Goal: Task Accomplishment & Management: Use online tool/utility

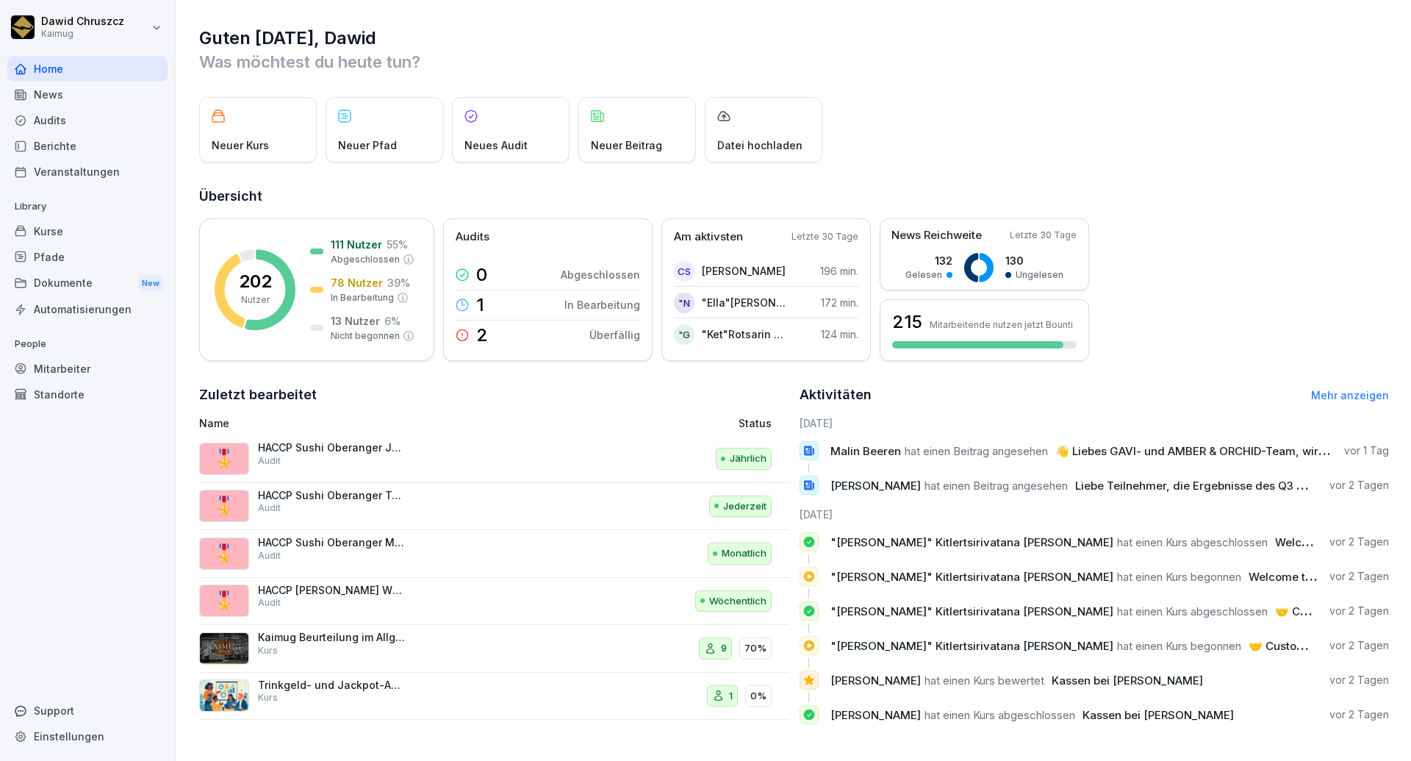
click at [120, 121] on div "Audits" at bounding box center [87, 120] width 160 height 26
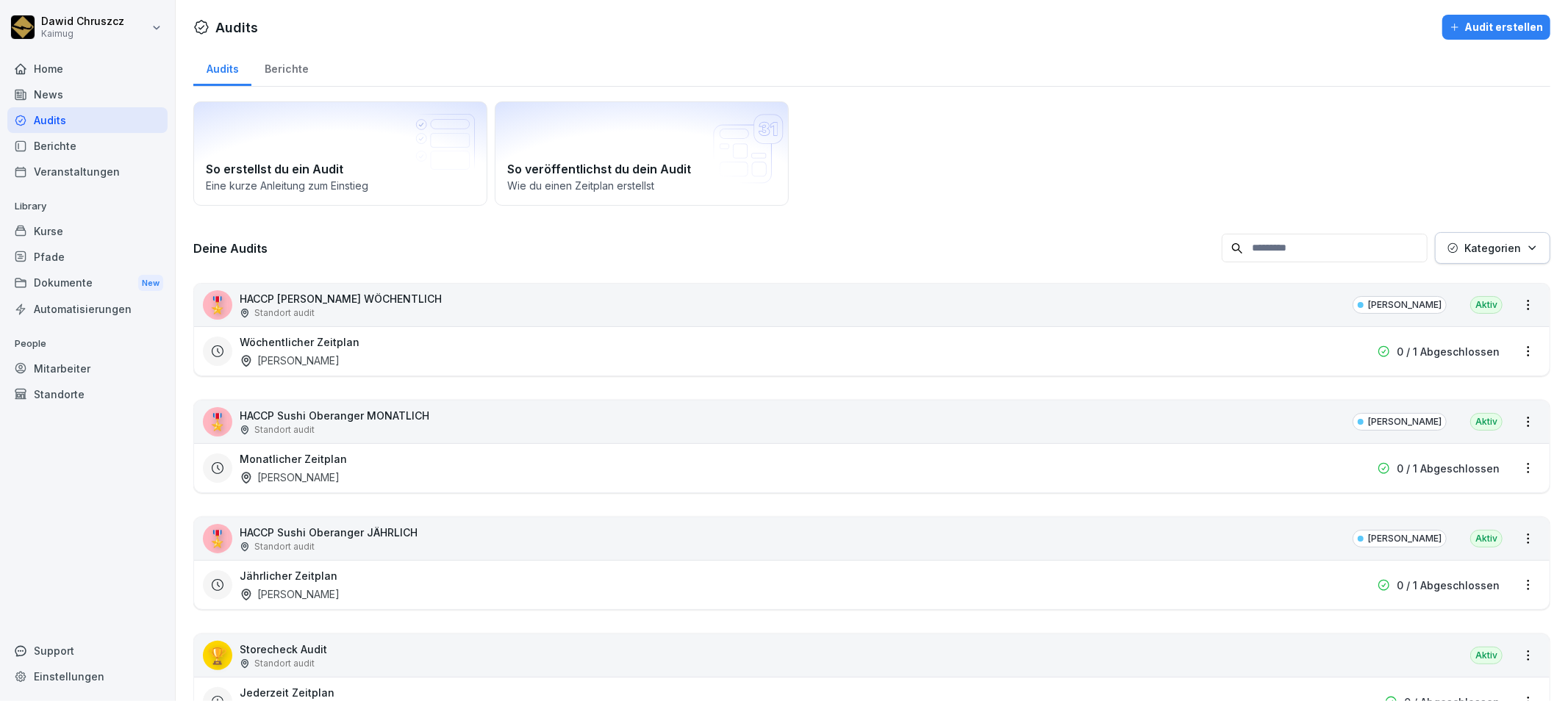
click at [61, 150] on div "Berichte" at bounding box center [87, 146] width 160 height 26
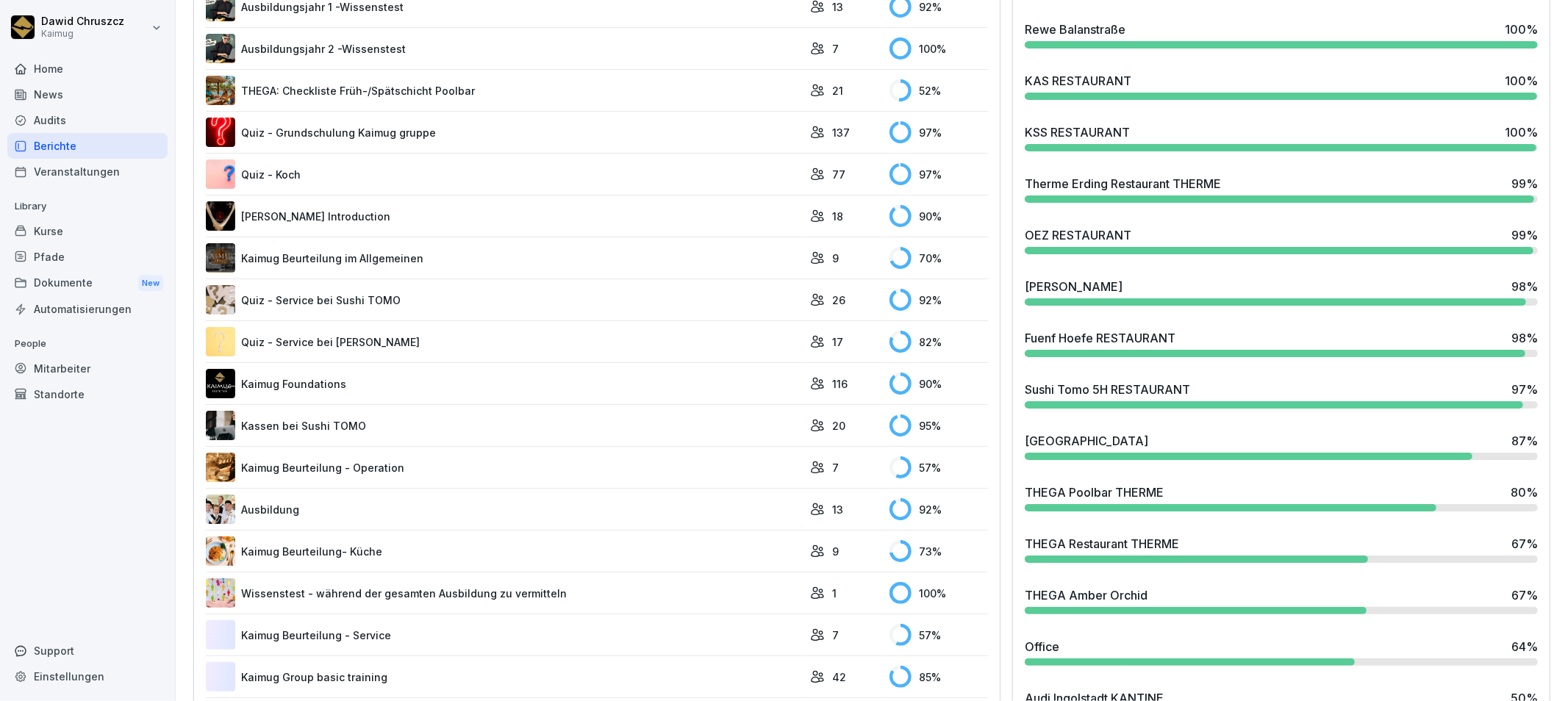
scroll to position [653, 0]
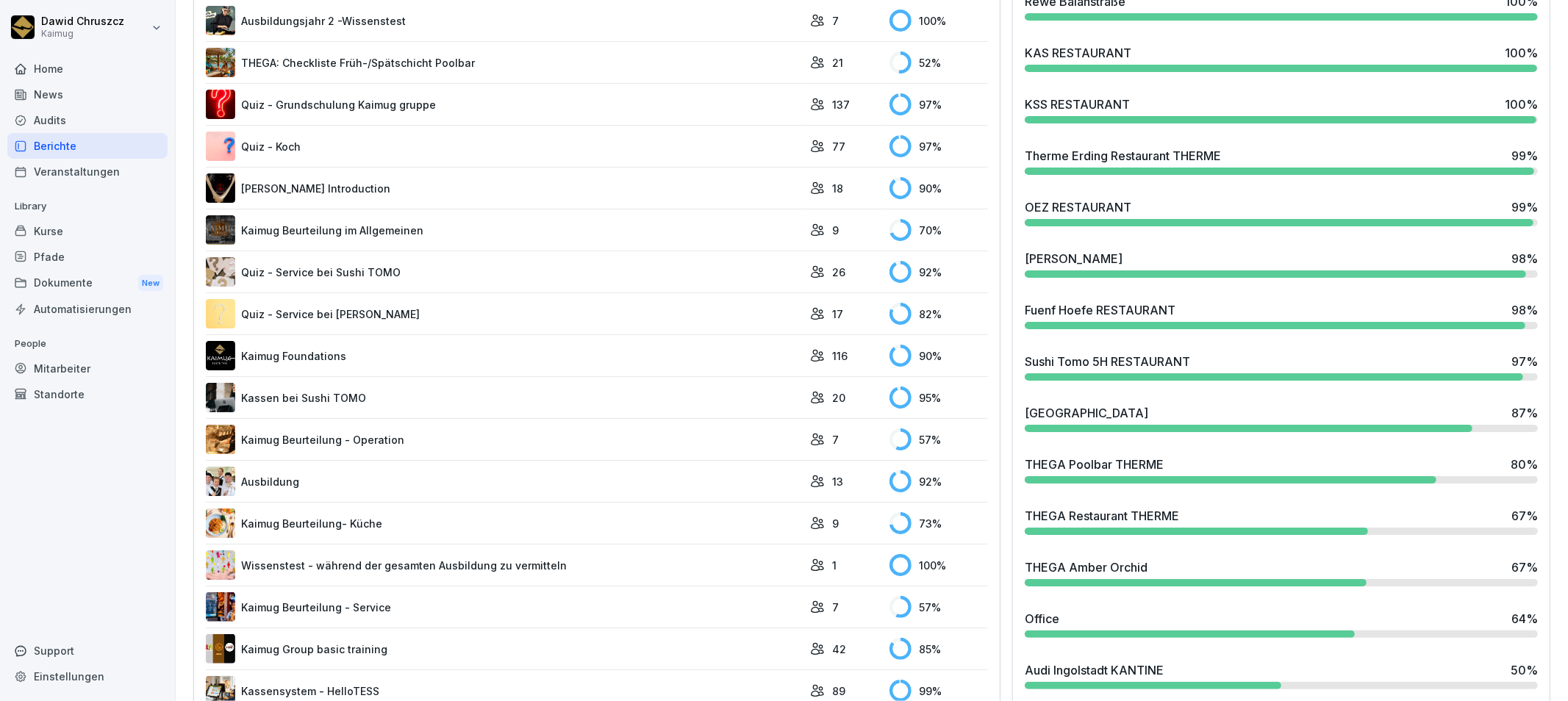
click at [1254, 312] on div "Fuenf Hoefe RESTAURANT 98 %" at bounding box center [1281, 310] width 513 height 18
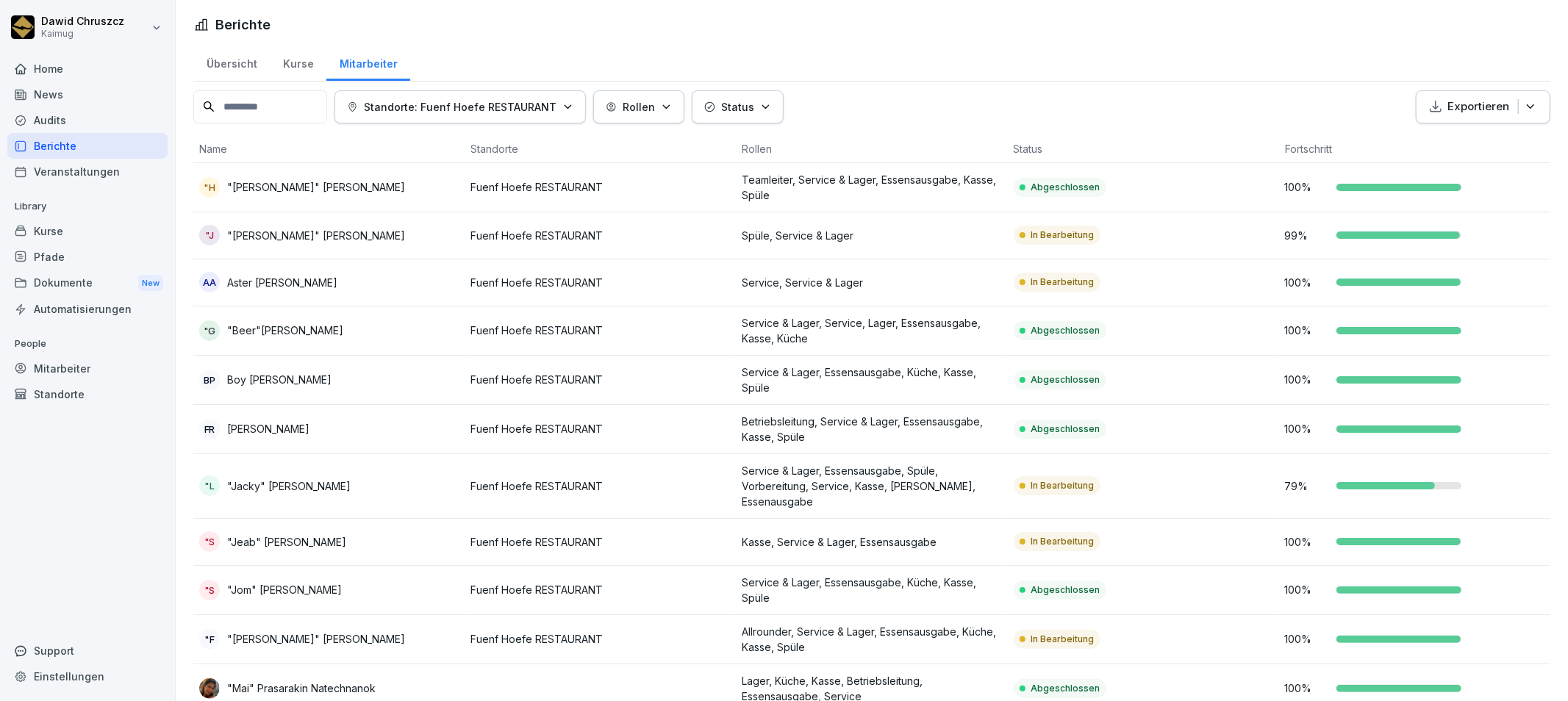
click at [953, 246] on td "Spüle, Service & Lager" at bounding box center [871, 235] width 271 height 47
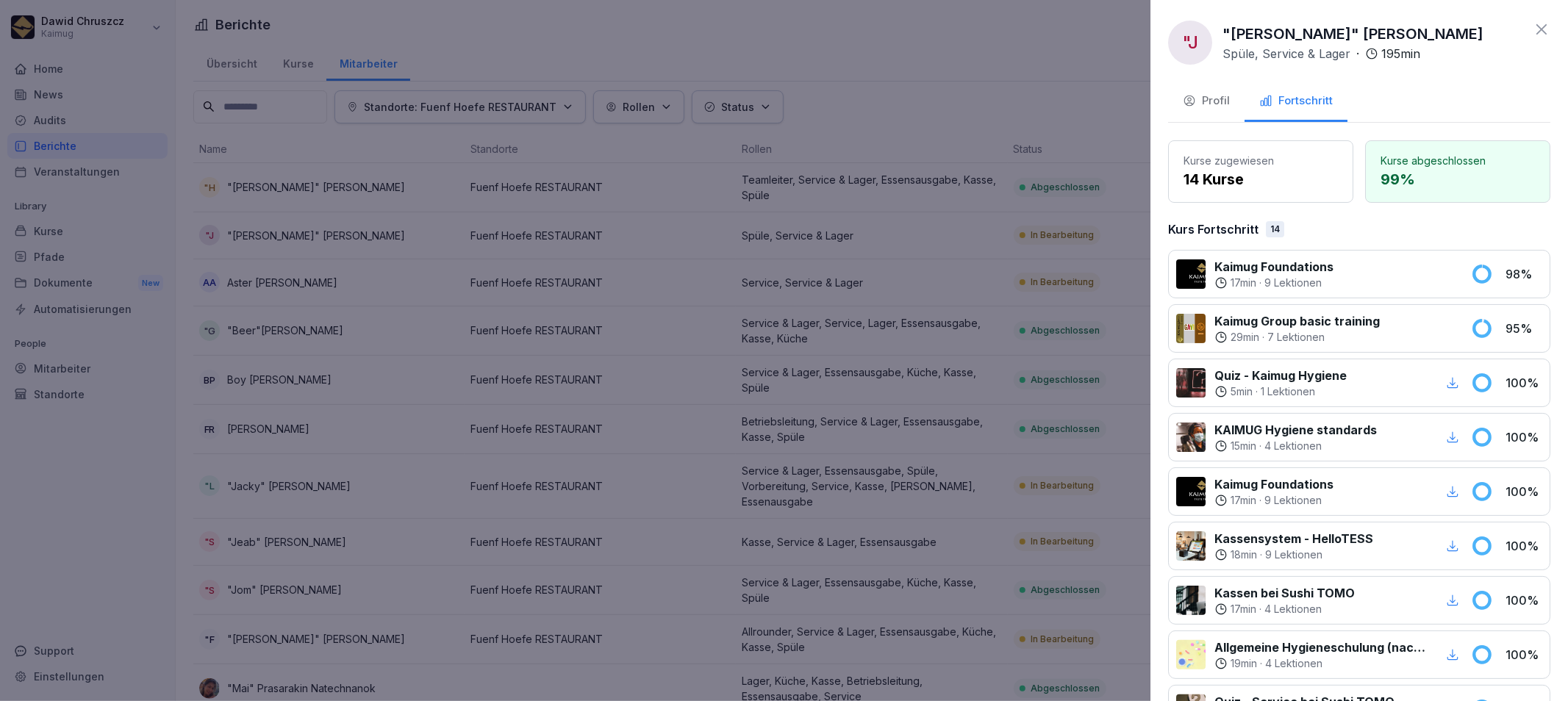
drag, startPoint x: 1491, startPoint y: 32, endPoint x: 1222, endPoint y: 22, distance: 268.5
click at [1222, 23] on p ""[PERSON_NAME]" [PERSON_NAME]" at bounding box center [1352, 34] width 261 height 22
copy p ""[PERSON_NAME]" [PERSON_NAME]"
click at [1251, 377] on p "Quiz - Kaimug Hygiene" at bounding box center [1280, 376] width 132 height 18
click at [775, 403] on div at bounding box center [784, 350] width 1568 height 701
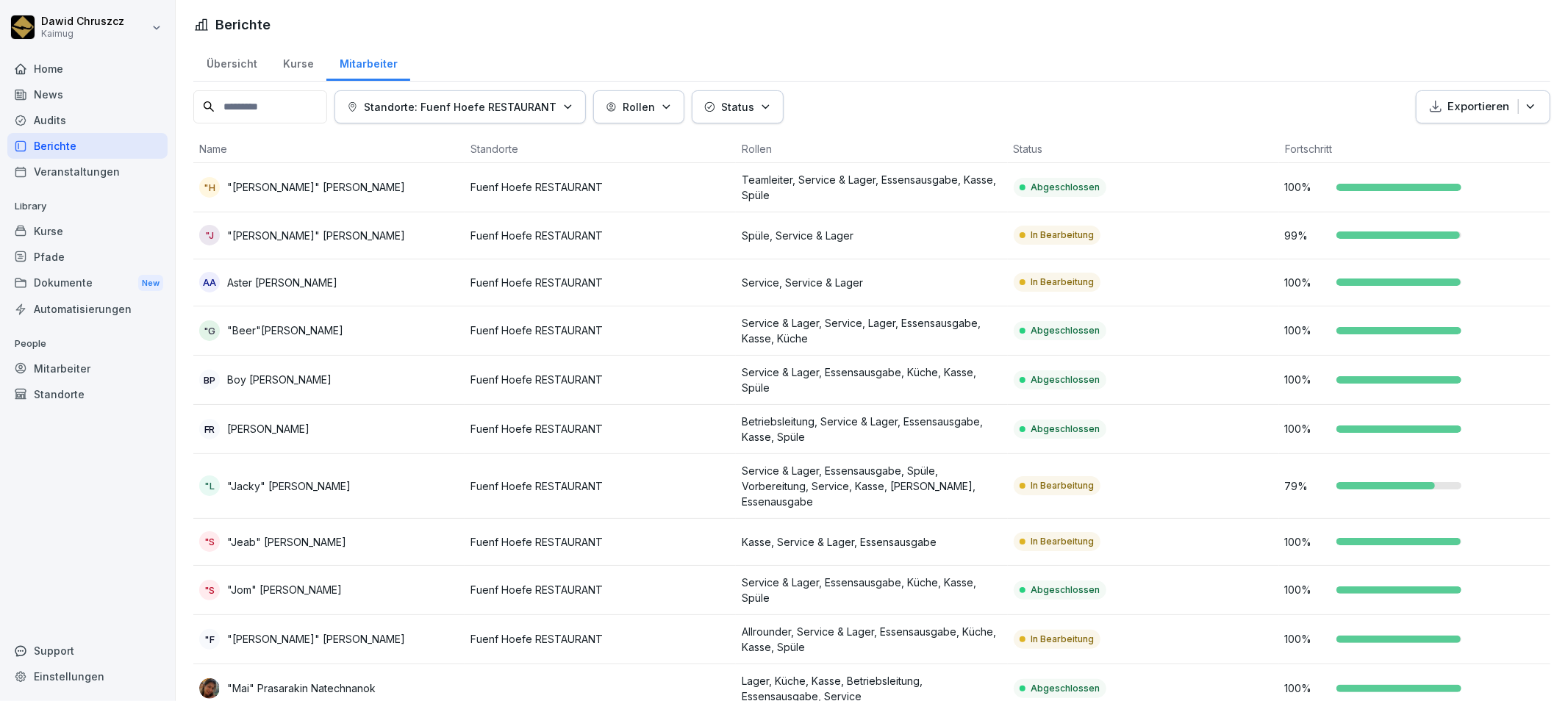
click at [1067, 271] on td "In Bearbeitung" at bounding box center [1143, 282] width 271 height 47
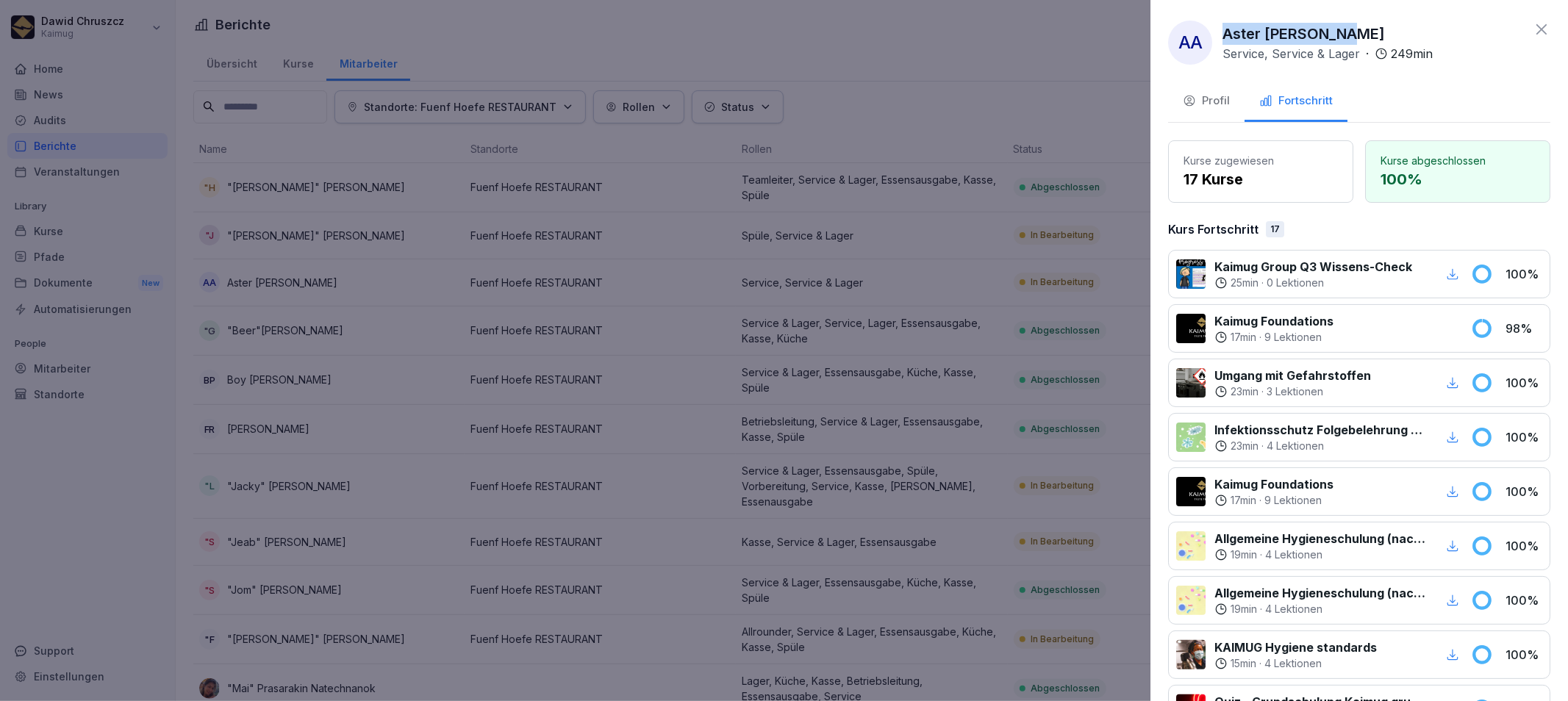
drag, startPoint x: 1349, startPoint y: 35, endPoint x: 1225, endPoint y: 26, distance: 124.5
click at [1225, 26] on div "Aster Ayane Abdi Service, Service & Lager · 249 min" at bounding box center [1327, 43] width 210 height 40
copy p "Aster [PERSON_NAME]"
click at [1020, 497] on div at bounding box center [784, 350] width 1568 height 701
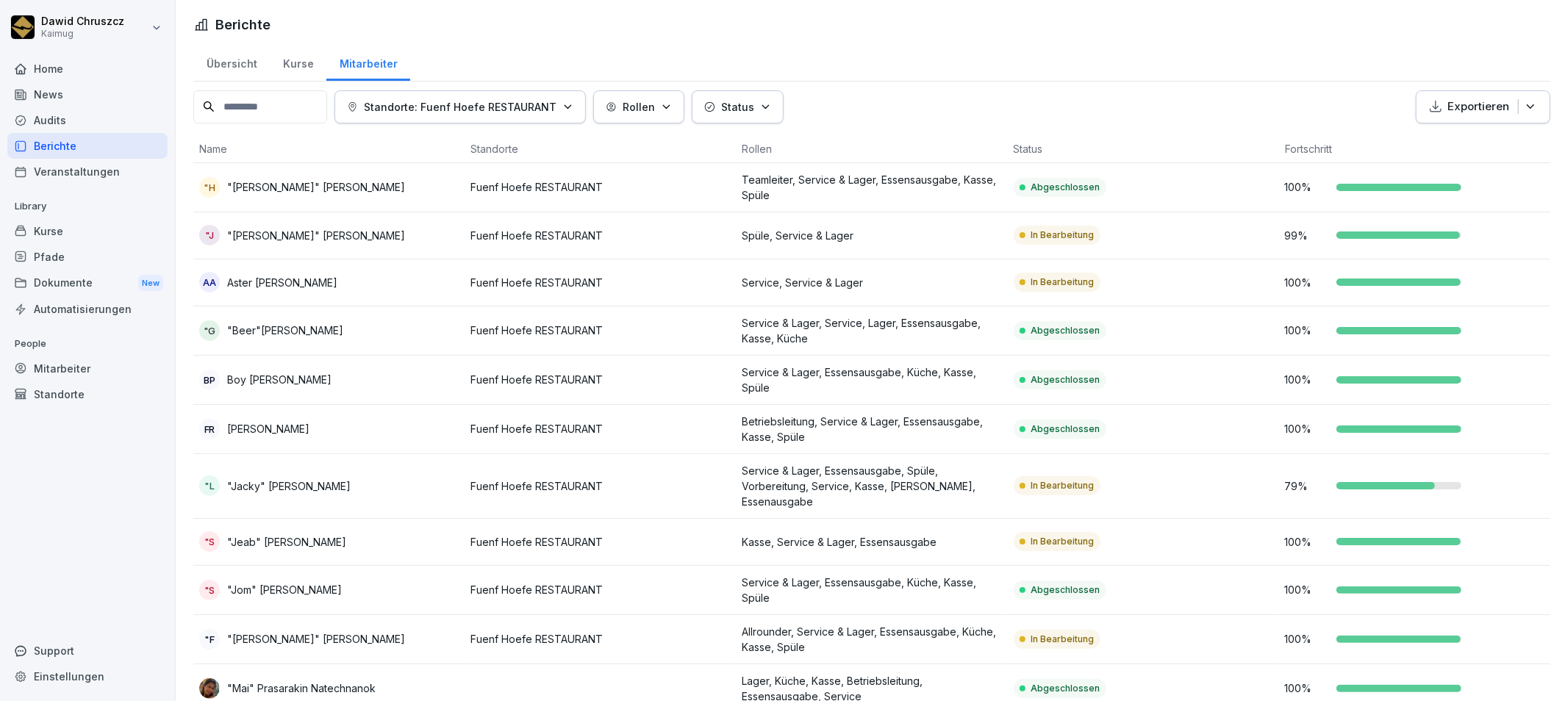
click at [917, 472] on p "Service & Lager, Essensausgabe, Spüle, Vorbereitung, Service, Kasse, [PERSON_NA…" at bounding box center [871, 486] width 259 height 46
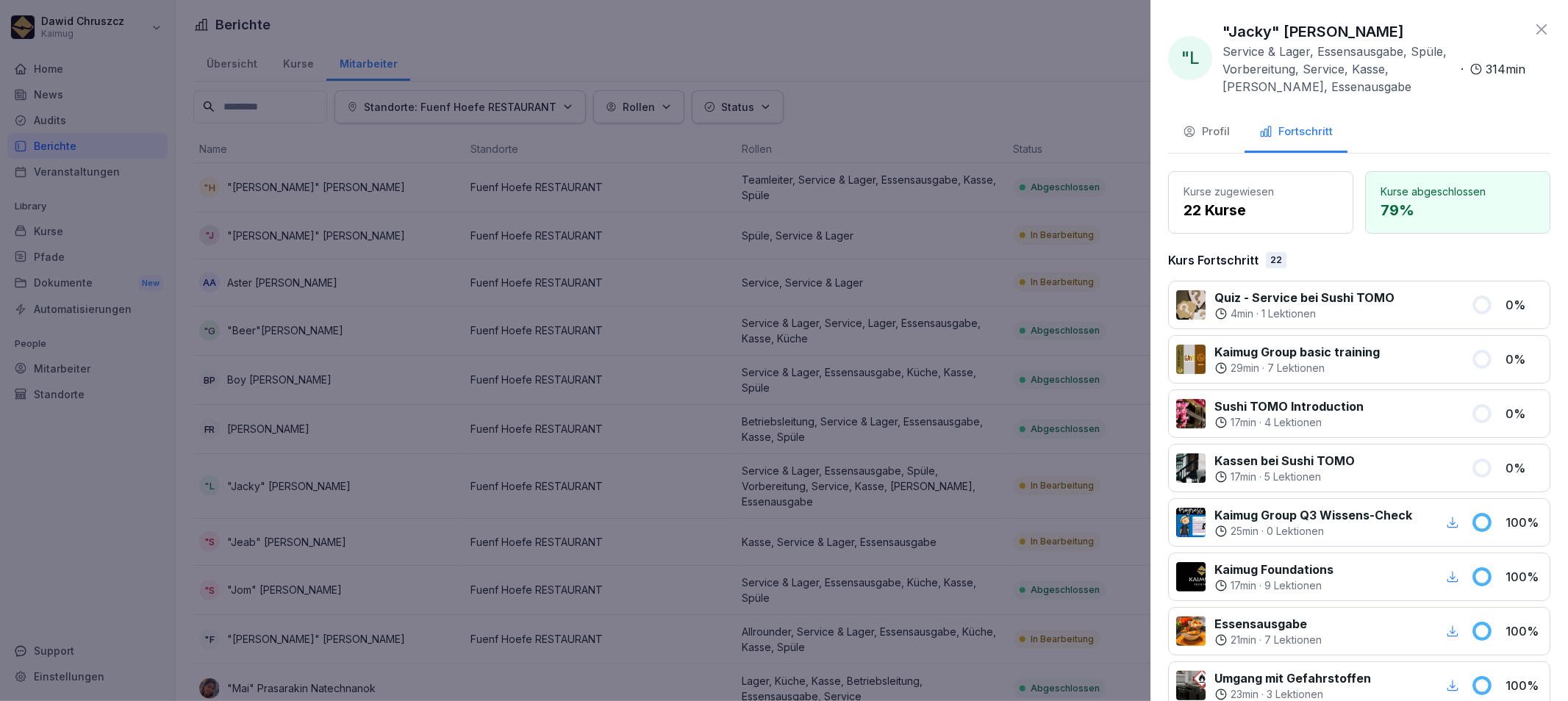
drag, startPoint x: 1399, startPoint y: 29, endPoint x: 1222, endPoint y: 23, distance: 176.5
click at [1222, 23] on div ""Jacky" [PERSON_NAME] Service & Lager, Essensausgabe, Spüle, Vorbereitung, Serv…" at bounding box center [1373, 58] width 303 height 75
copy p ""Jacky" [PERSON_NAME]"
click at [560, 465] on div at bounding box center [784, 350] width 1568 height 701
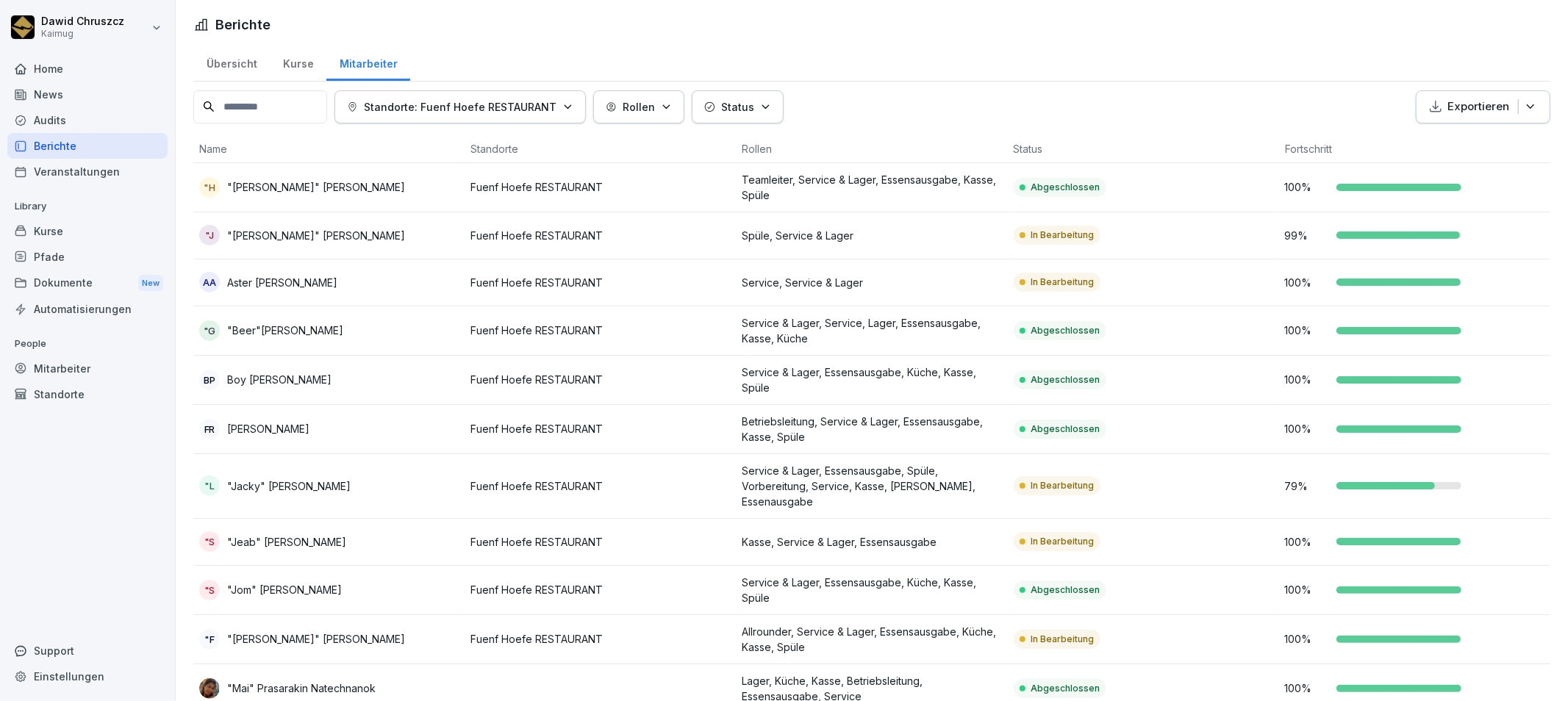
click at [1112, 552] on td "In Bearbeitung" at bounding box center [1143, 542] width 271 height 47
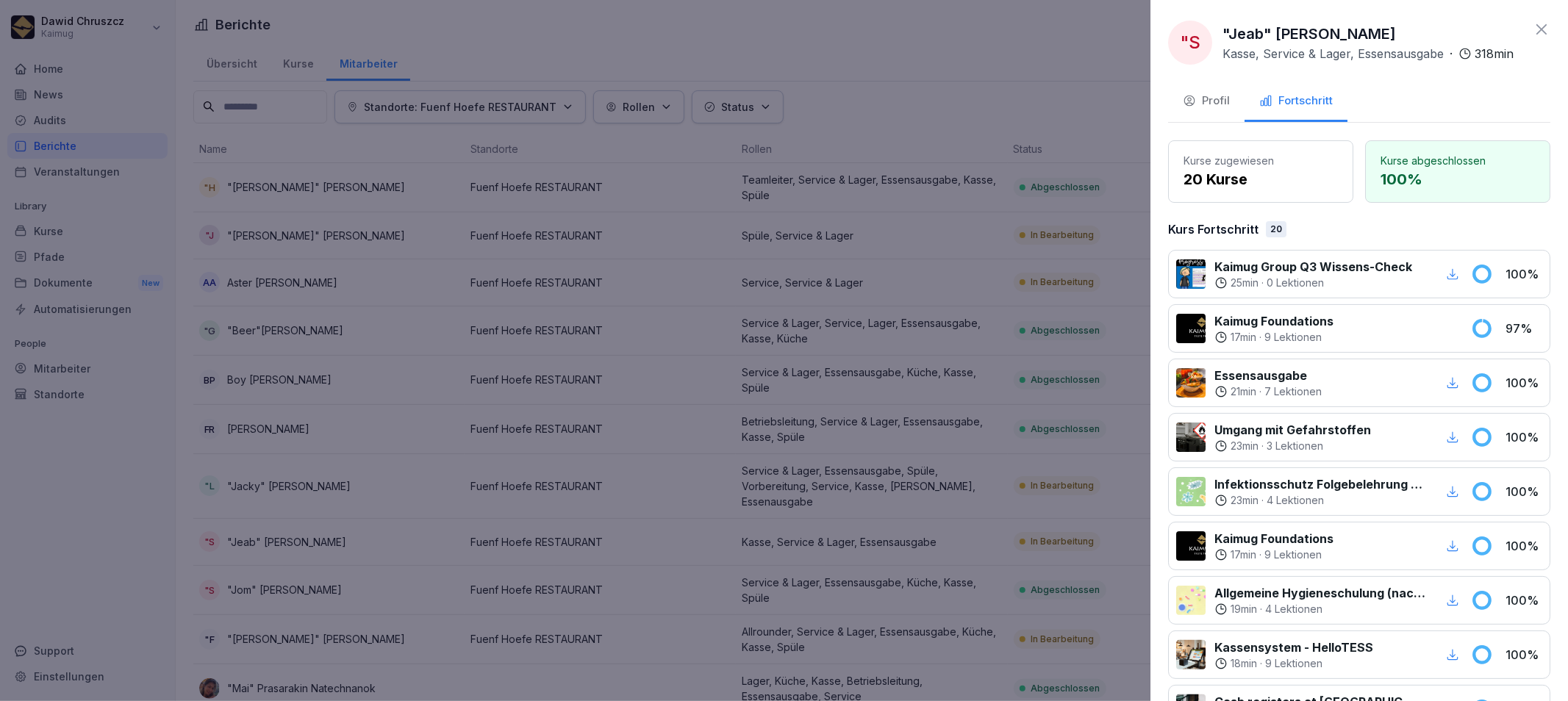
drag, startPoint x: 1382, startPoint y: 31, endPoint x: 1214, endPoint y: 28, distance: 167.6
click at [1214, 28] on div ""S "Jeab" [PERSON_NAME] Kasse, Service & Lager, Essensausgabe · 318 min" at bounding box center [1340, 43] width 345 height 44
copy p ""Jeab" [PERSON_NAME]"
drag, startPoint x: 930, startPoint y: 464, endPoint x: 946, endPoint y: 476, distance: 20.4
click at [930, 464] on div at bounding box center [784, 350] width 1568 height 701
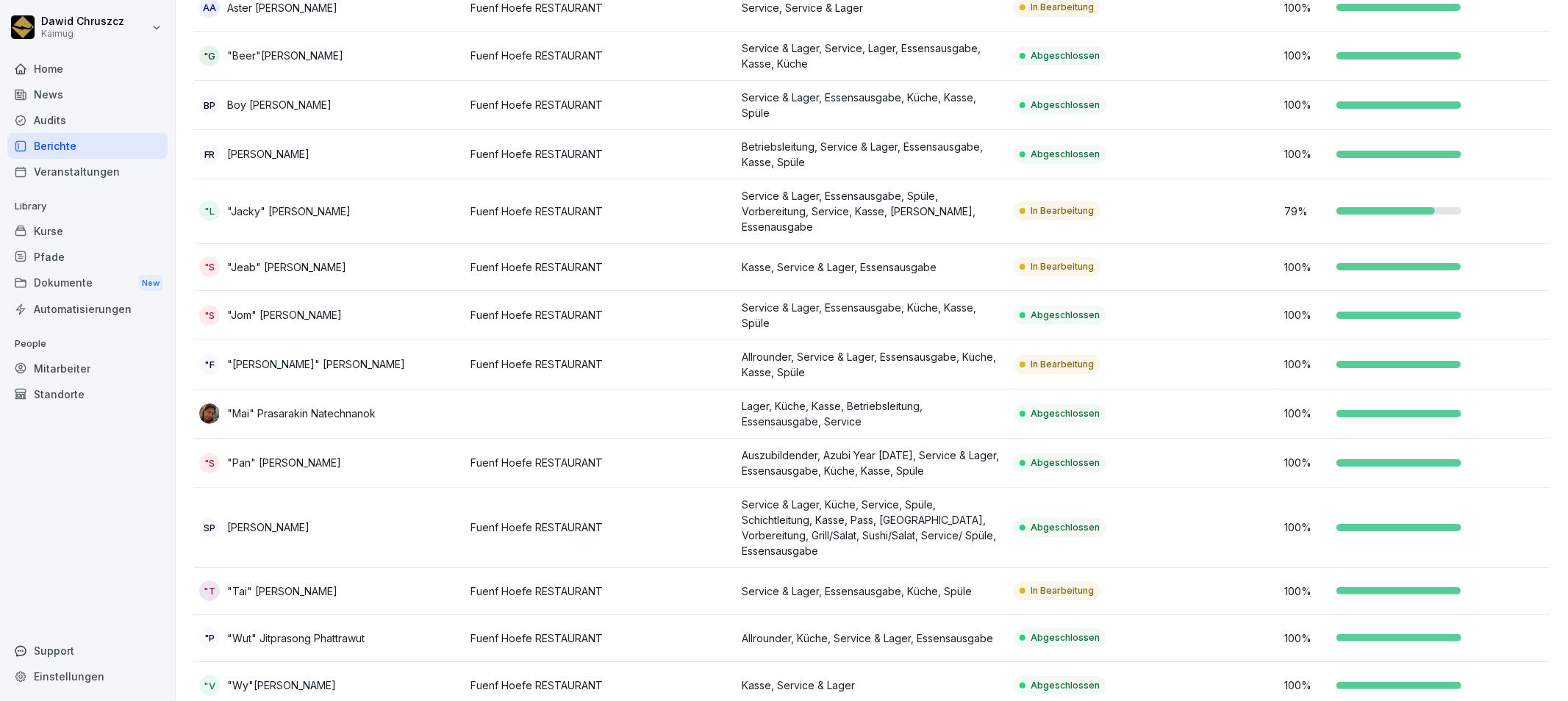
scroll to position [306, 0]
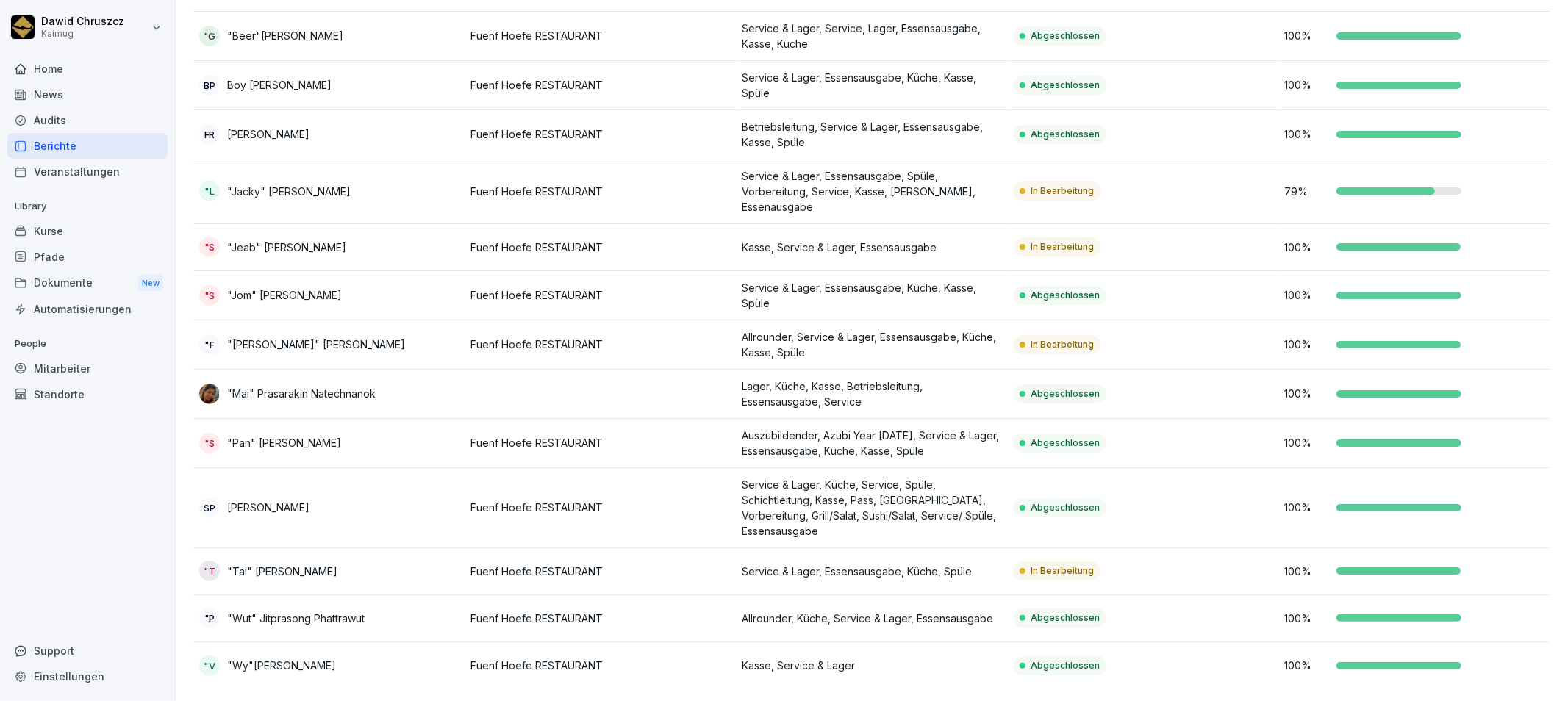
click at [967, 338] on p "Allrounder, Service & Lager, Essensausgabe, Küche, Kasse, Spüle" at bounding box center [871, 344] width 259 height 31
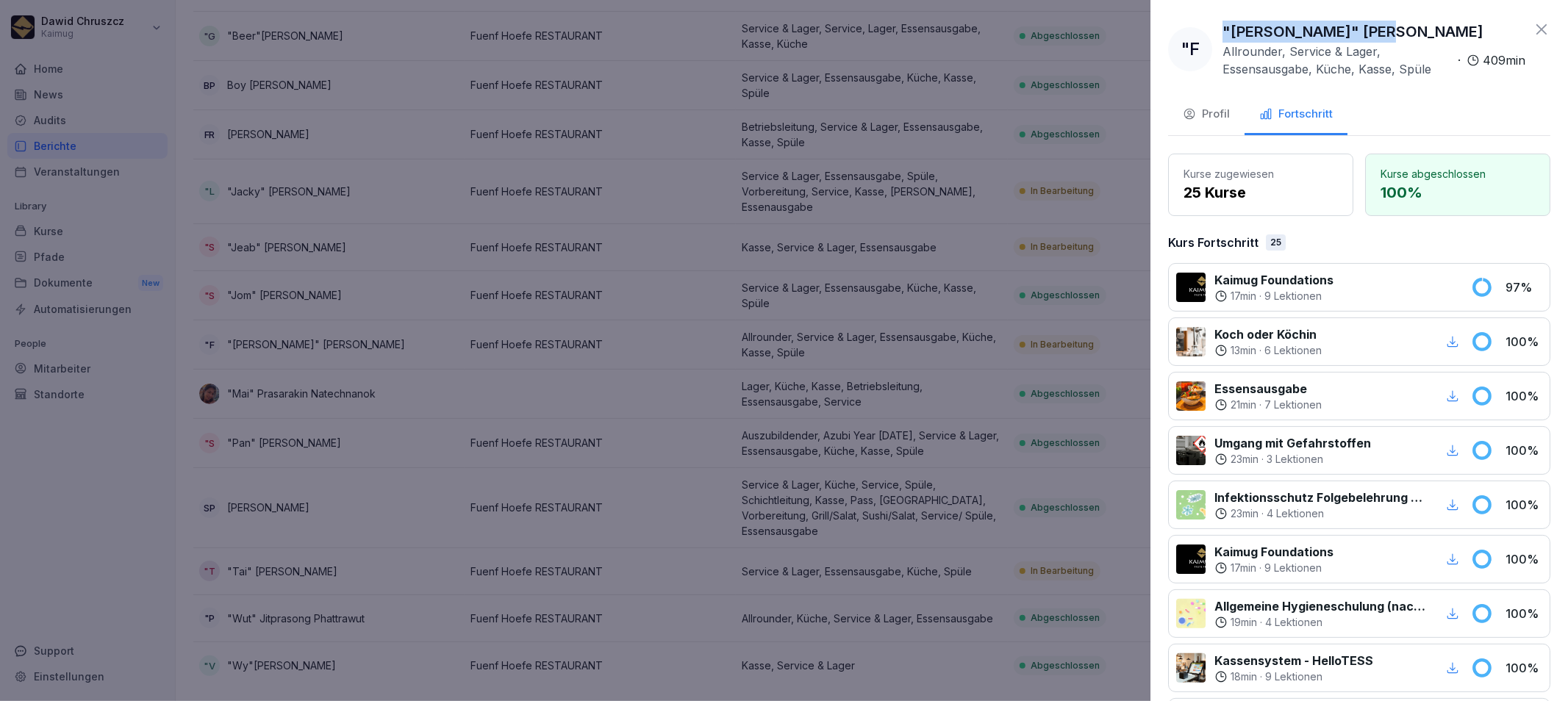
drag, startPoint x: 1364, startPoint y: 31, endPoint x: 1221, endPoint y: 26, distance: 142.7
click at [1221, 26] on div ""F "[PERSON_NAME]" [PERSON_NAME] Allrounder, Service & Lager, Essensausgabe, Kü…" at bounding box center [1346, 49] width 357 height 57
drag, startPoint x: 1412, startPoint y: 27, endPoint x: 1393, endPoint y: 30, distance: 19.3
click at [1410, 27] on div ""[PERSON_NAME]" [PERSON_NAME] Allrounder, Service & Lager, Essensausgabe, Küche…" at bounding box center [1373, 49] width 303 height 57
drag, startPoint x: 1386, startPoint y: 30, endPoint x: 1215, endPoint y: 29, distance: 170.5
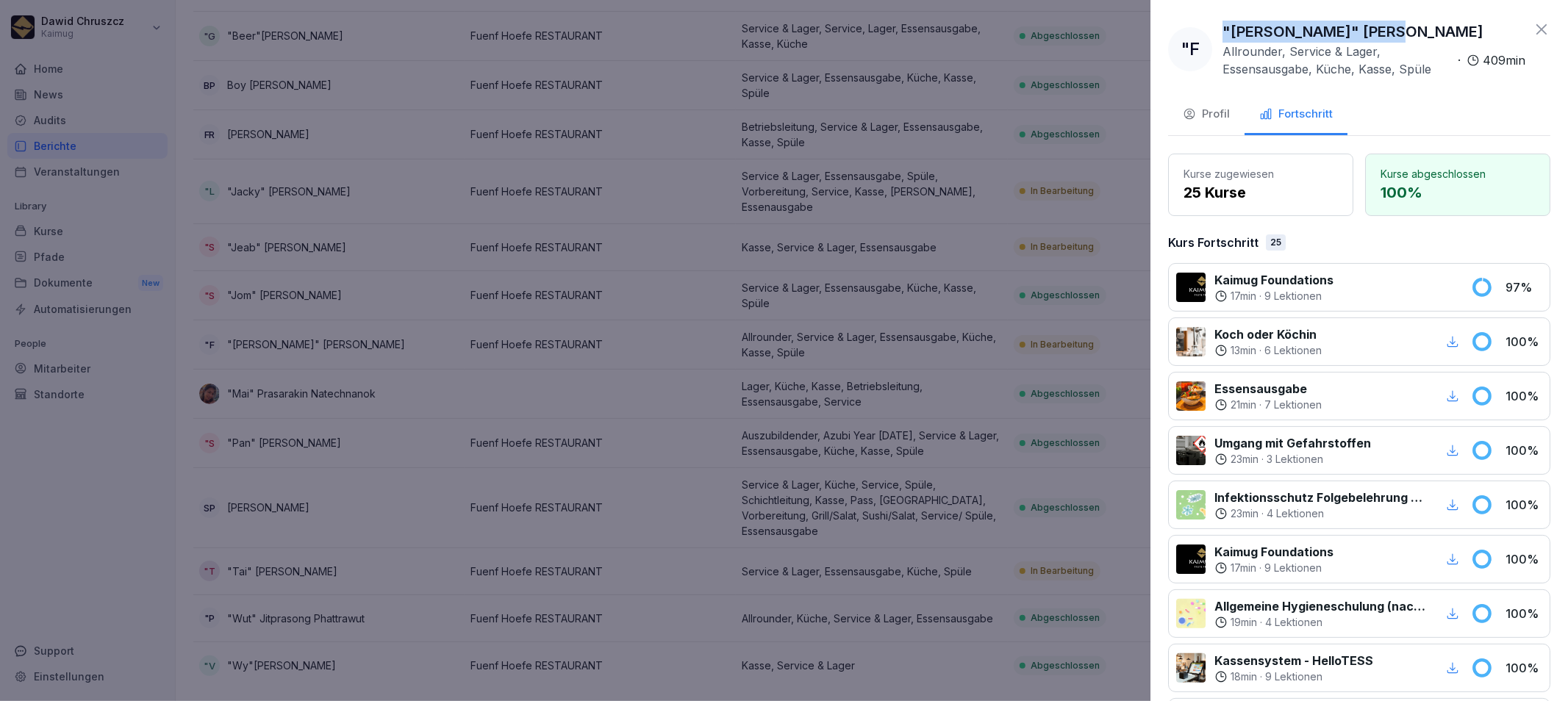
click at [1215, 29] on div ""F "[PERSON_NAME]" [PERSON_NAME] Allrounder, Service & Lager, Essensausgabe, Kü…" at bounding box center [1346, 49] width 357 height 57
copy p ""[PERSON_NAME]" [PERSON_NAME]"
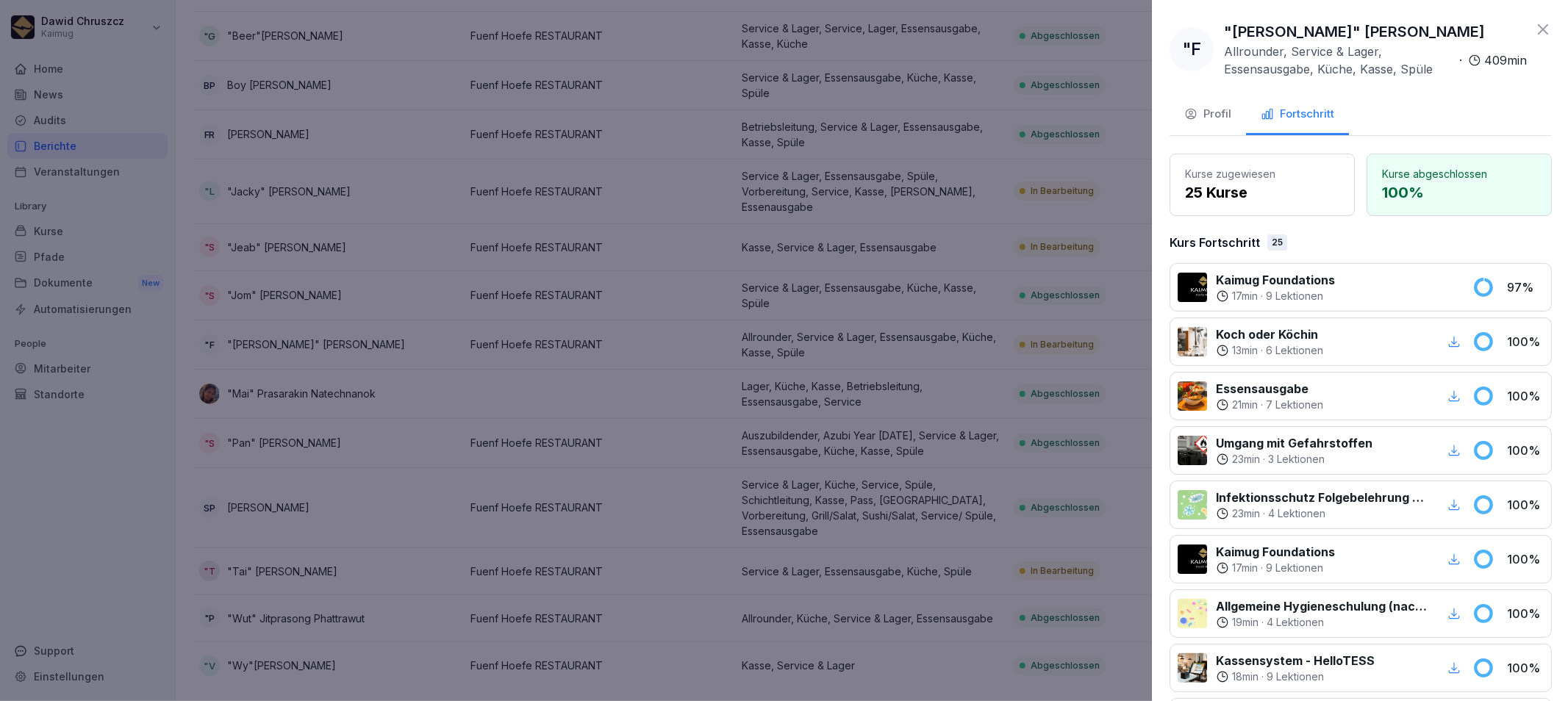
click at [641, 461] on div at bounding box center [784, 350] width 1568 height 701
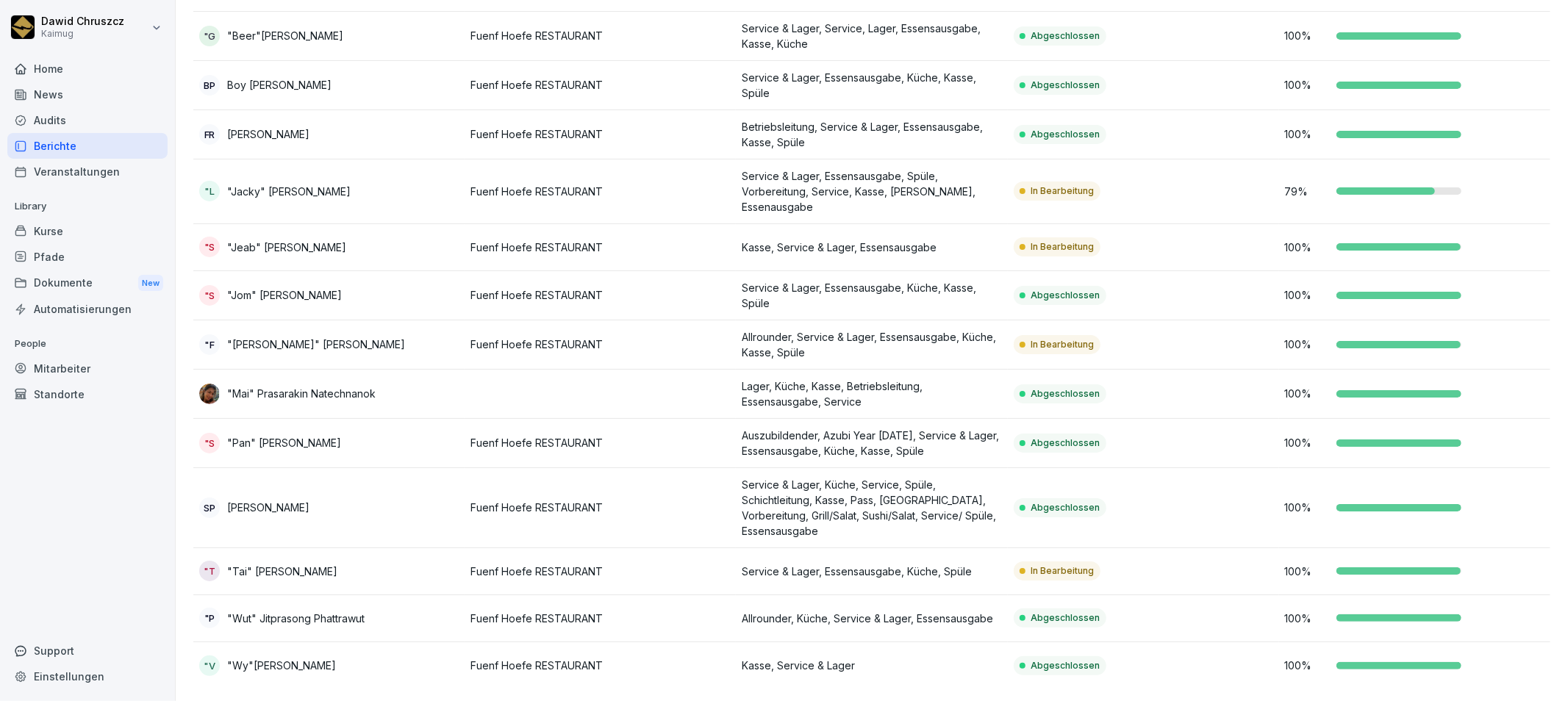
click at [938, 564] on p "Service & Lager, Essensausgabe, Küche, Spüle" at bounding box center [871, 571] width 259 height 15
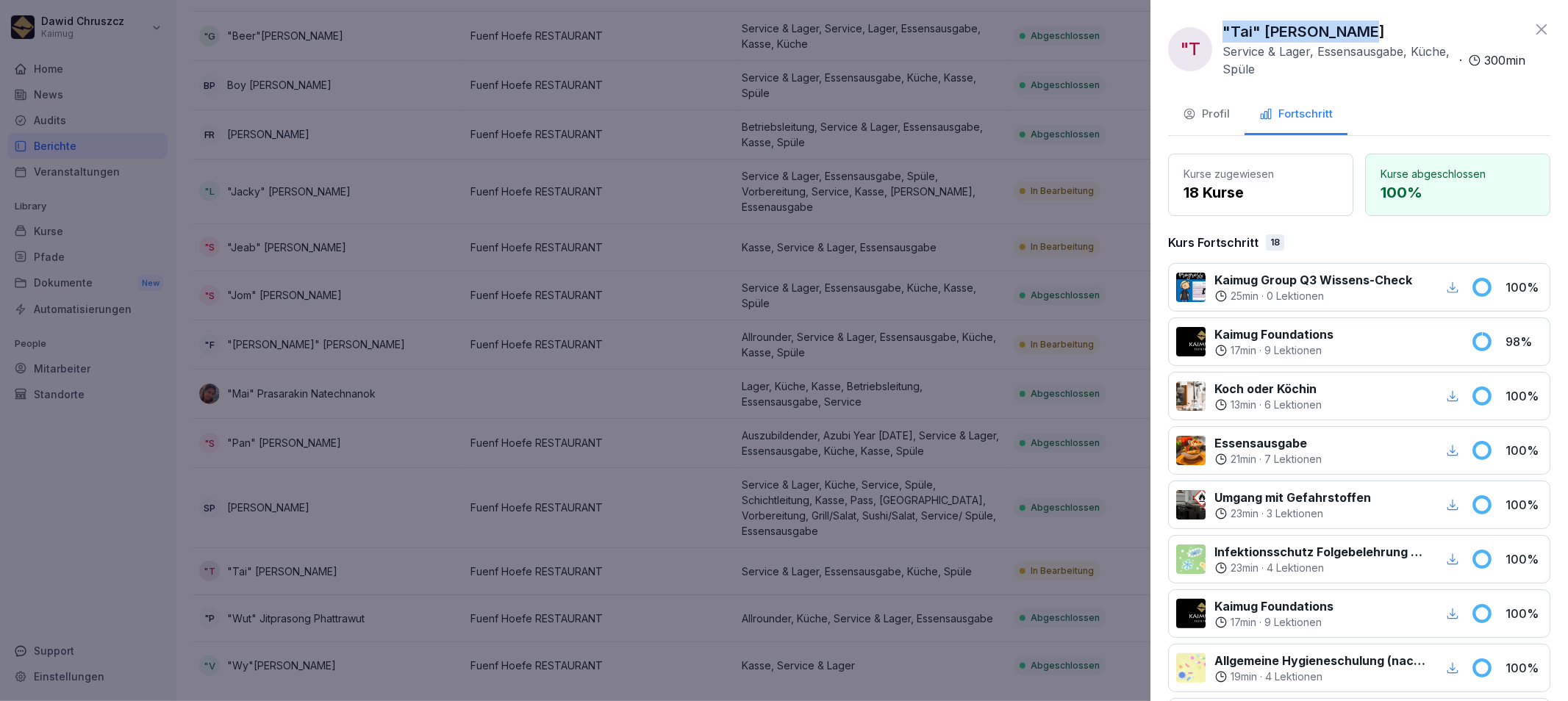
drag, startPoint x: 1364, startPoint y: 29, endPoint x: 1220, endPoint y: 35, distance: 144.2
click at [1220, 35] on div ""T "Tai" Yupin Thukor Service & Lager, Essensausgabe, Küche, Spüle · 300 min" at bounding box center [1346, 49] width 357 height 57
copy p ""Tai" [PERSON_NAME]"
click at [971, 298] on div at bounding box center [784, 350] width 1568 height 701
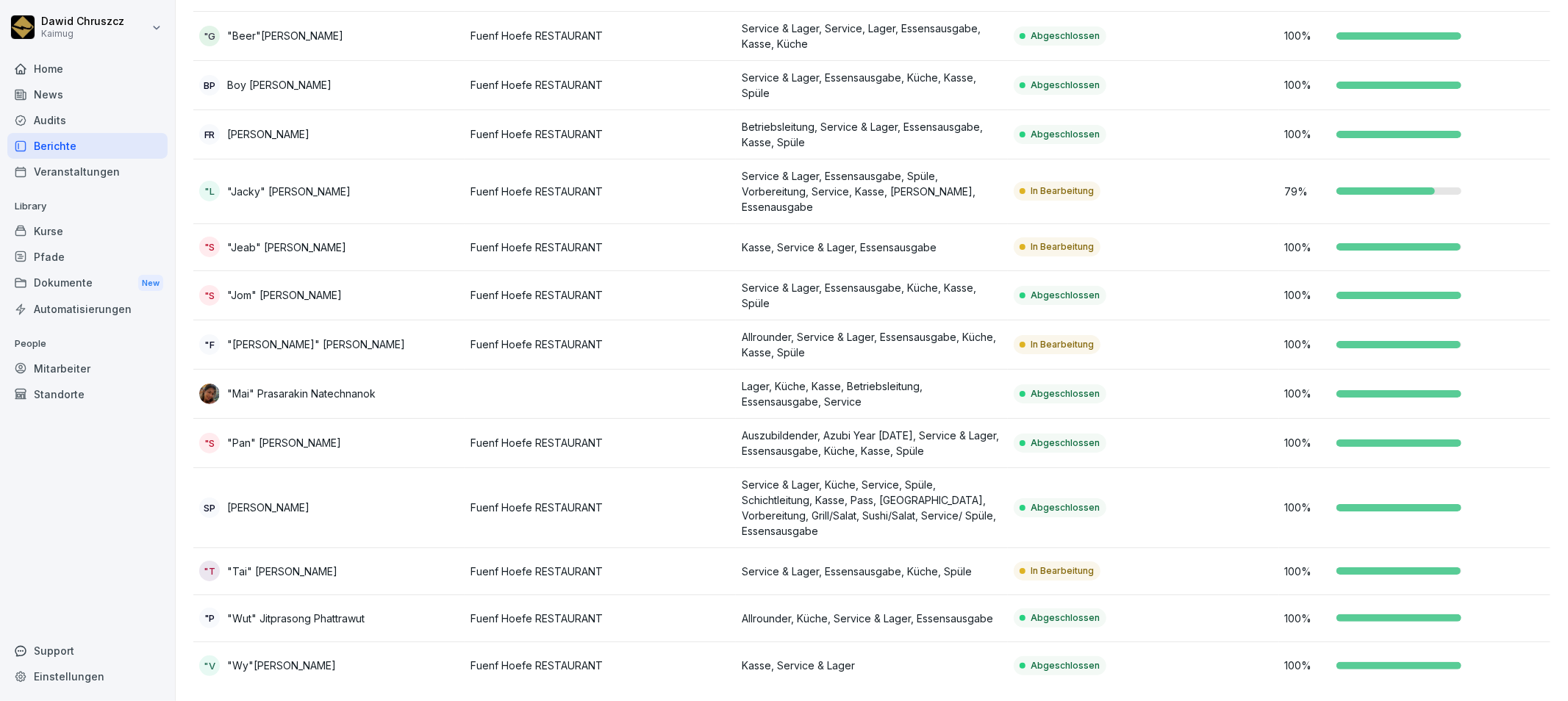
click at [99, 147] on div "Berichte" at bounding box center [87, 146] width 160 height 26
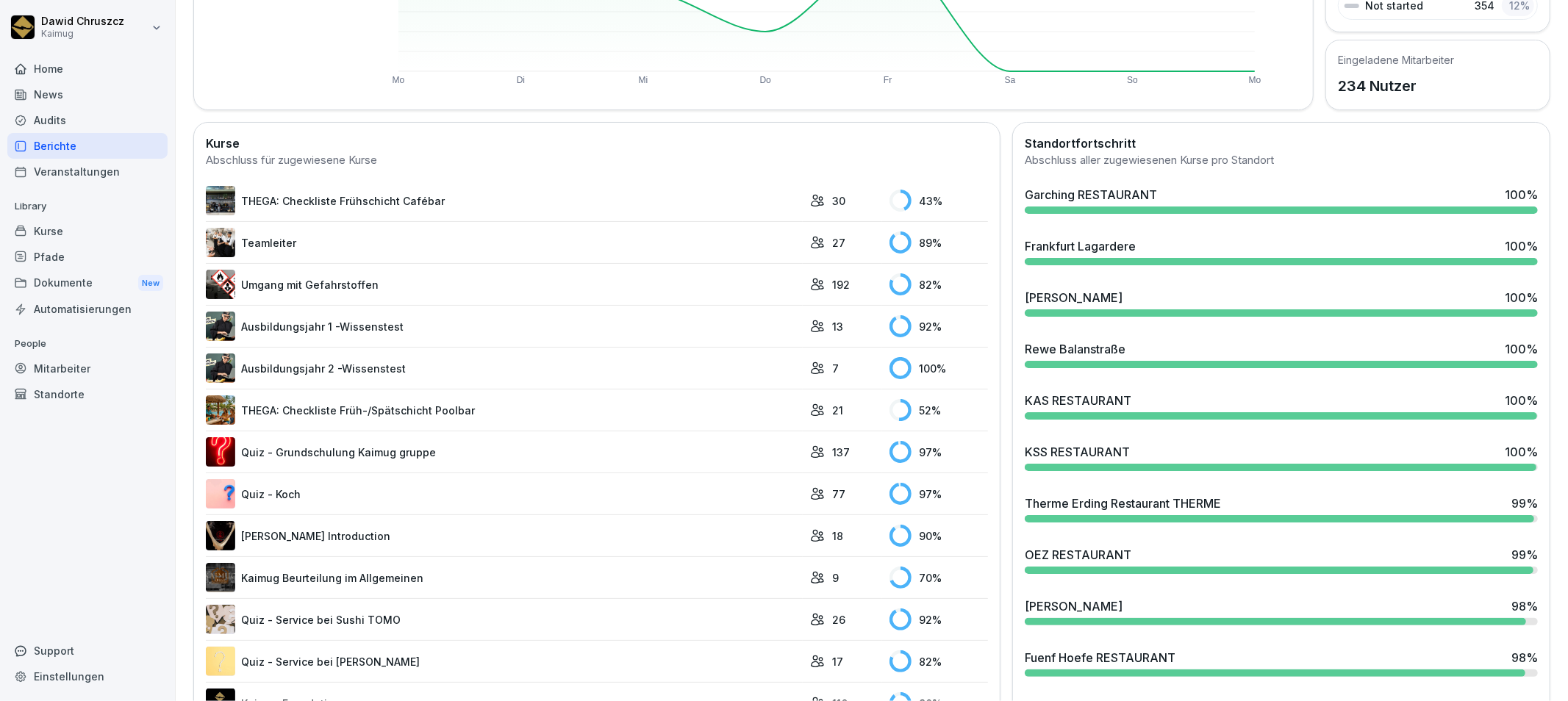
scroll to position [416, 0]
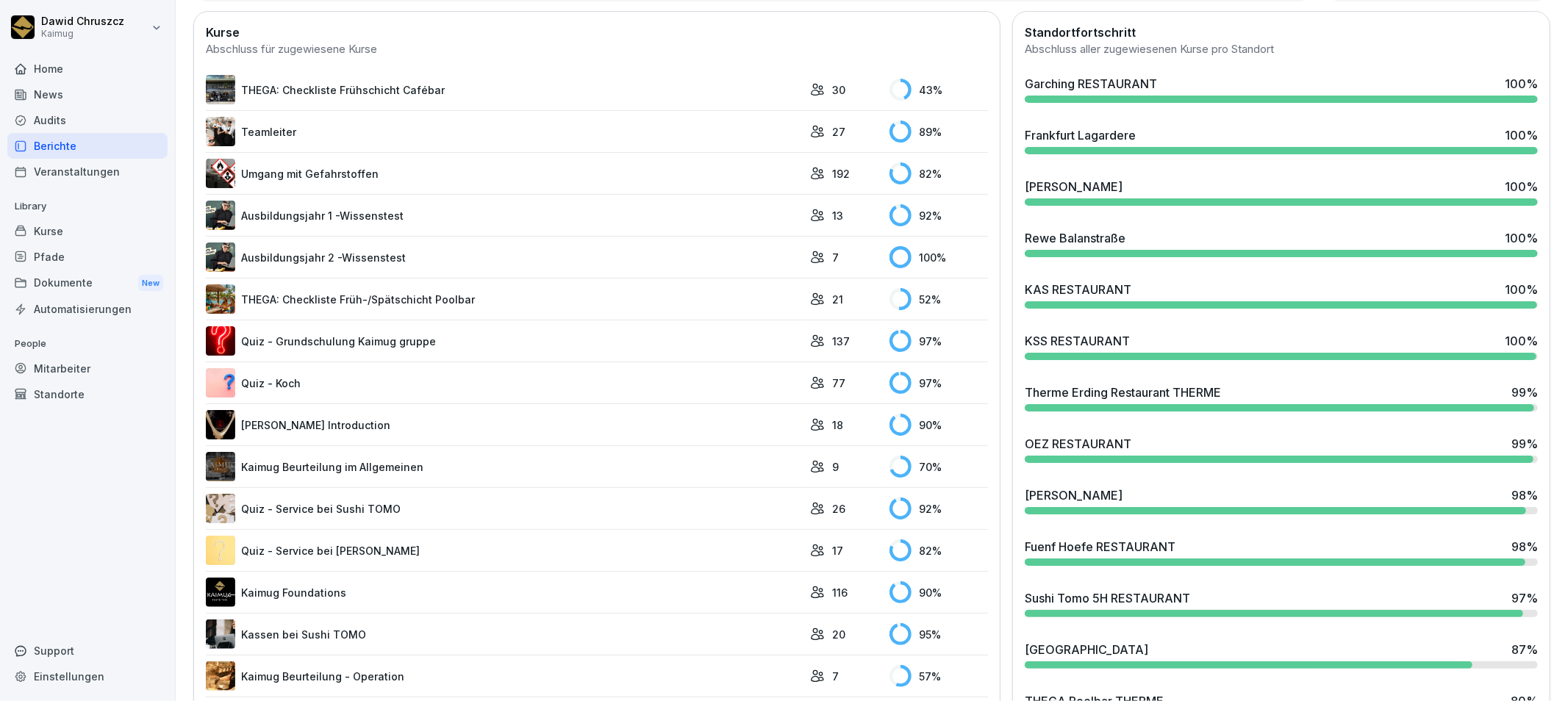
click at [1156, 347] on div "KSS RESTAURANT 100 %" at bounding box center [1281, 341] width 513 height 18
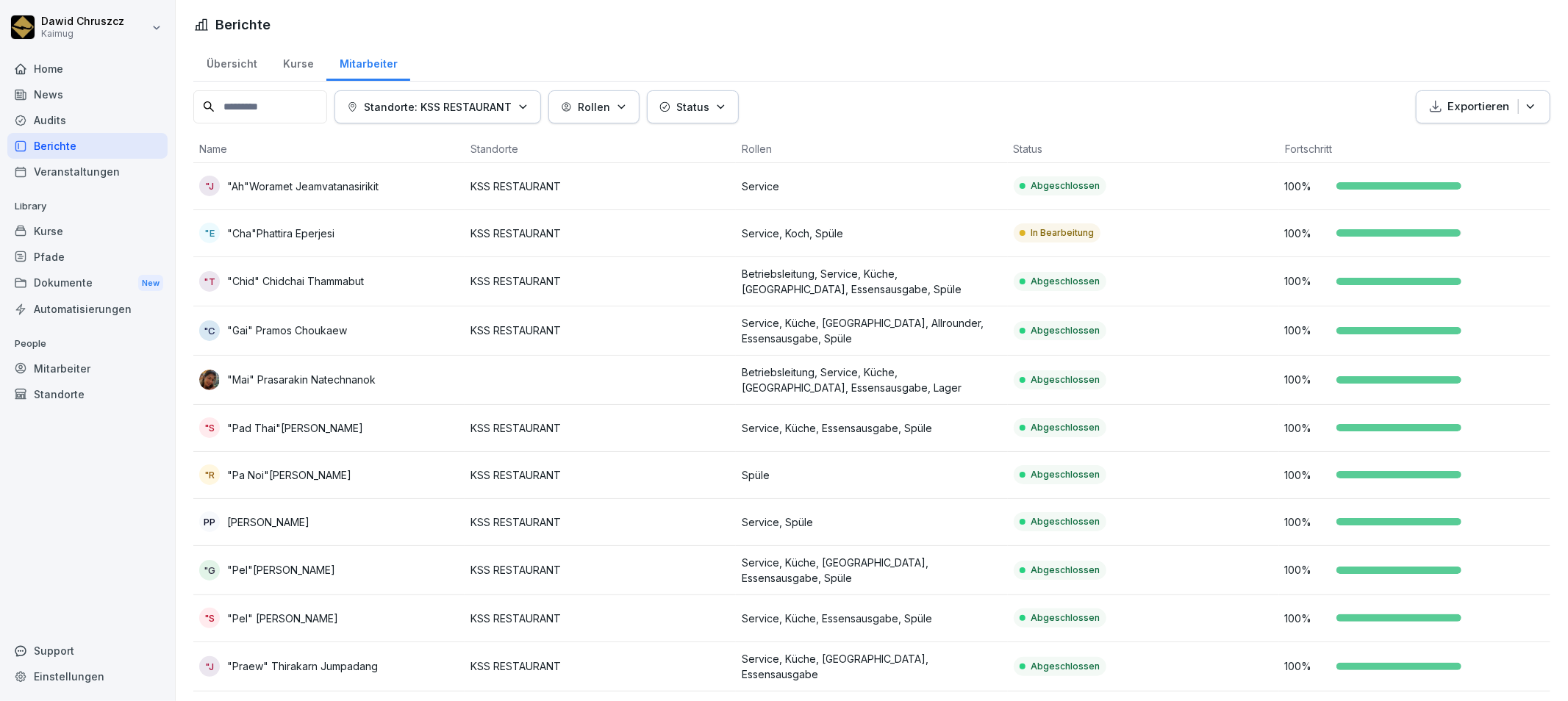
click at [802, 243] on td "Service, Koch, Spüle" at bounding box center [871, 233] width 271 height 47
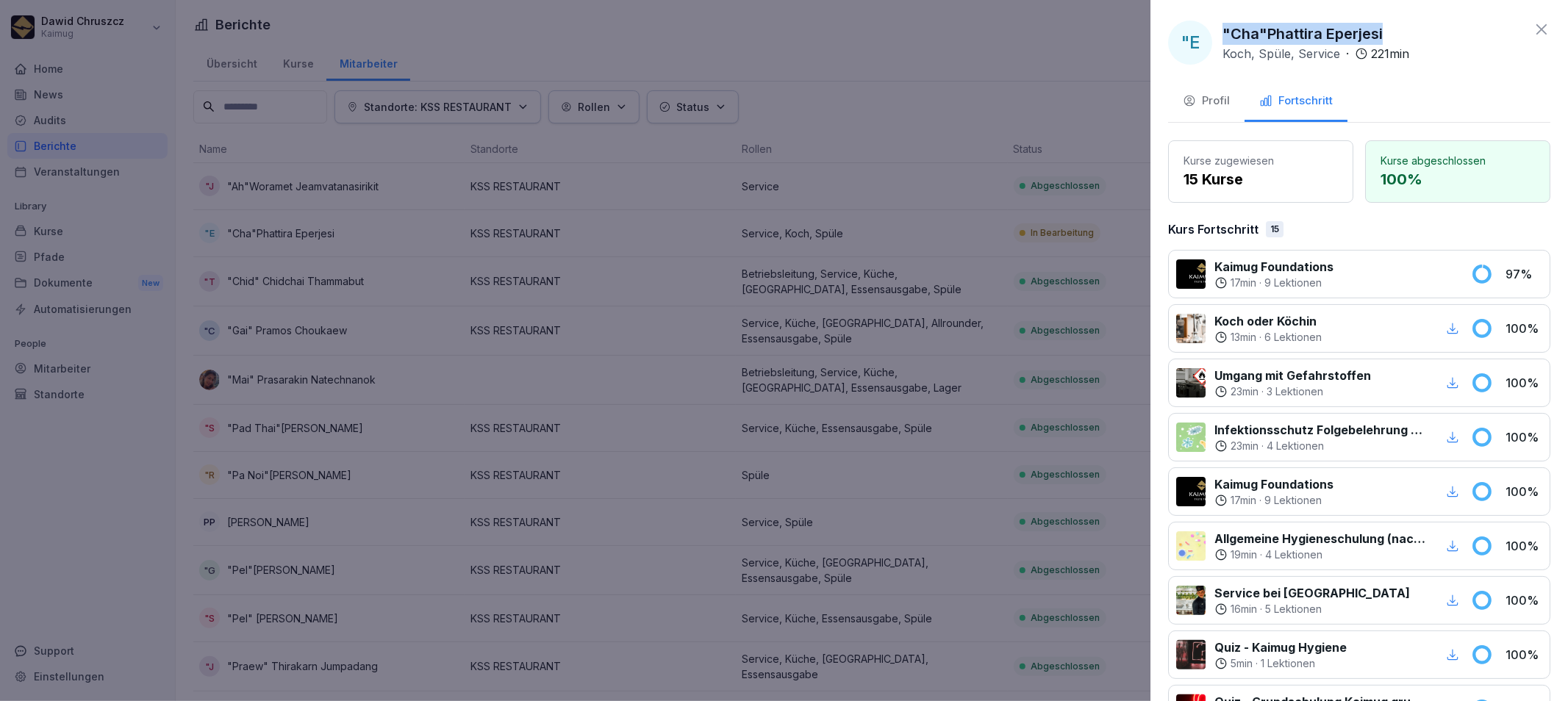
drag, startPoint x: 1384, startPoint y: 30, endPoint x: 1218, endPoint y: 39, distance: 166.4
click at [1218, 39] on div ""E "Cha"Phattira Eperjesi Koch, Spüle, Service · 221 min" at bounding box center [1288, 43] width 241 height 44
copy p ""Cha"Phattira Eperjesi"
click at [986, 360] on div at bounding box center [784, 350] width 1568 height 701
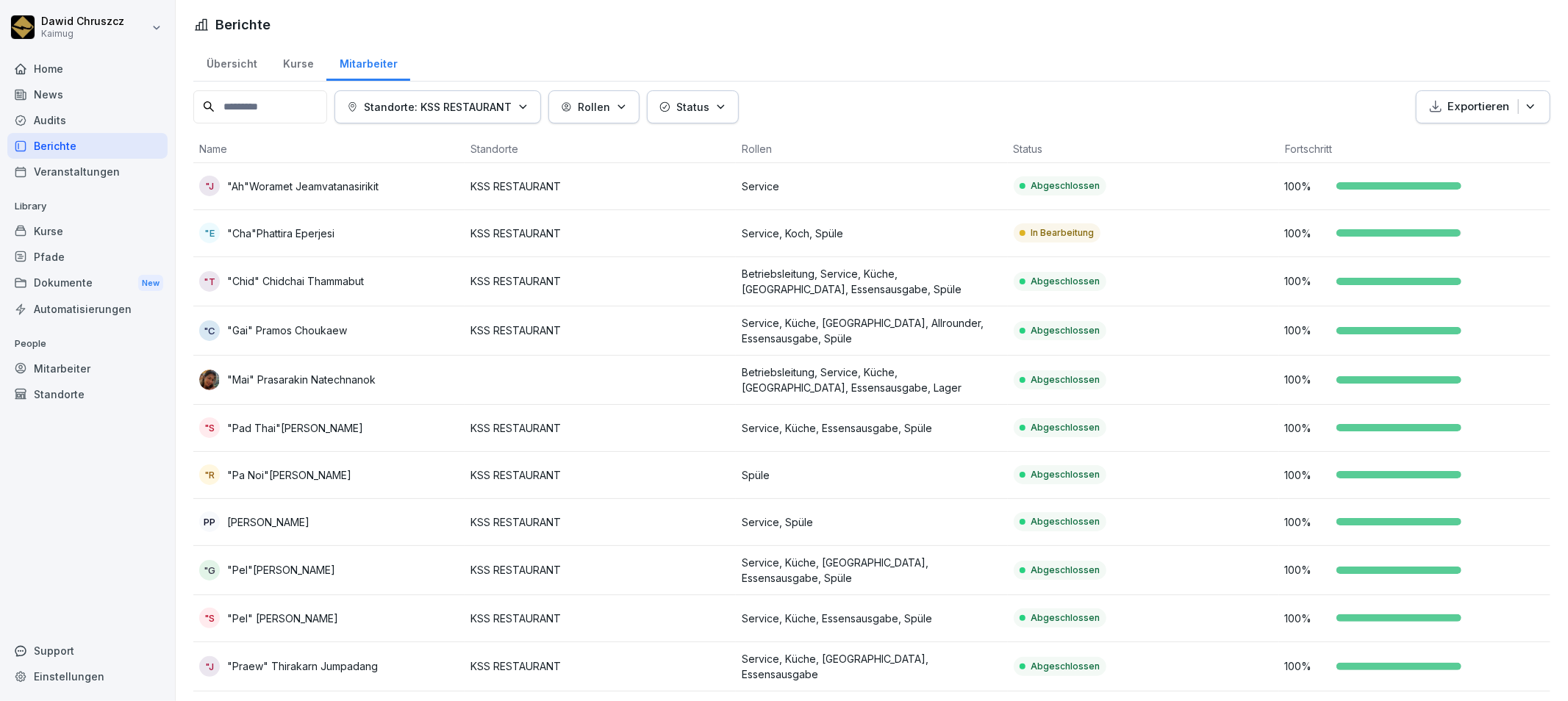
click at [70, 152] on div "Berichte" at bounding box center [87, 146] width 160 height 26
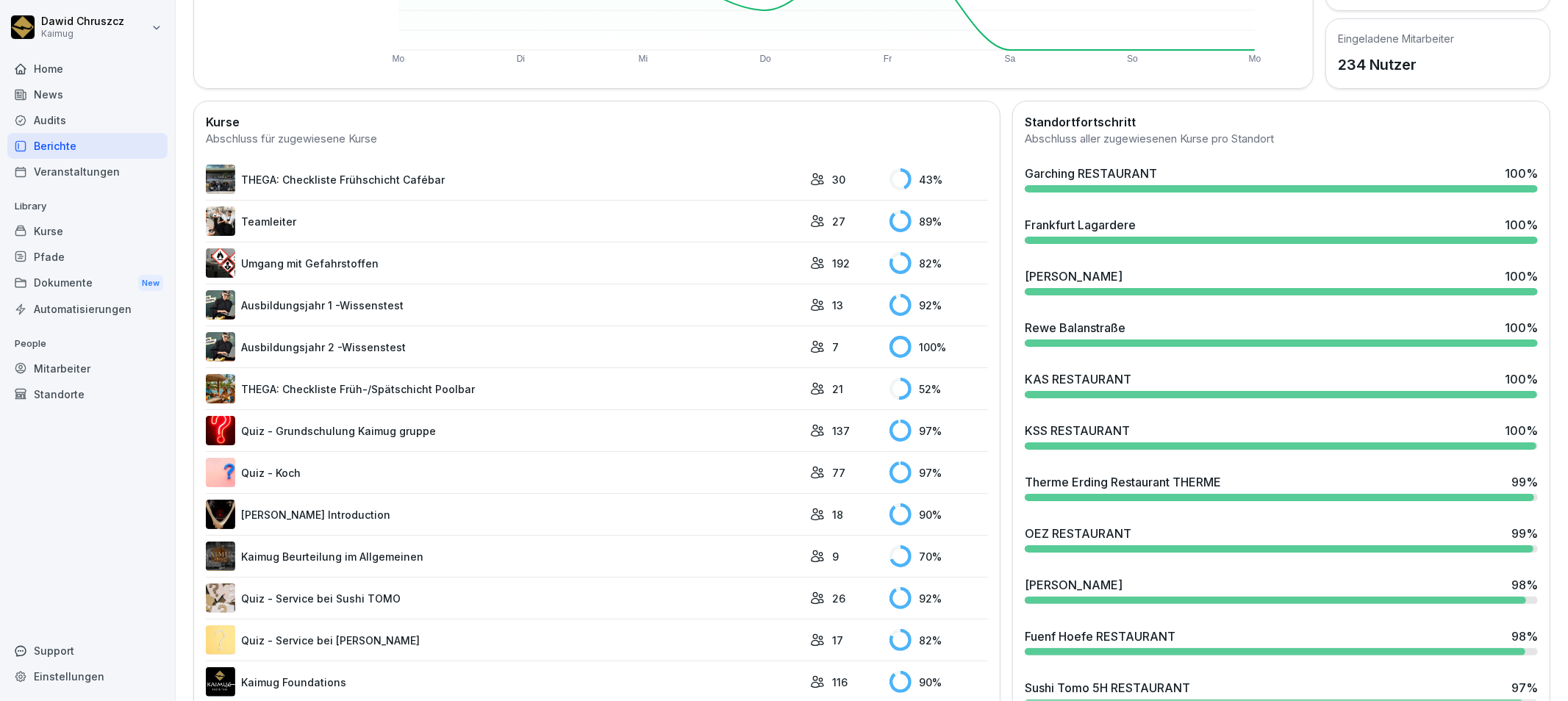
scroll to position [408, 0]
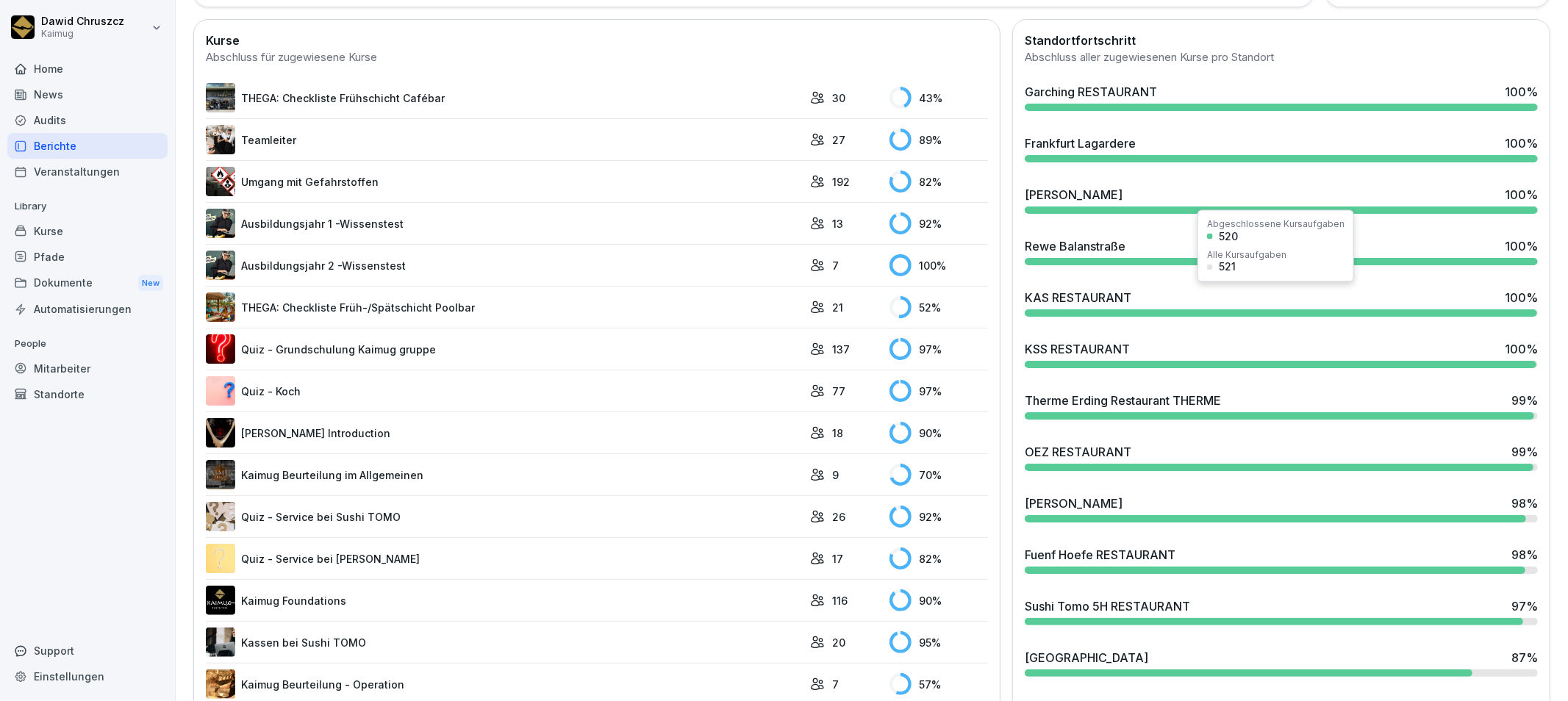
click at [1332, 298] on div "KAS RESTAURANT 100 %" at bounding box center [1281, 298] width 513 height 18
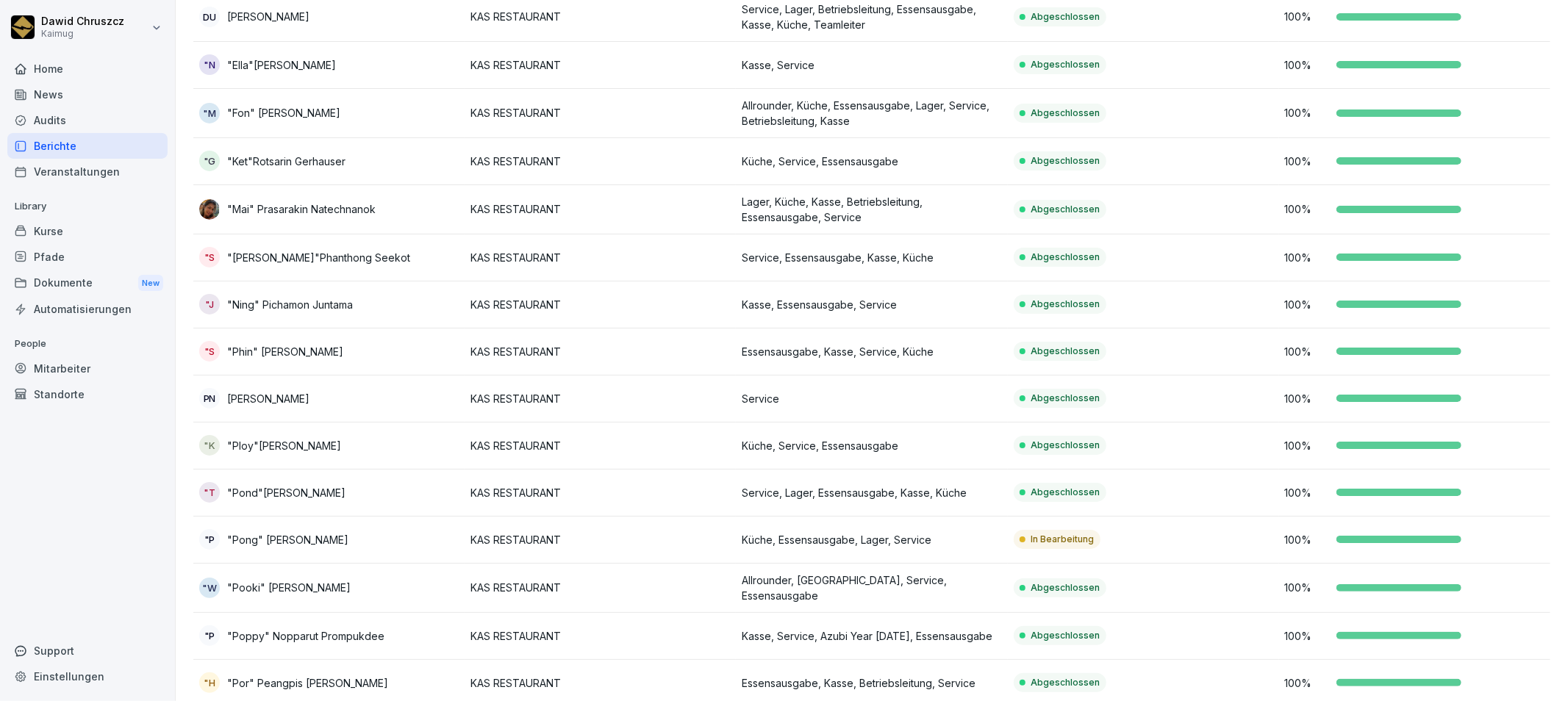
scroll to position [490, 0]
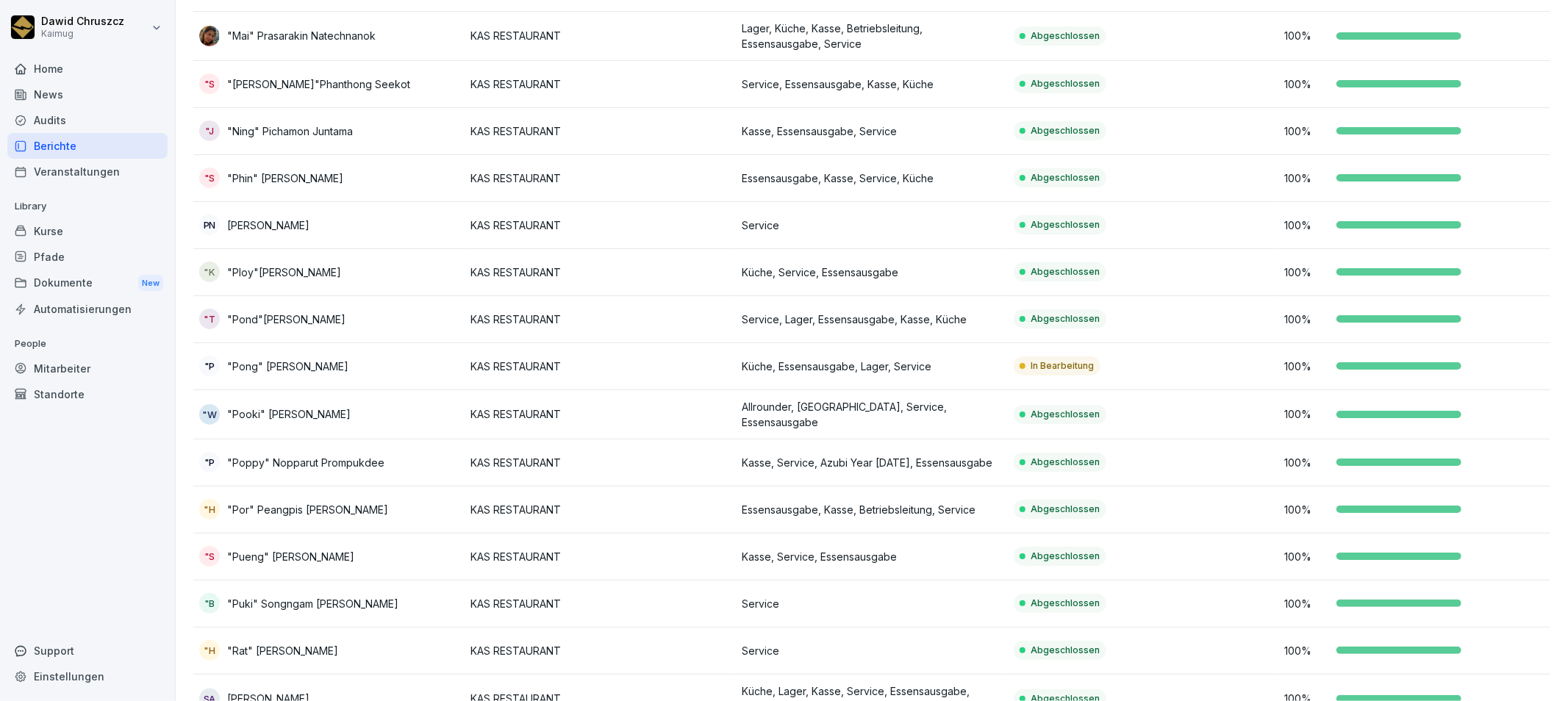
click at [920, 354] on td "Küche, Essensausgabe, Lager, Service" at bounding box center [871, 366] width 271 height 47
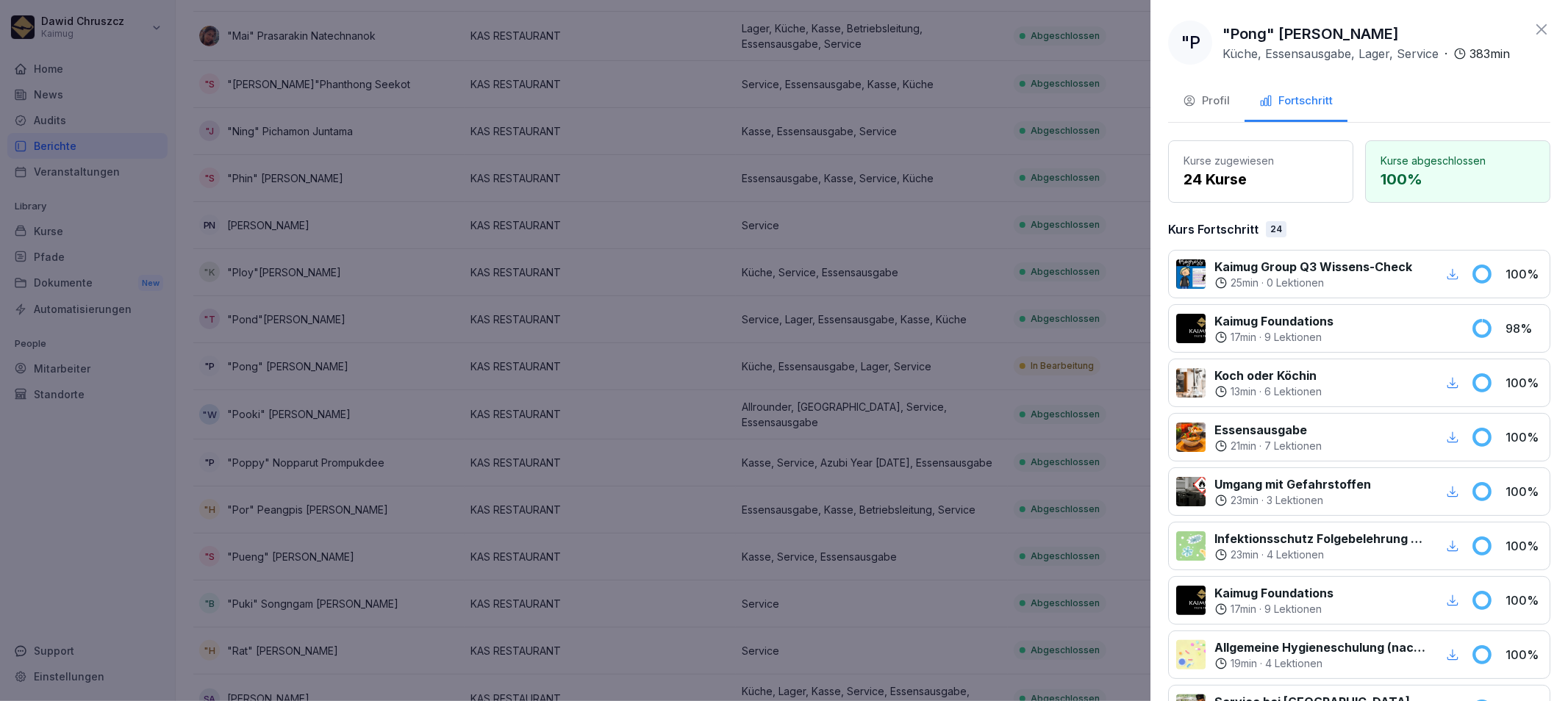
drag, startPoint x: 1459, startPoint y: 29, endPoint x: 1222, endPoint y: 35, distance: 237.5
click at [1222, 35] on div ""P "Pong" Theerapong Phunpratum Küche, Essensausgabe, Lager, Service · 383 min" at bounding box center [1339, 43] width 342 height 44
copy p ""Pong" [PERSON_NAME]"
drag, startPoint x: 1530, startPoint y: 32, endPoint x: 1563, endPoint y: 91, distance: 67.8
click at [1411, 32] on icon at bounding box center [1542, 30] width 18 height 18
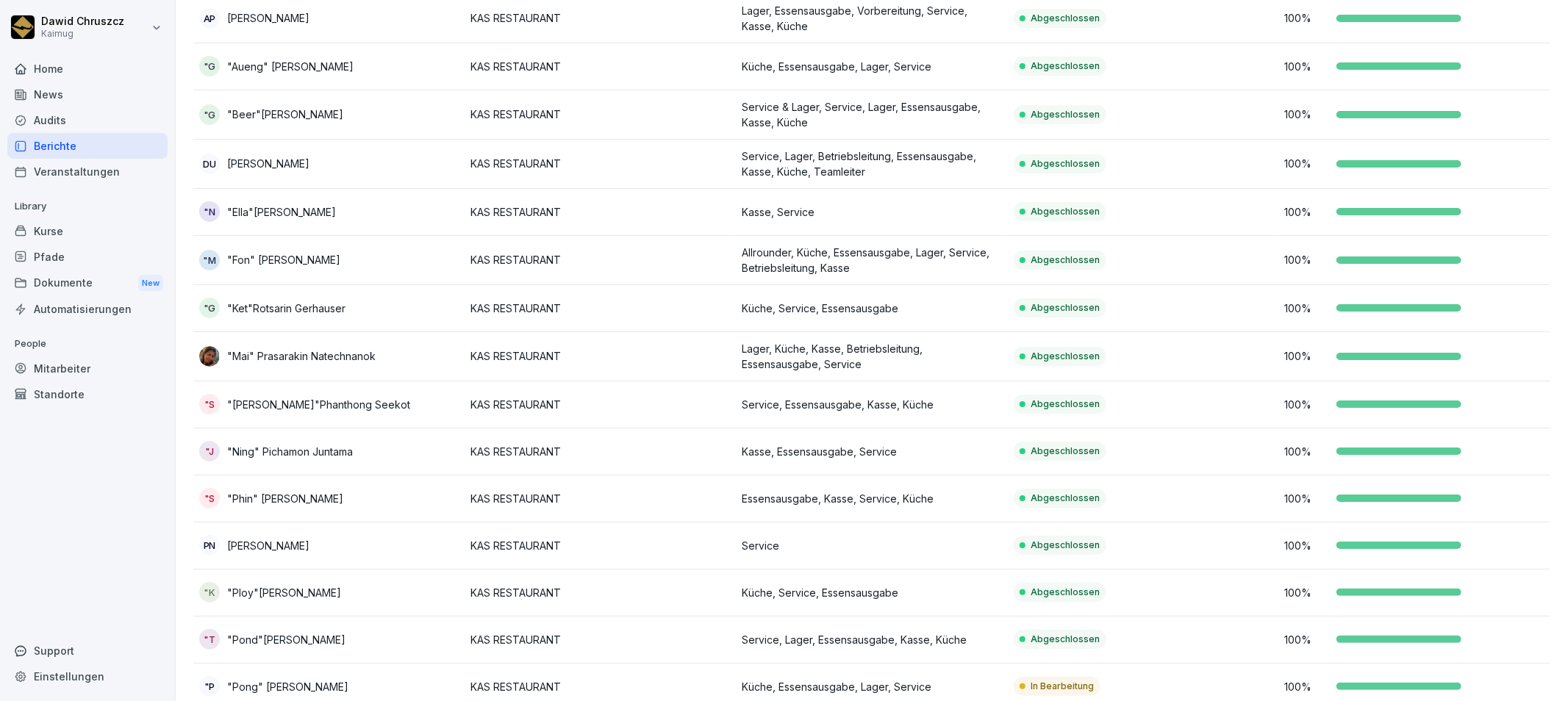
scroll to position [163, 0]
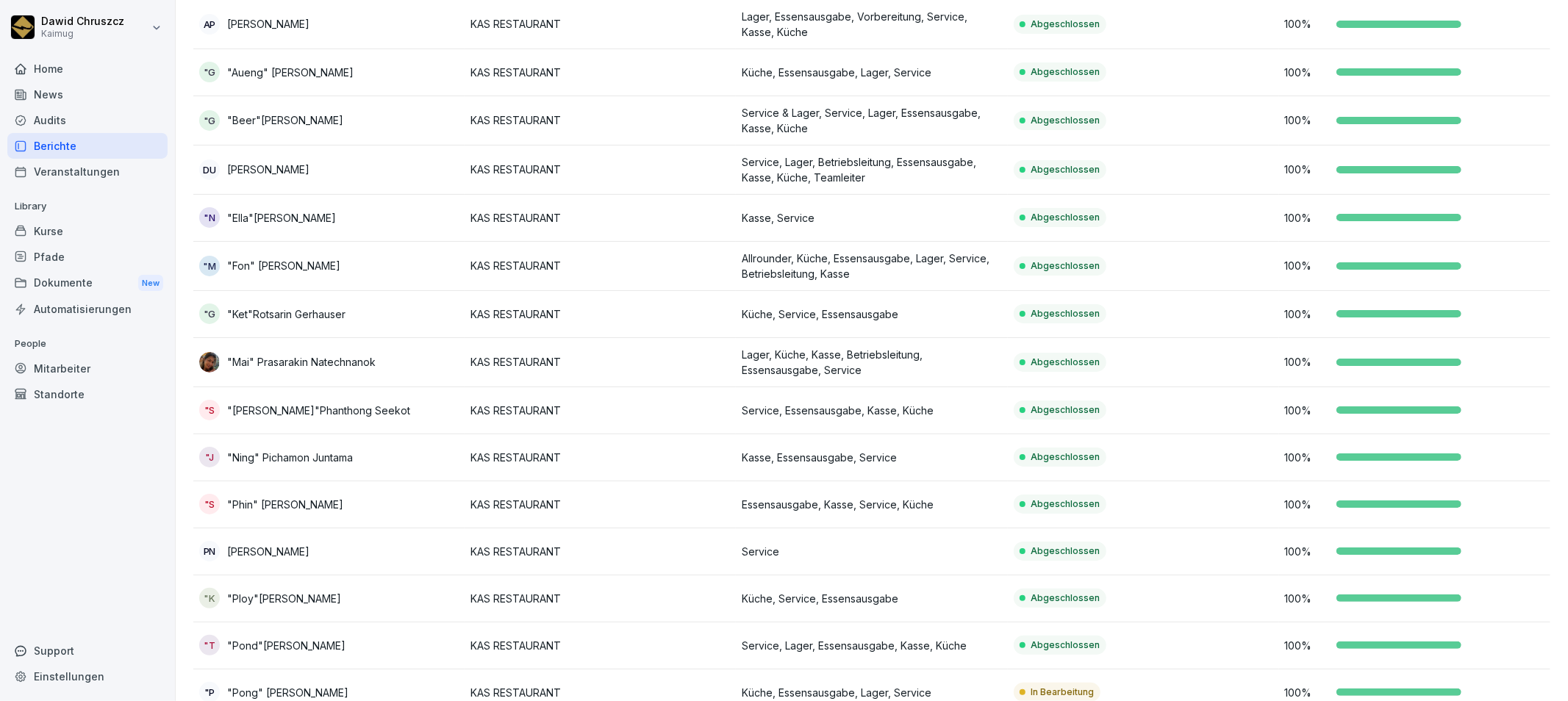
click at [78, 145] on div "Berichte" at bounding box center [87, 146] width 160 height 26
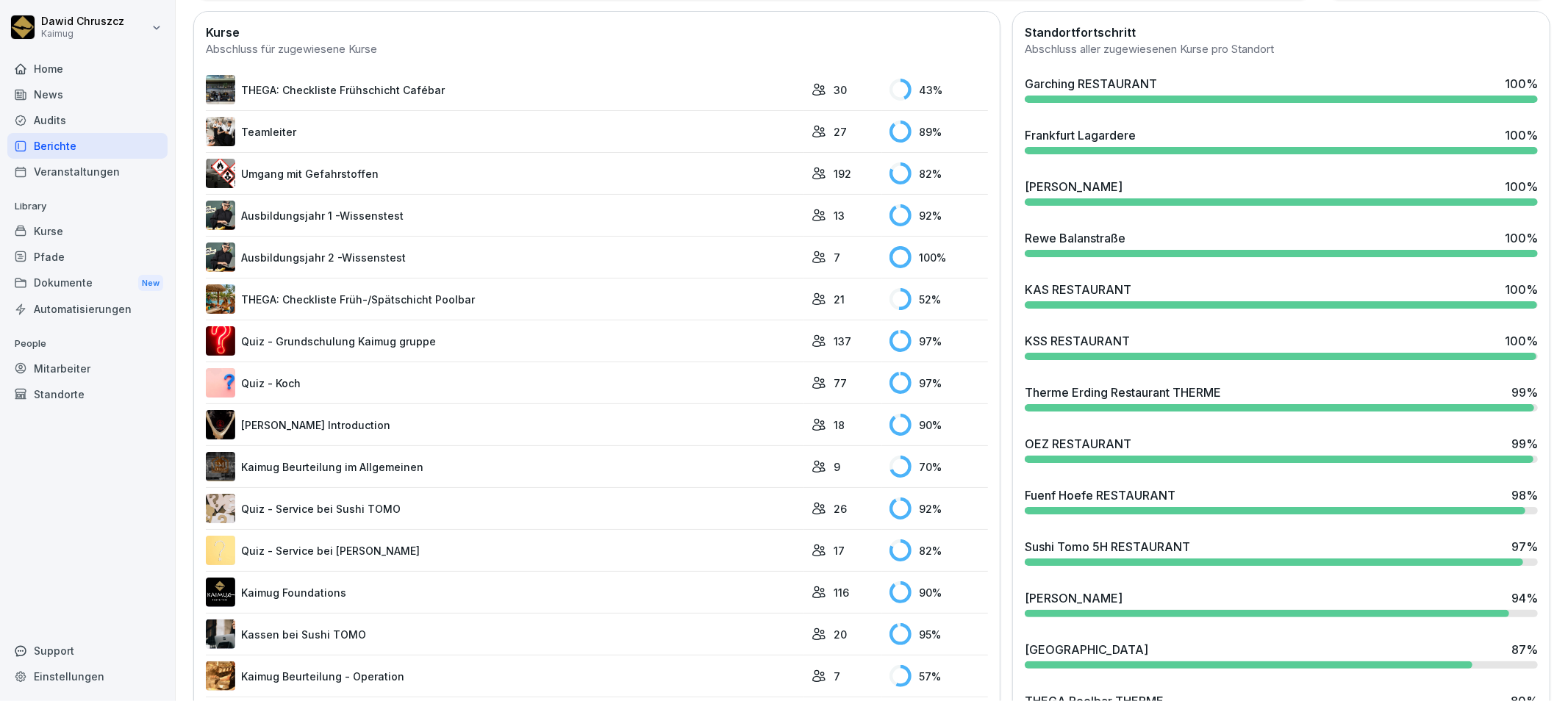
scroll to position [498, 0]
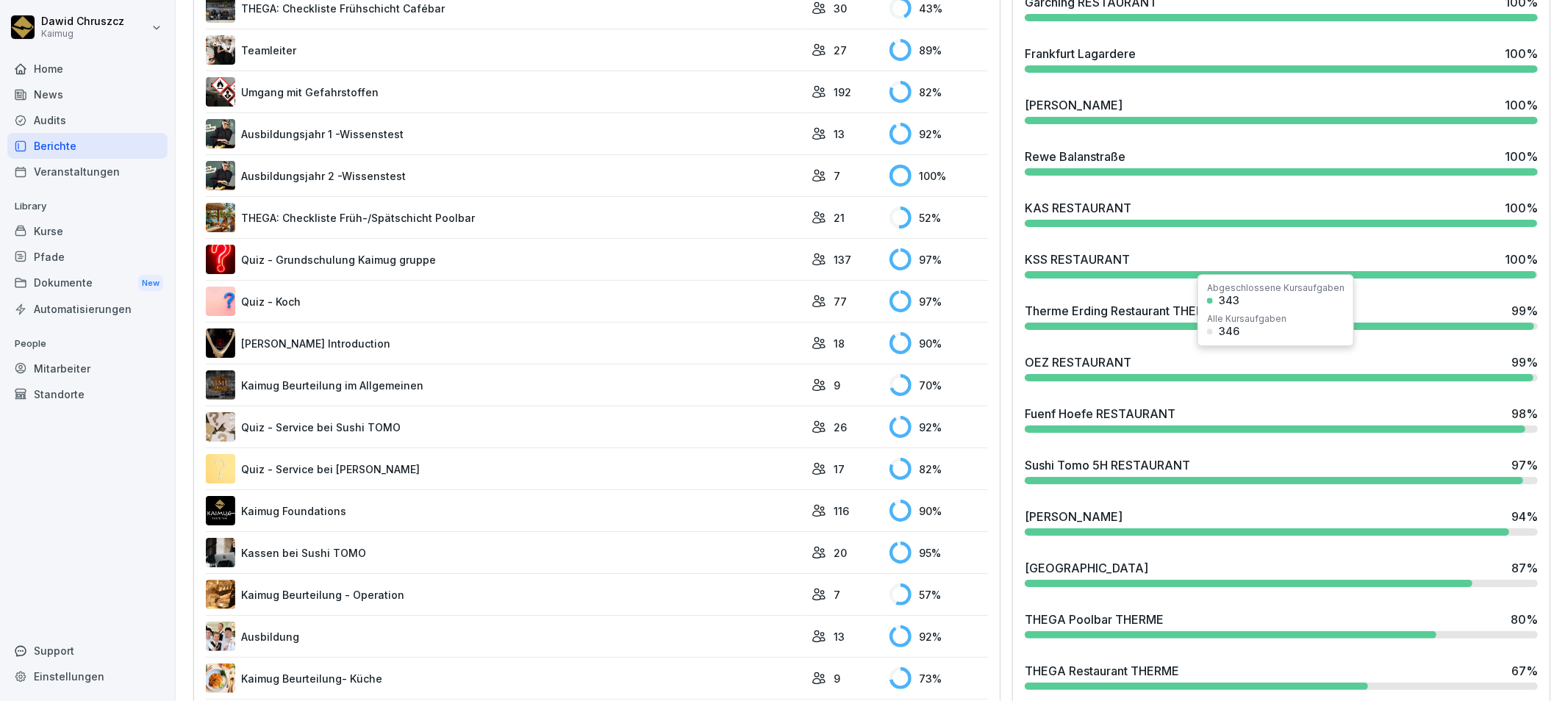
click at [1130, 357] on div "OEZ RESTAURANT 99 %" at bounding box center [1281, 363] width 513 height 18
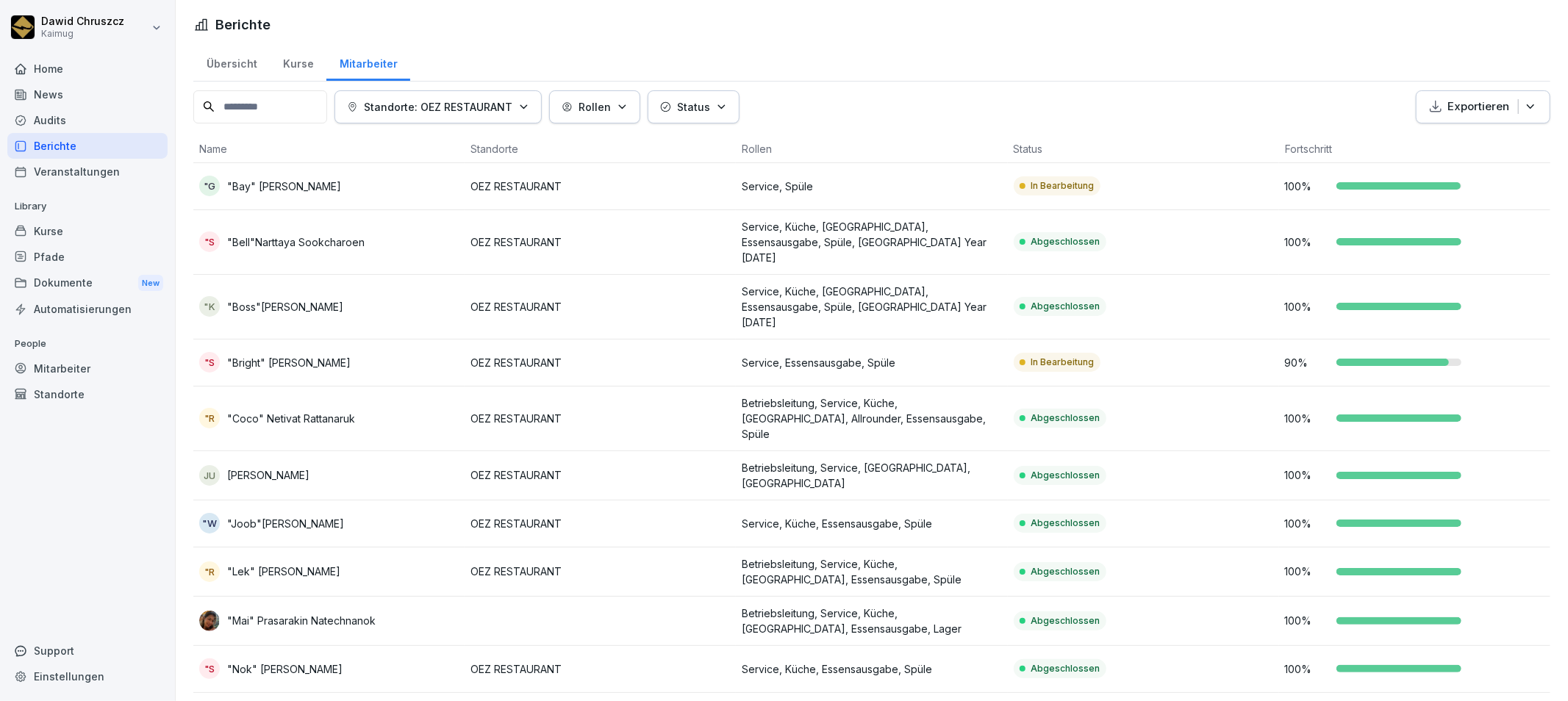
click at [804, 189] on p "Service, Spüle" at bounding box center [871, 186] width 259 height 15
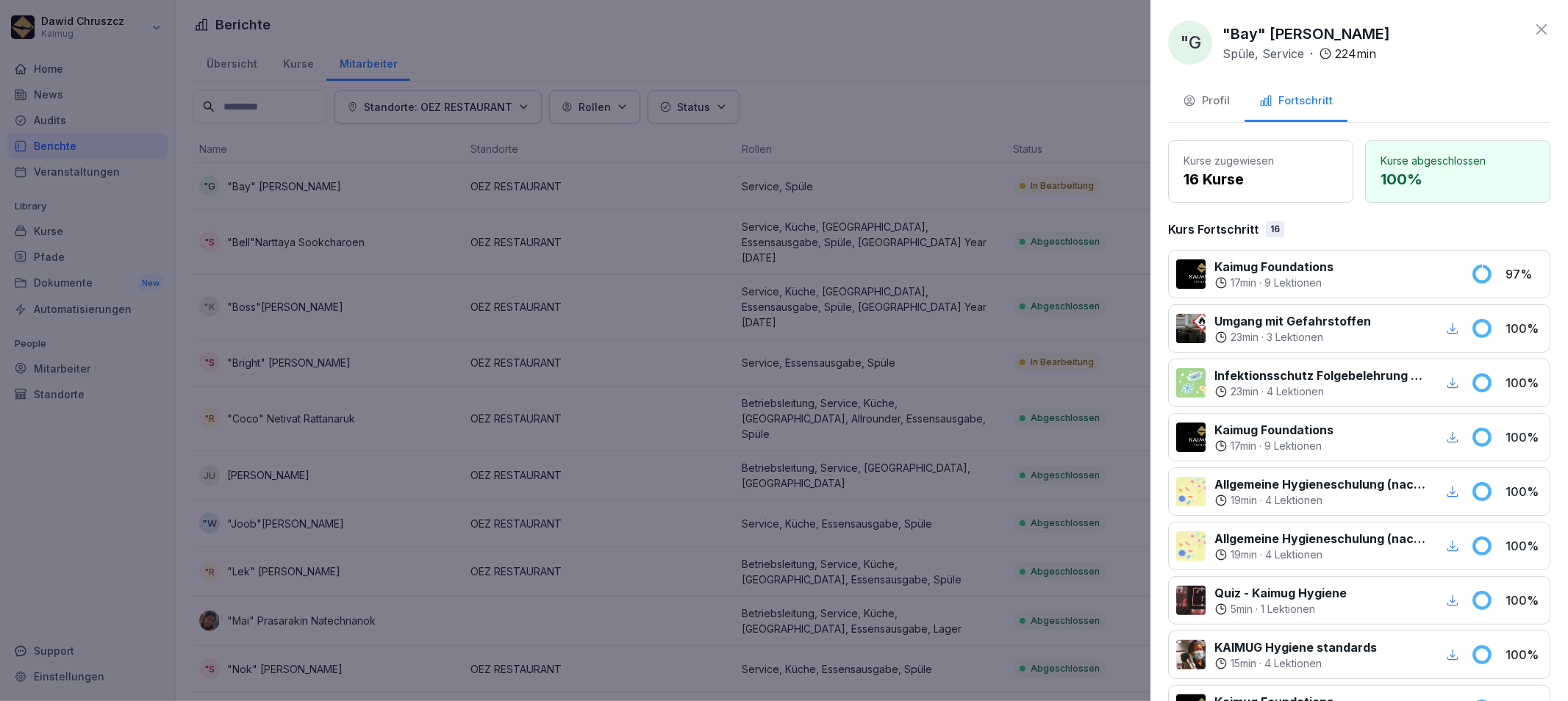
drag, startPoint x: 1427, startPoint y: 35, endPoint x: 1219, endPoint y: 31, distance: 208.8
click at [1219, 31] on div ""G "Bay" [PERSON_NAME] Spüle, Service · 224 min" at bounding box center [1279, 43] width 222 height 44
click at [1408, 81] on div ""G "Bay" [PERSON_NAME] Spüle, Service · 224 min Profil Fortschritt Kurse zugewi…" at bounding box center [1359, 350] width 418 height 701
drag, startPoint x: 1380, startPoint y: 283, endPoint x: 1322, endPoint y: 263, distance: 62.1
click at [1378, 283] on div at bounding box center [1402, 274] width 120 height 32
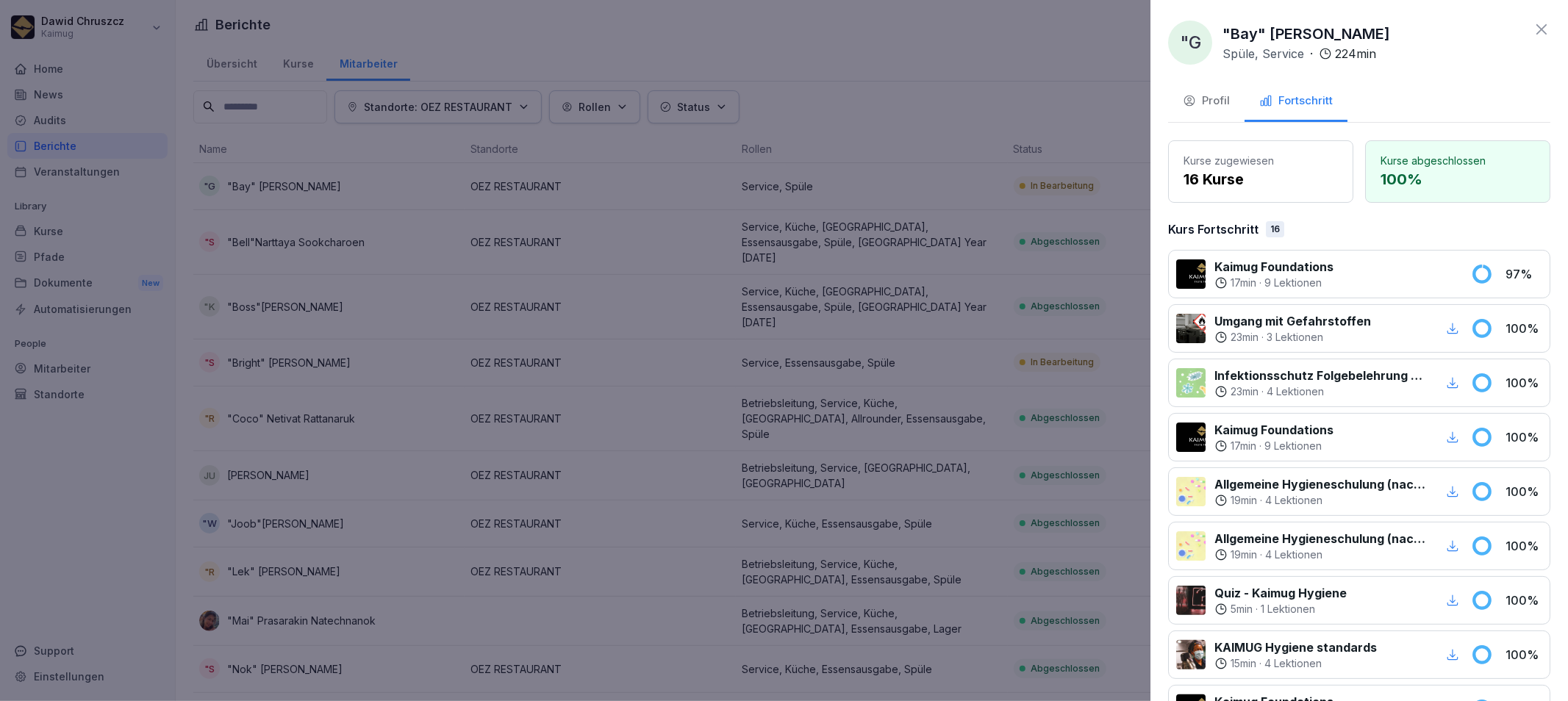
click at [1314, 263] on p "Kaimug Foundations" at bounding box center [1273, 267] width 119 height 18
drag, startPoint x: 1424, startPoint y: 33, endPoint x: 1219, endPoint y: 34, distance: 205.1
click at [1219, 34] on div ""G "Bay" [PERSON_NAME] Spüle, Service · 224 min" at bounding box center [1359, 43] width 382 height 44
copy p ""Bay" [PERSON_NAME]"
click at [738, 528] on div at bounding box center [784, 350] width 1568 height 701
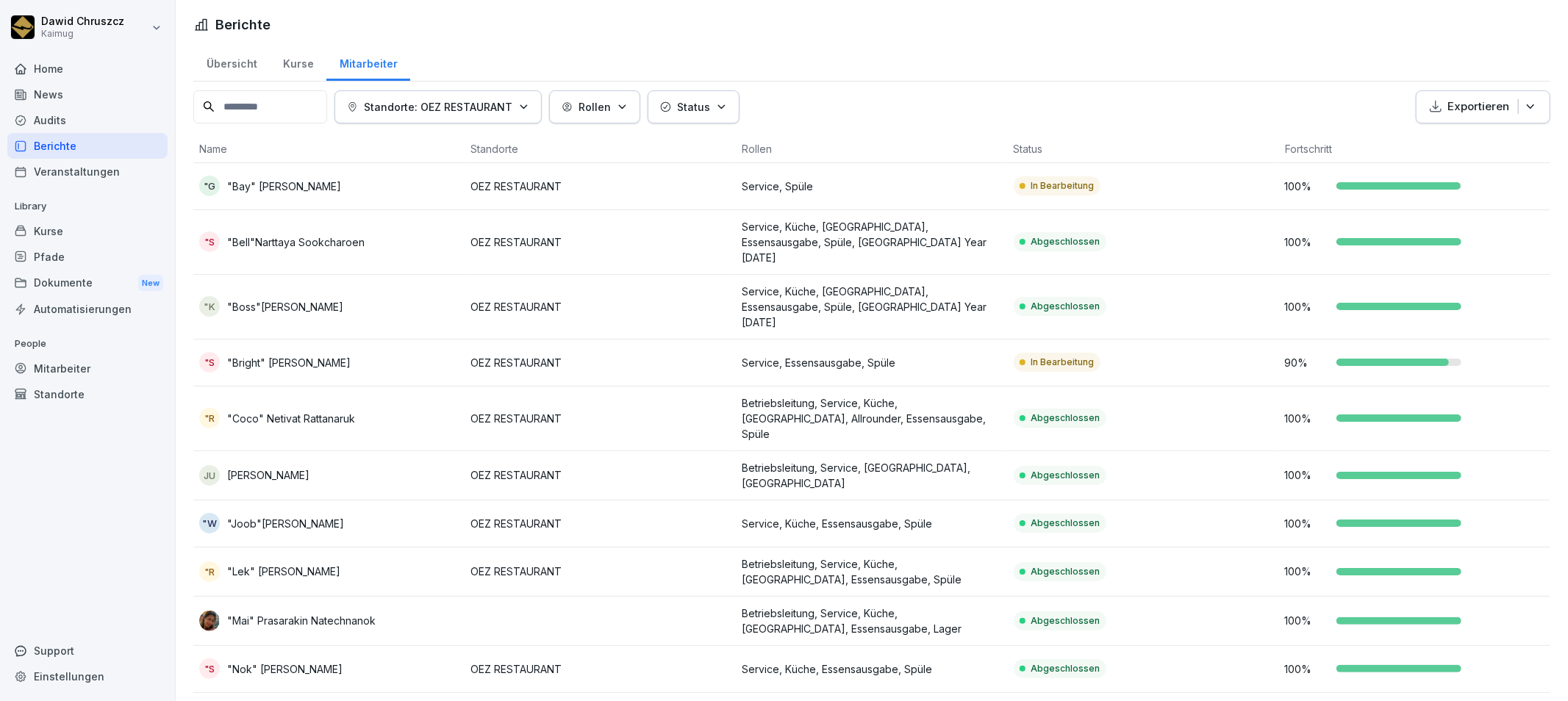
click at [956, 355] on p "Service, Essensausgabe, Spüle" at bounding box center [871, 362] width 259 height 15
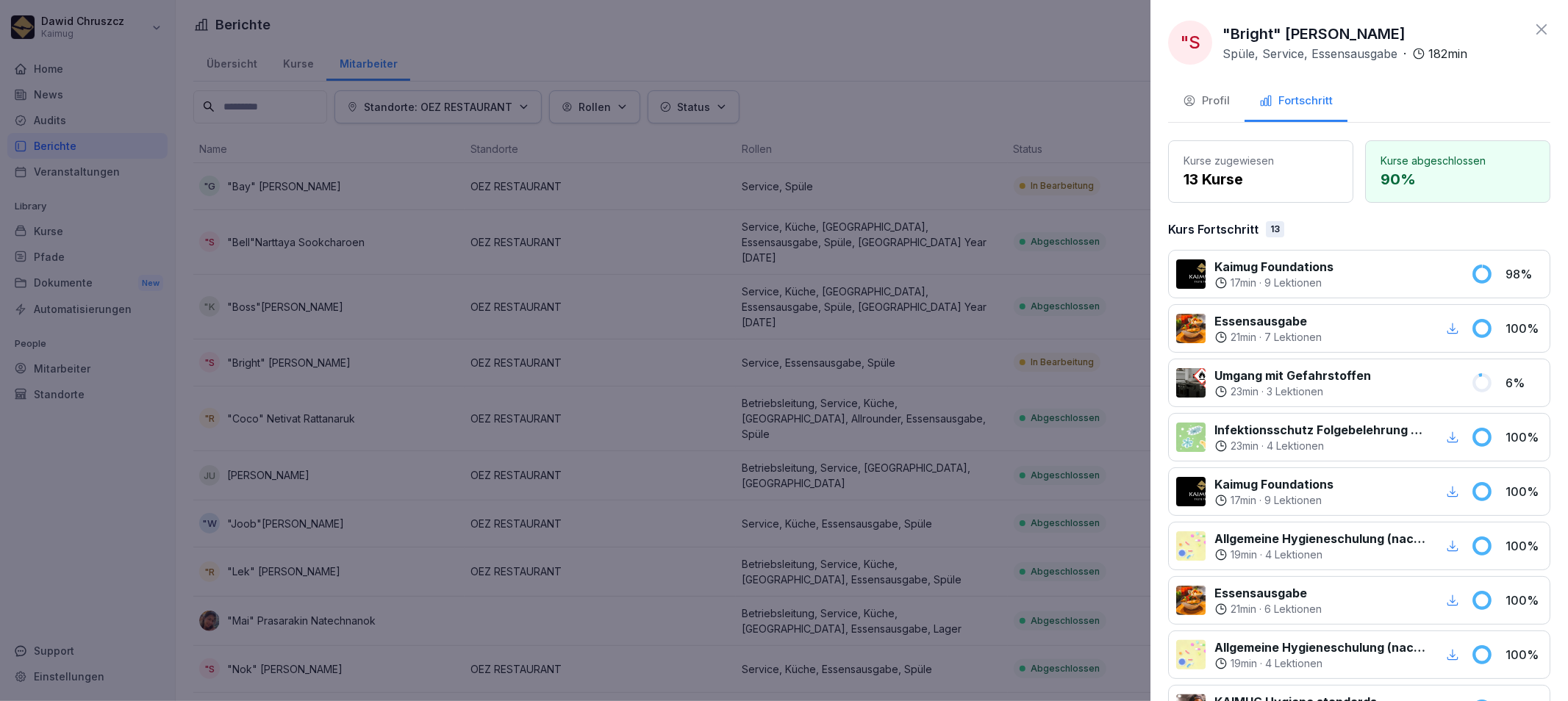
drag, startPoint x: 1371, startPoint y: 32, endPoint x: 1219, endPoint y: 32, distance: 152.2
click at [1219, 32] on div ""S "Bright" [PERSON_NAME] Spüle, Service, Essensausgabe · 182 min" at bounding box center [1317, 43] width 299 height 44
copy p ""Bright" [PERSON_NAME]"
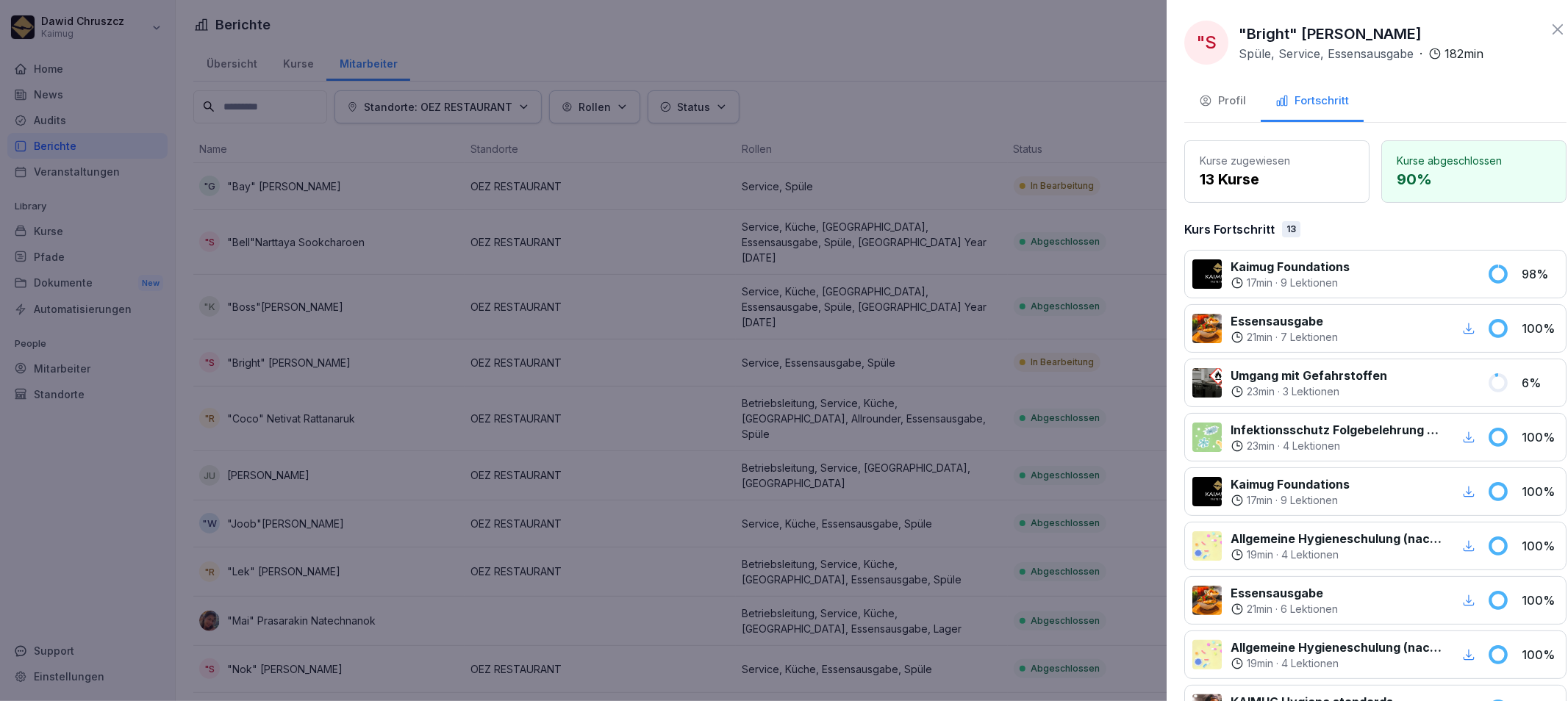
click at [783, 431] on div at bounding box center [784, 350] width 1568 height 701
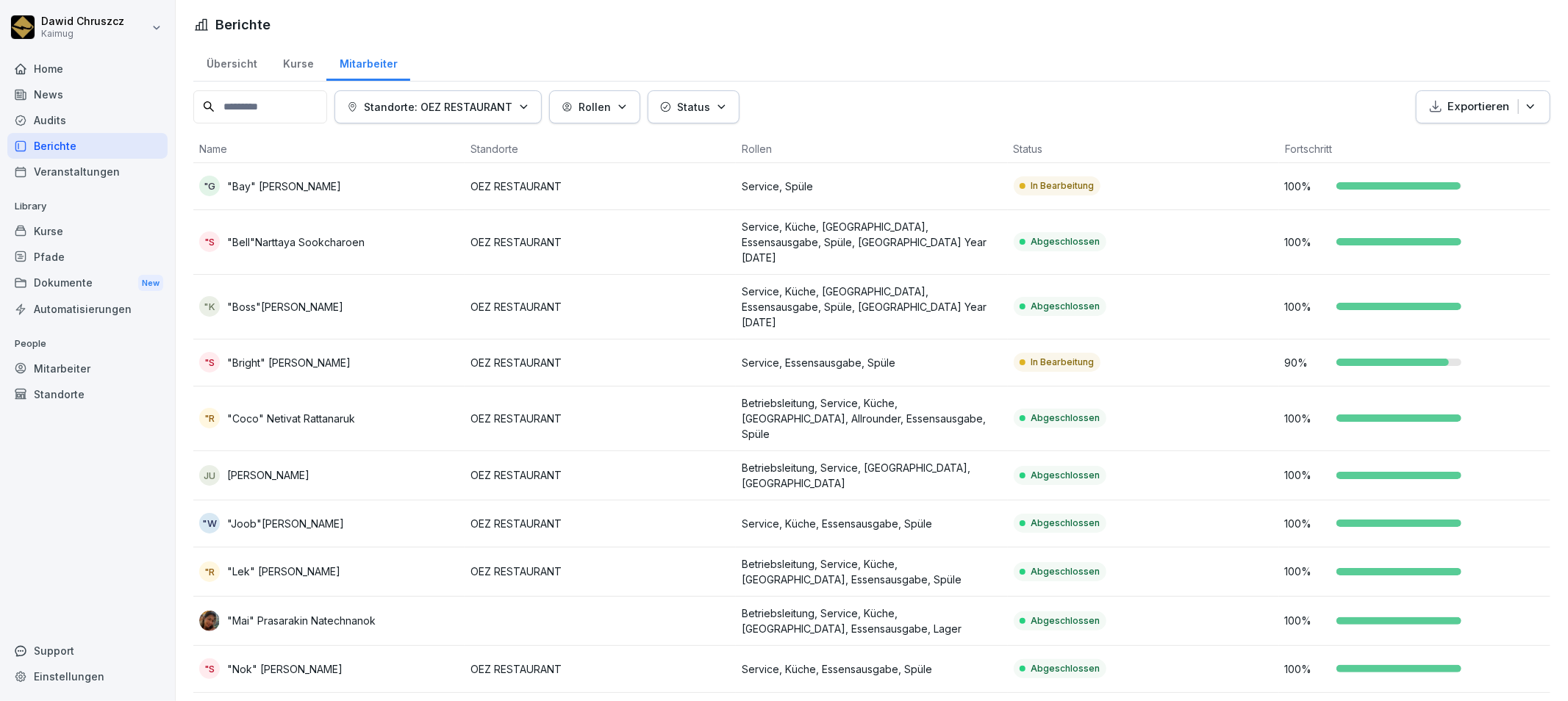
click at [54, 149] on div "Berichte" at bounding box center [87, 146] width 160 height 26
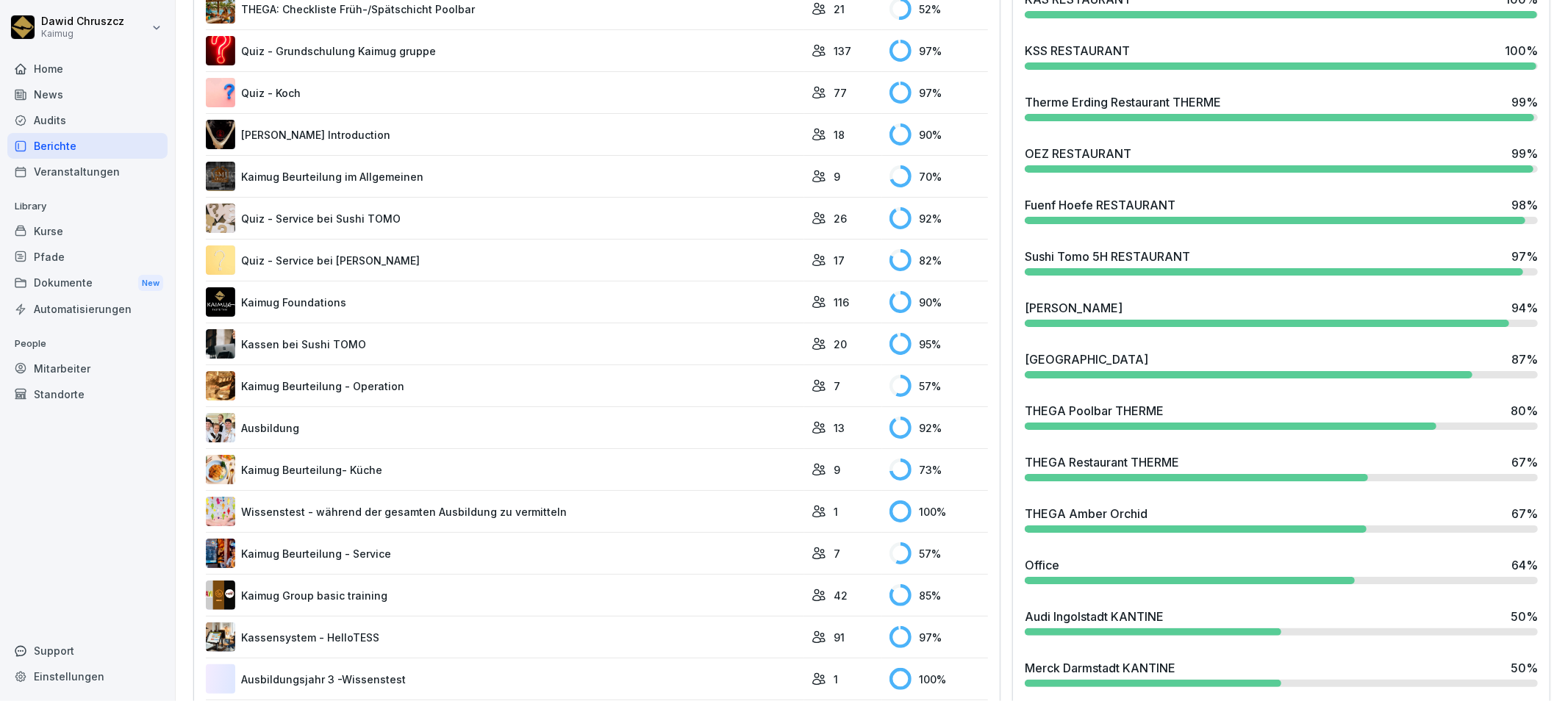
scroll to position [735, 0]
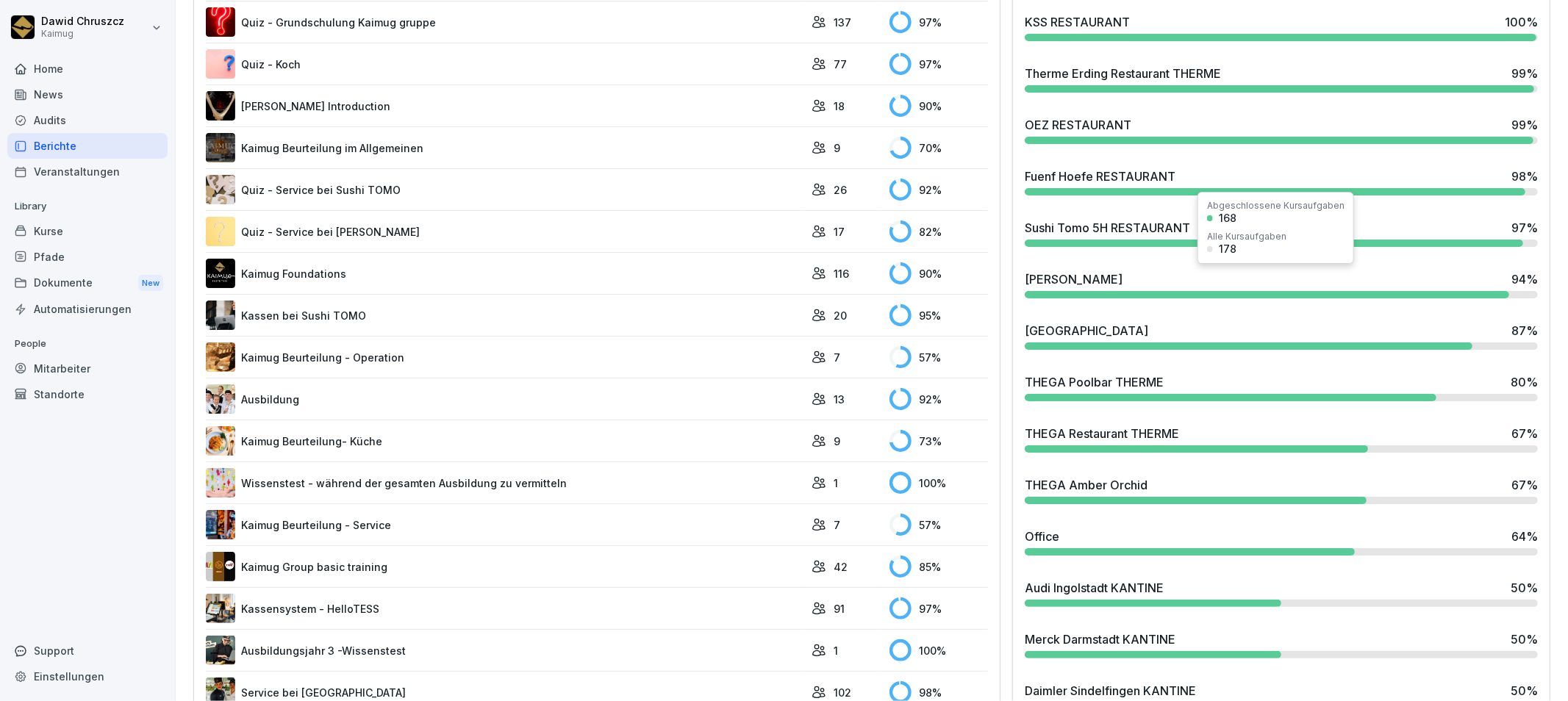
click at [1106, 295] on div at bounding box center [1267, 294] width 484 height 7
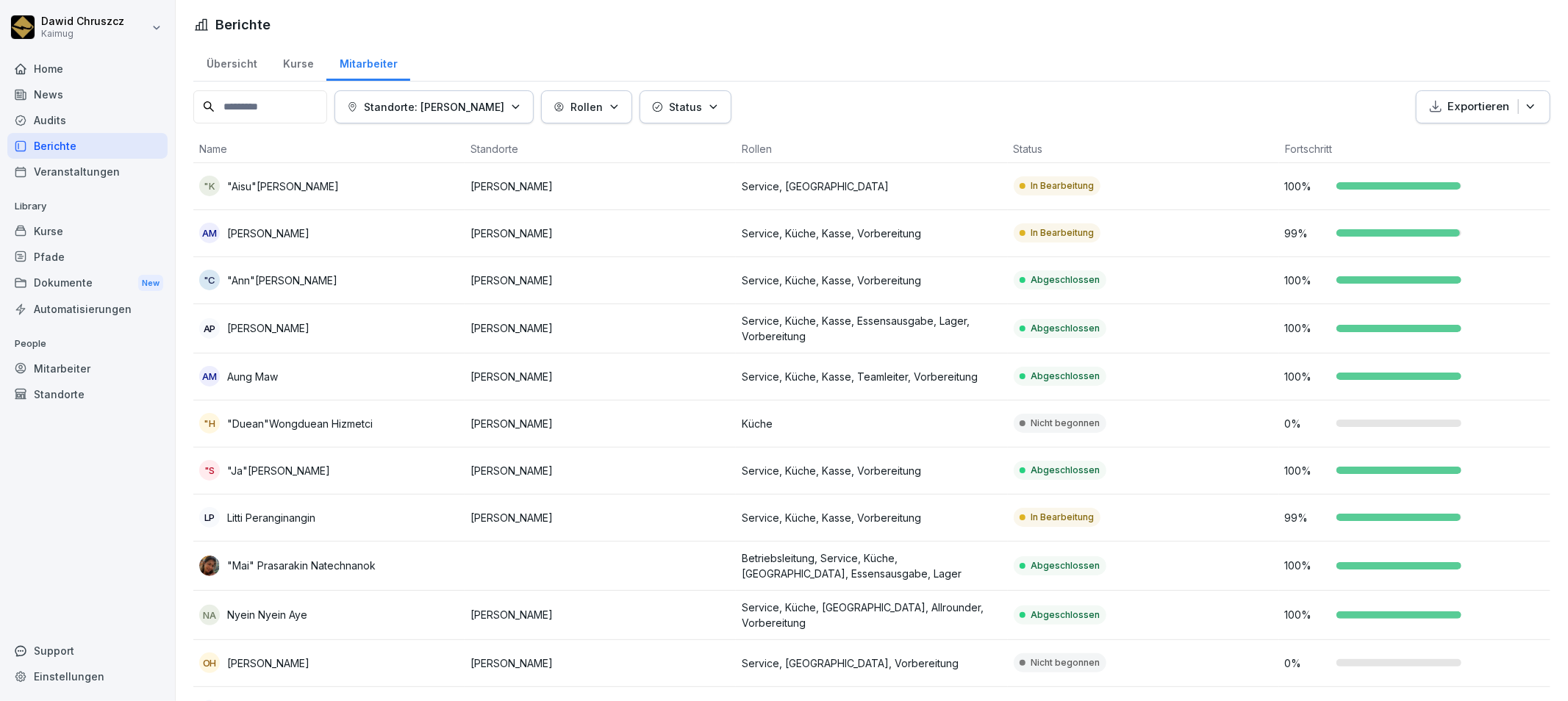
click at [606, 193] on td "[PERSON_NAME]" at bounding box center [600, 186] width 271 height 47
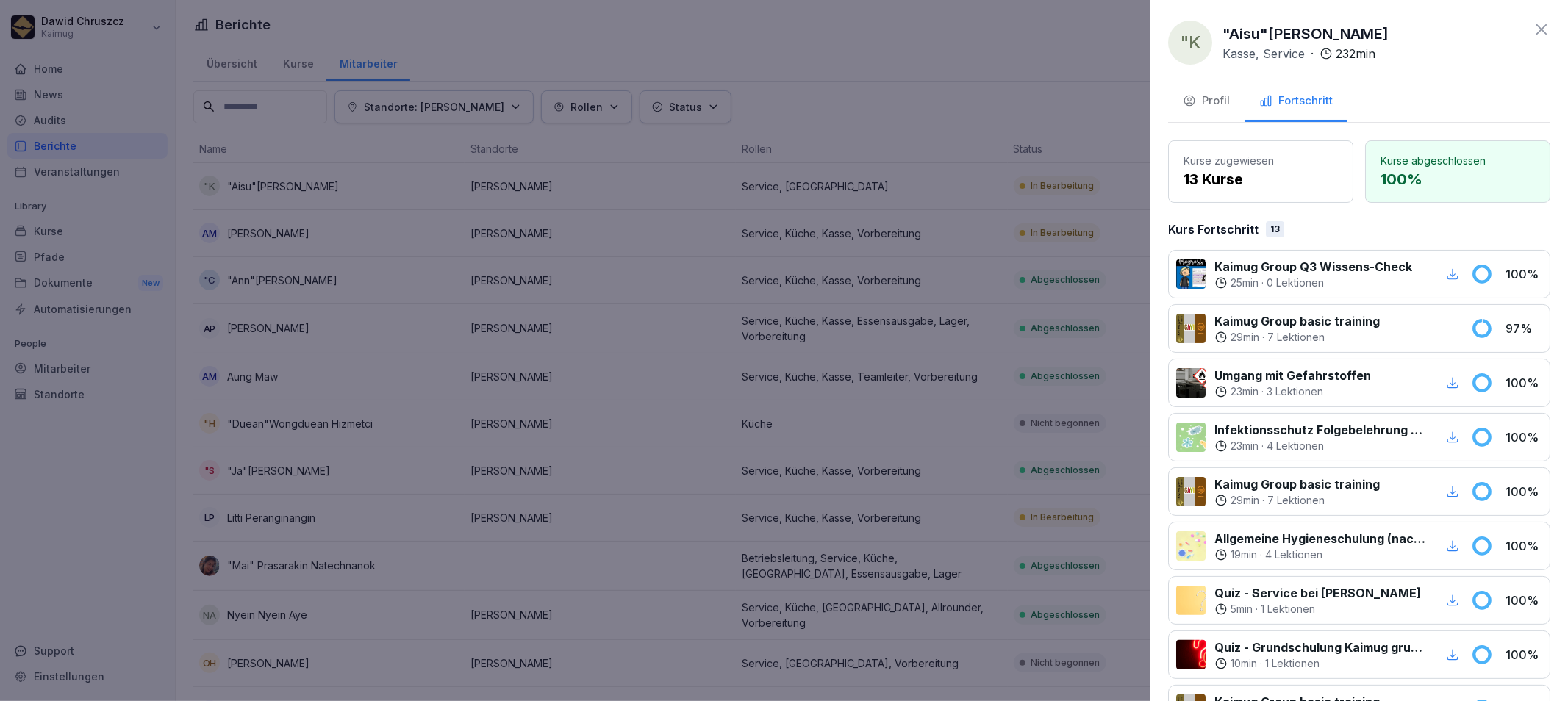
drag, startPoint x: 1415, startPoint y: 35, endPoint x: 1221, endPoint y: 34, distance: 194.1
click at [1221, 34] on div ""K "Aisu"[PERSON_NAME] Kasse, Service · 232 min" at bounding box center [1359, 43] width 382 height 44
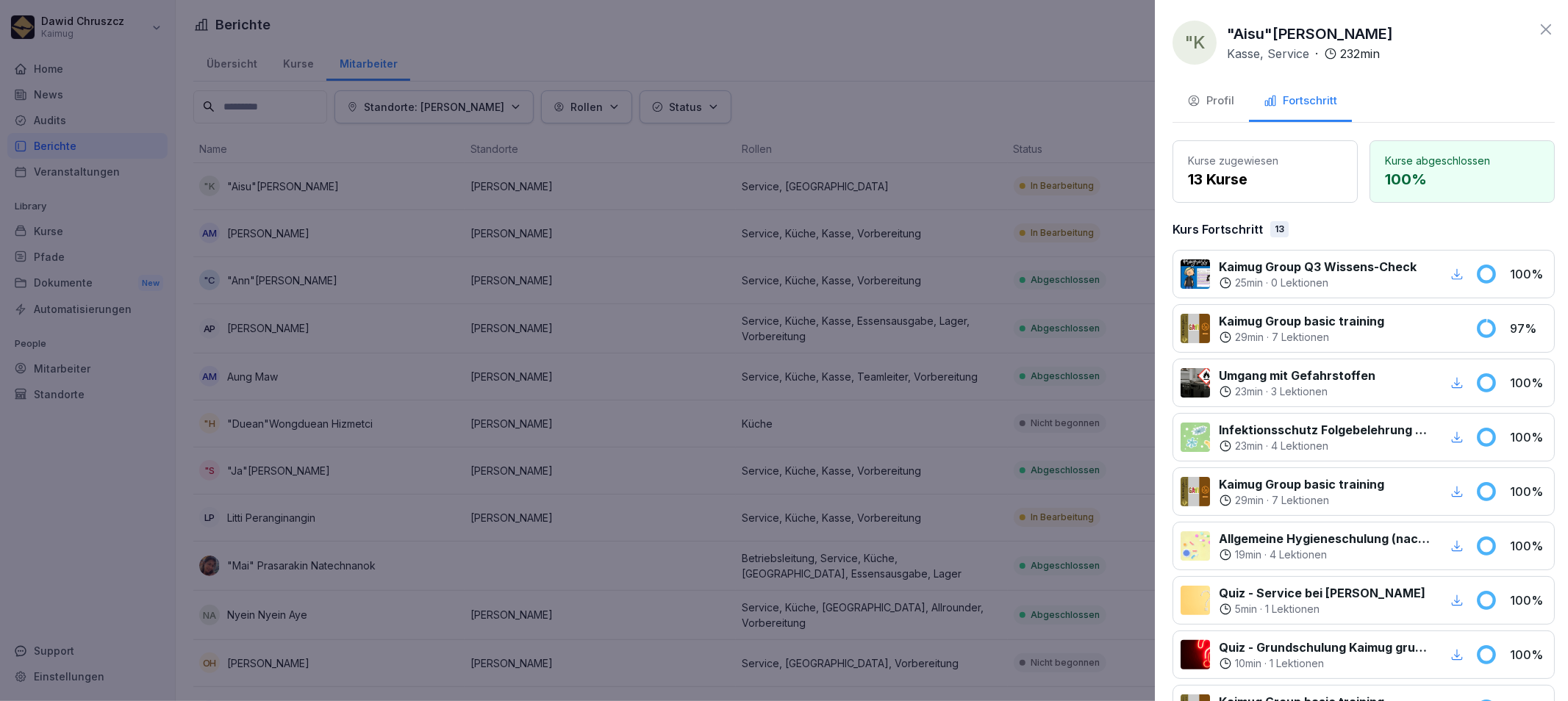
click at [676, 322] on div at bounding box center [784, 350] width 1568 height 701
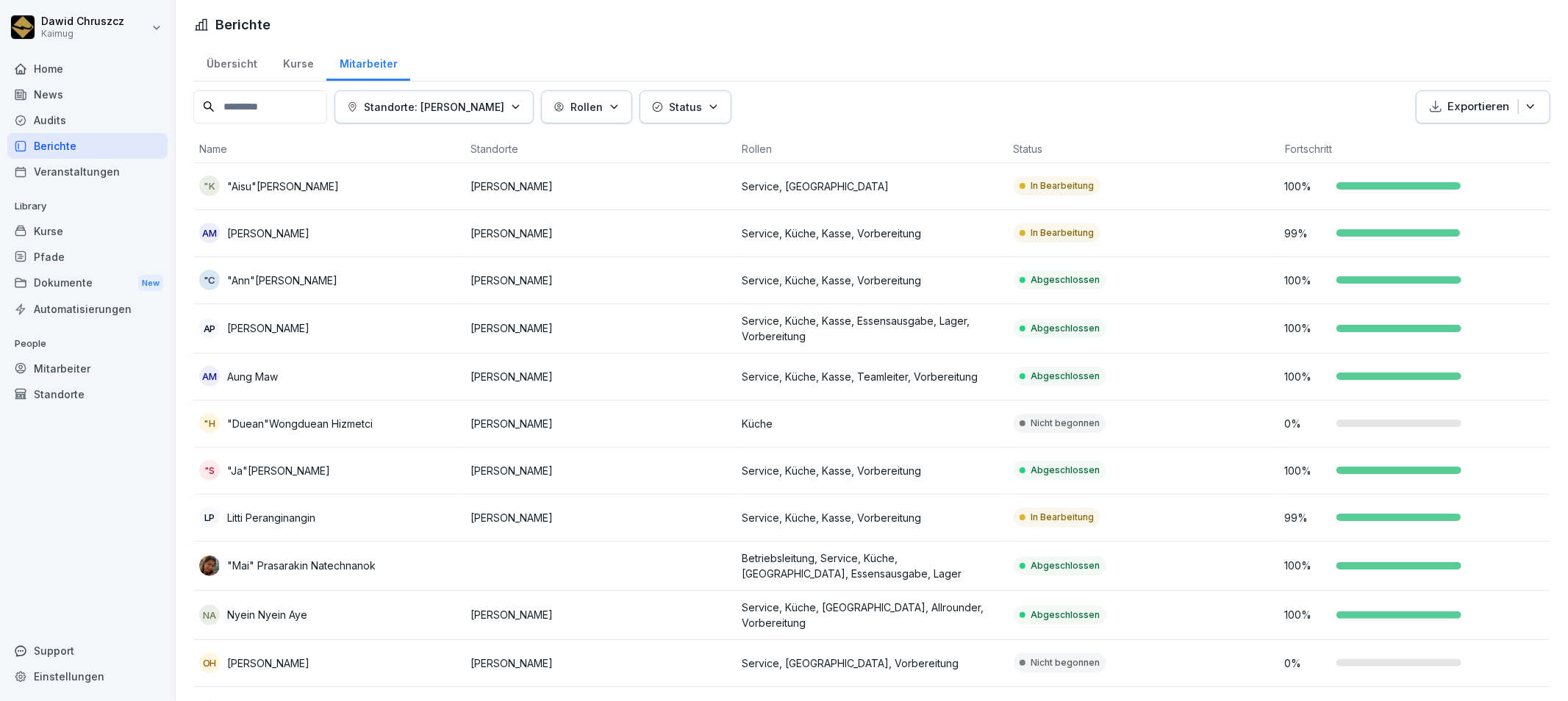
click at [540, 245] on td "[PERSON_NAME]" at bounding box center [600, 233] width 271 height 47
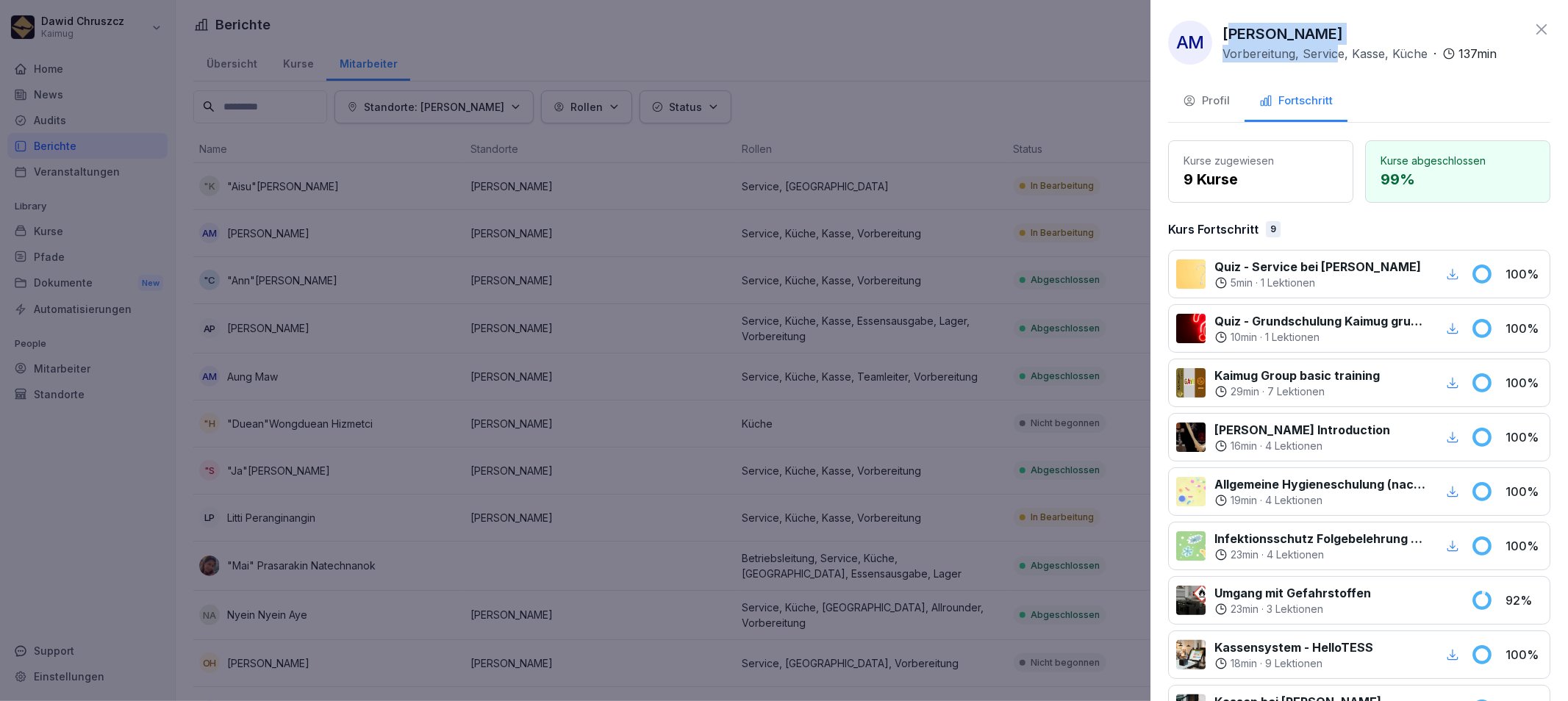
drag, startPoint x: 1333, startPoint y: 34, endPoint x: 1311, endPoint y: 35, distance: 22.1
click at [1258, 34] on div "[PERSON_NAME] Vorbereitung, Service, Kasse, Küche · 137 min" at bounding box center [1359, 43] width 274 height 40
click at [1358, 35] on div "[PERSON_NAME] Vorbereitung, Service, Kasse, Küche · 137 min" at bounding box center [1359, 43] width 274 height 40
drag, startPoint x: 1324, startPoint y: 32, endPoint x: 1221, endPoint y: 31, distance: 102.9
click at [1221, 31] on div "AM [PERSON_NAME] Vorbereitung, Service, [GEOGRAPHIC_DATA], Küche · 137 min" at bounding box center [1332, 43] width 329 height 44
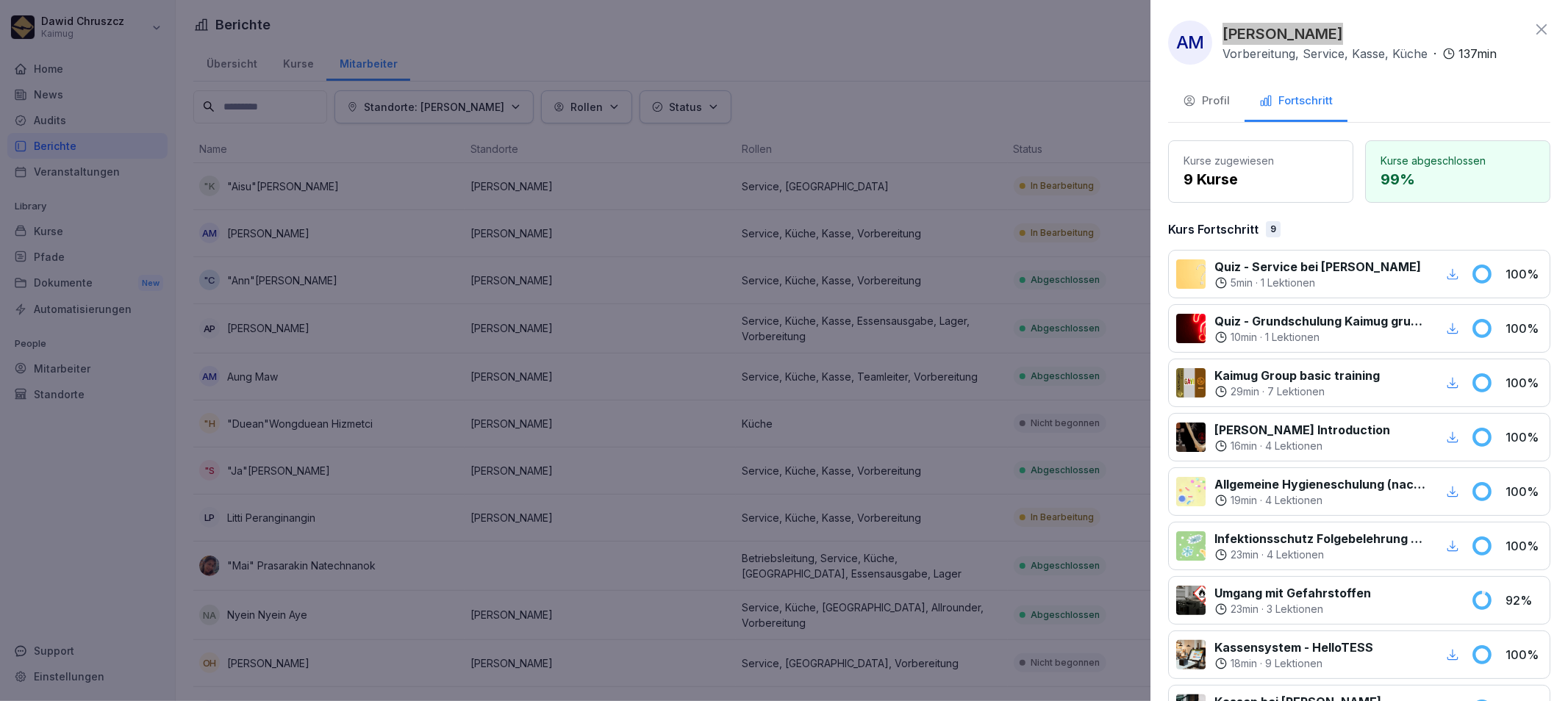
scroll to position [163, 0]
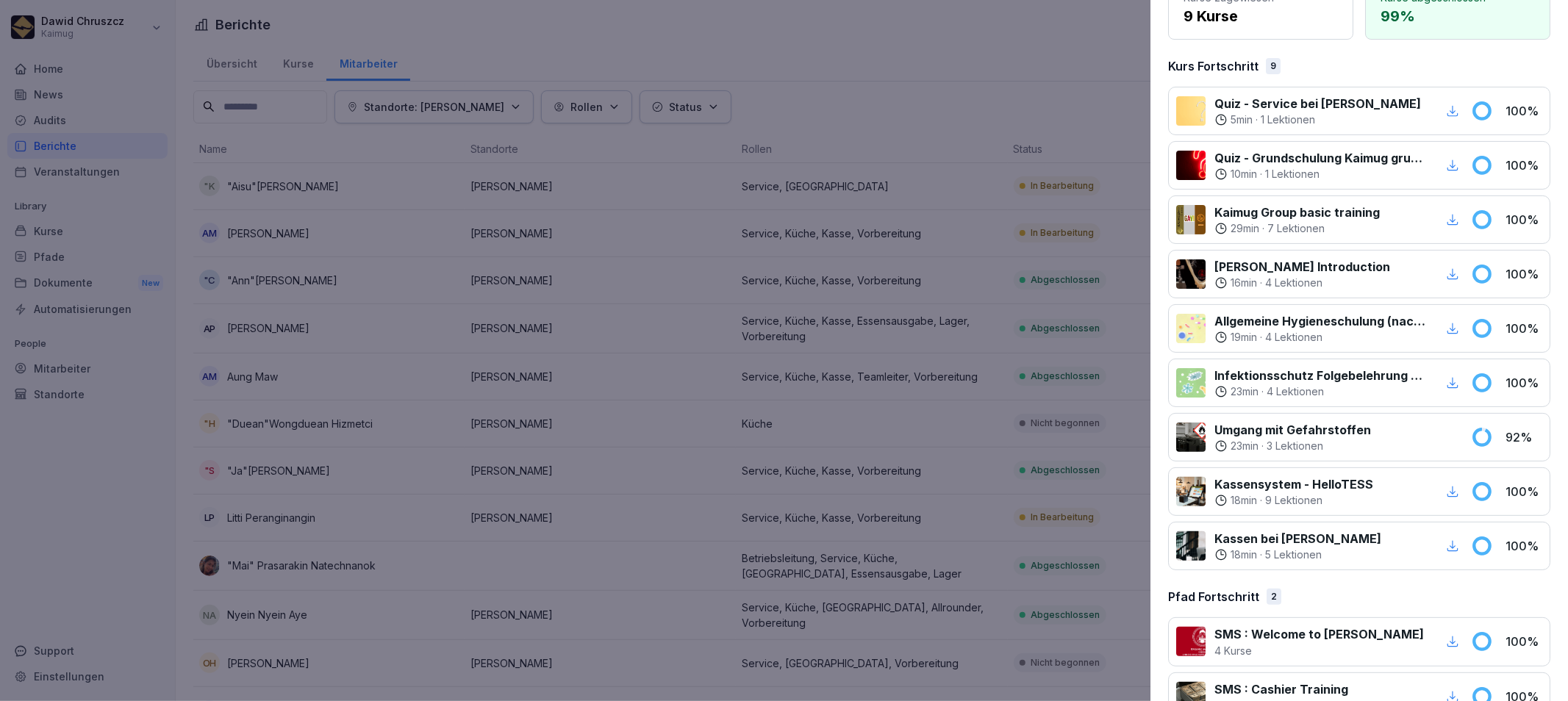
click at [900, 392] on div at bounding box center [784, 350] width 1568 height 701
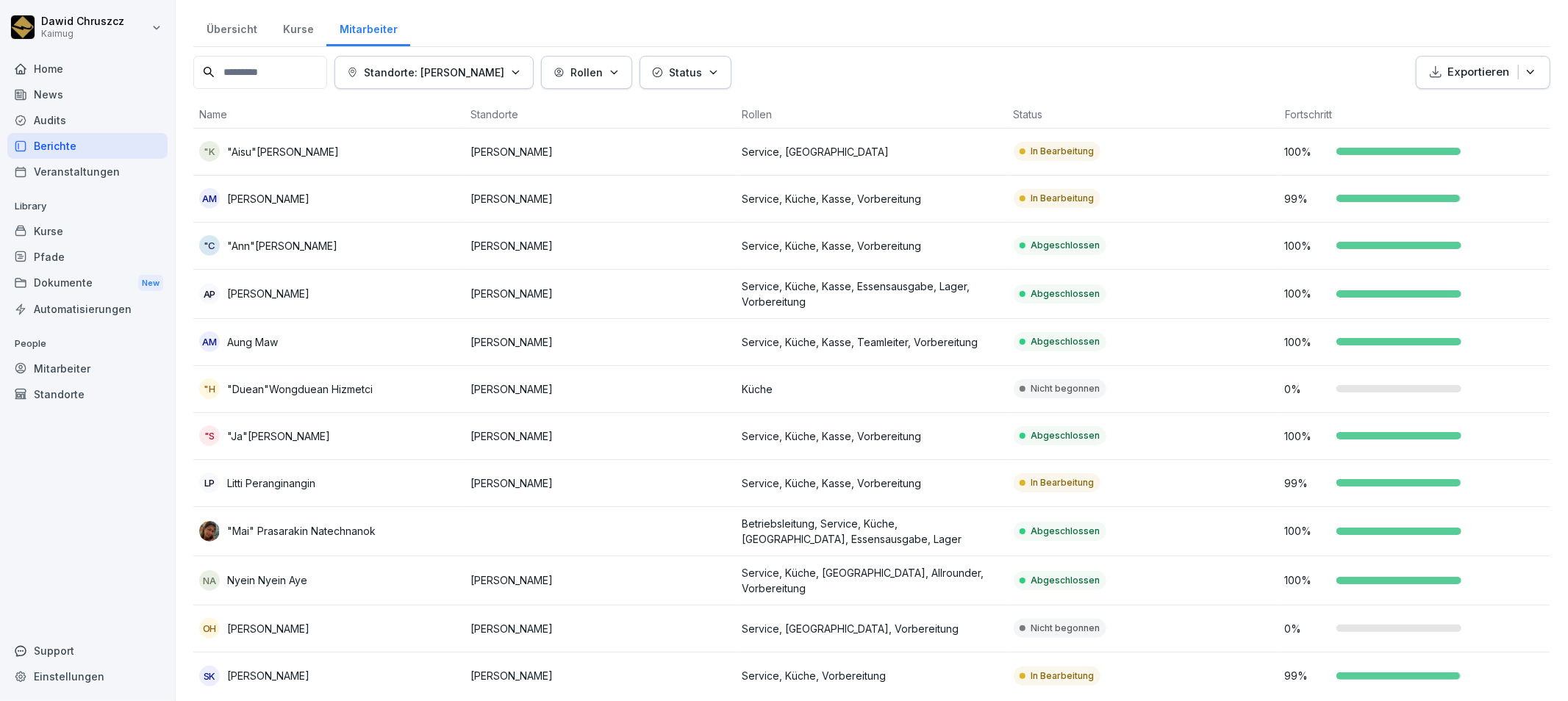
scroll to position [54, 0]
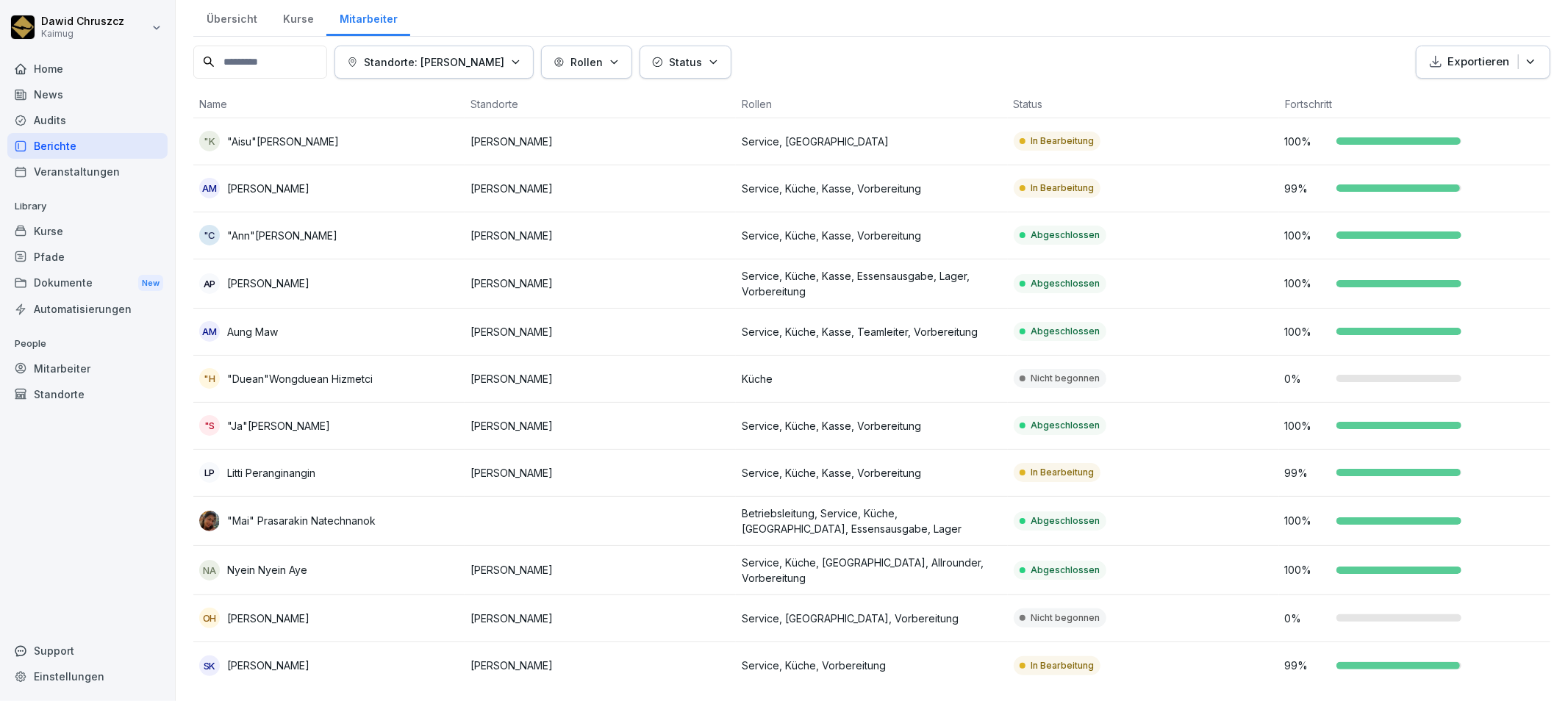
click at [871, 472] on td "Service, Küche, Kasse, Vorbereitung" at bounding box center [871, 473] width 271 height 47
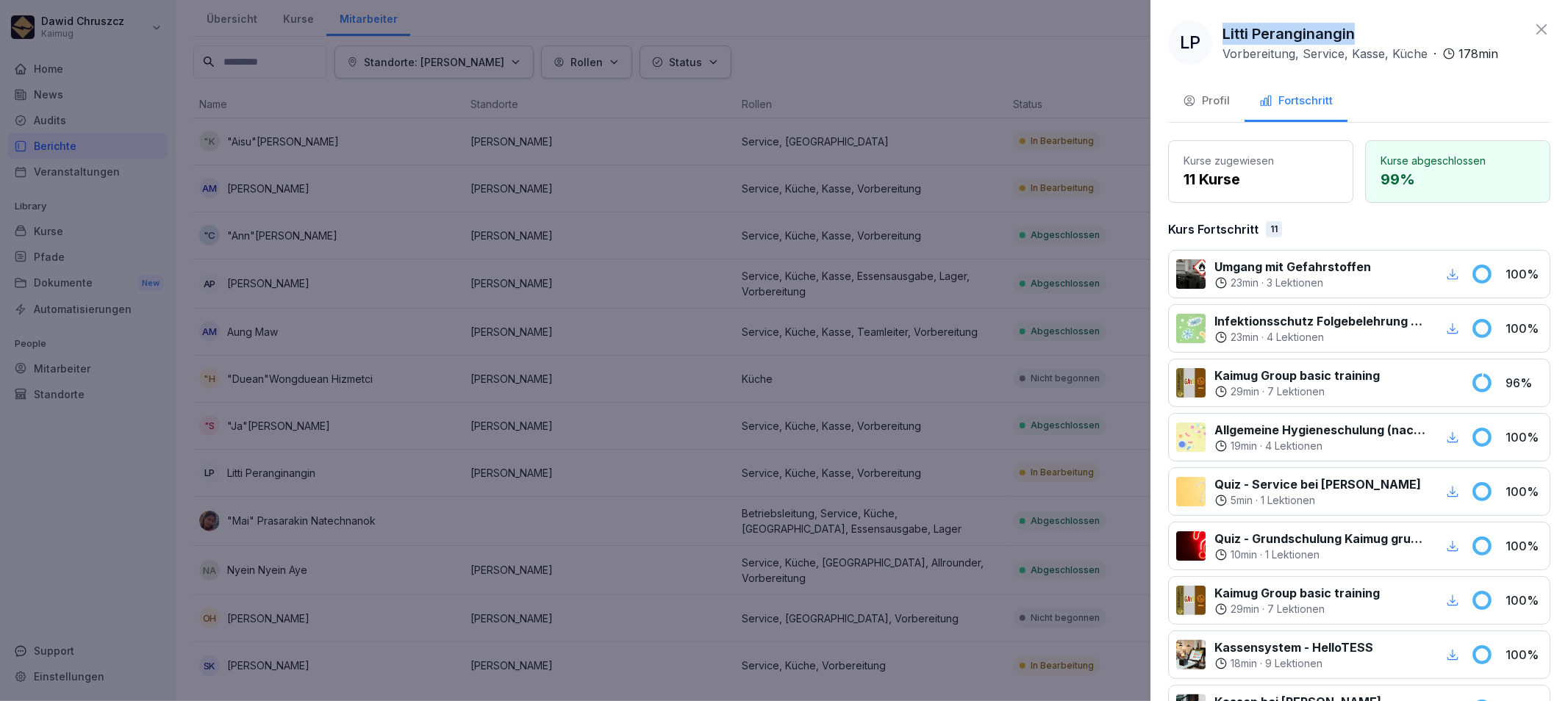
drag, startPoint x: 1354, startPoint y: 30, endPoint x: 1222, endPoint y: 28, distance: 132.3
click at [1222, 28] on div "LP Litti Peranginangin Vorbereitung, Service, Kasse, Küche · 178 min" at bounding box center [1333, 43] width 330 height 44
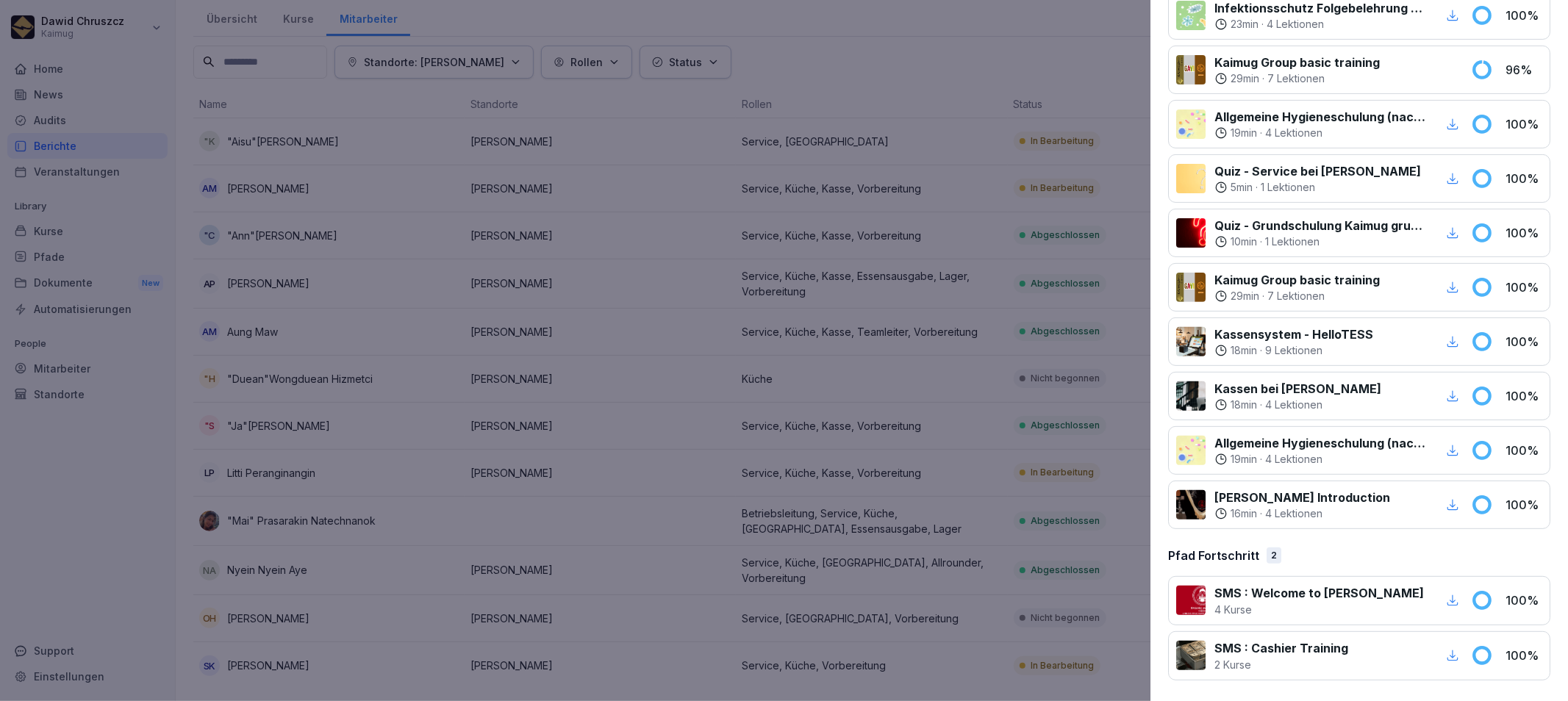
scroll to position [314, 0]
click at [842, 567] on div at bounding box center [784, 350] width 1568 height 701
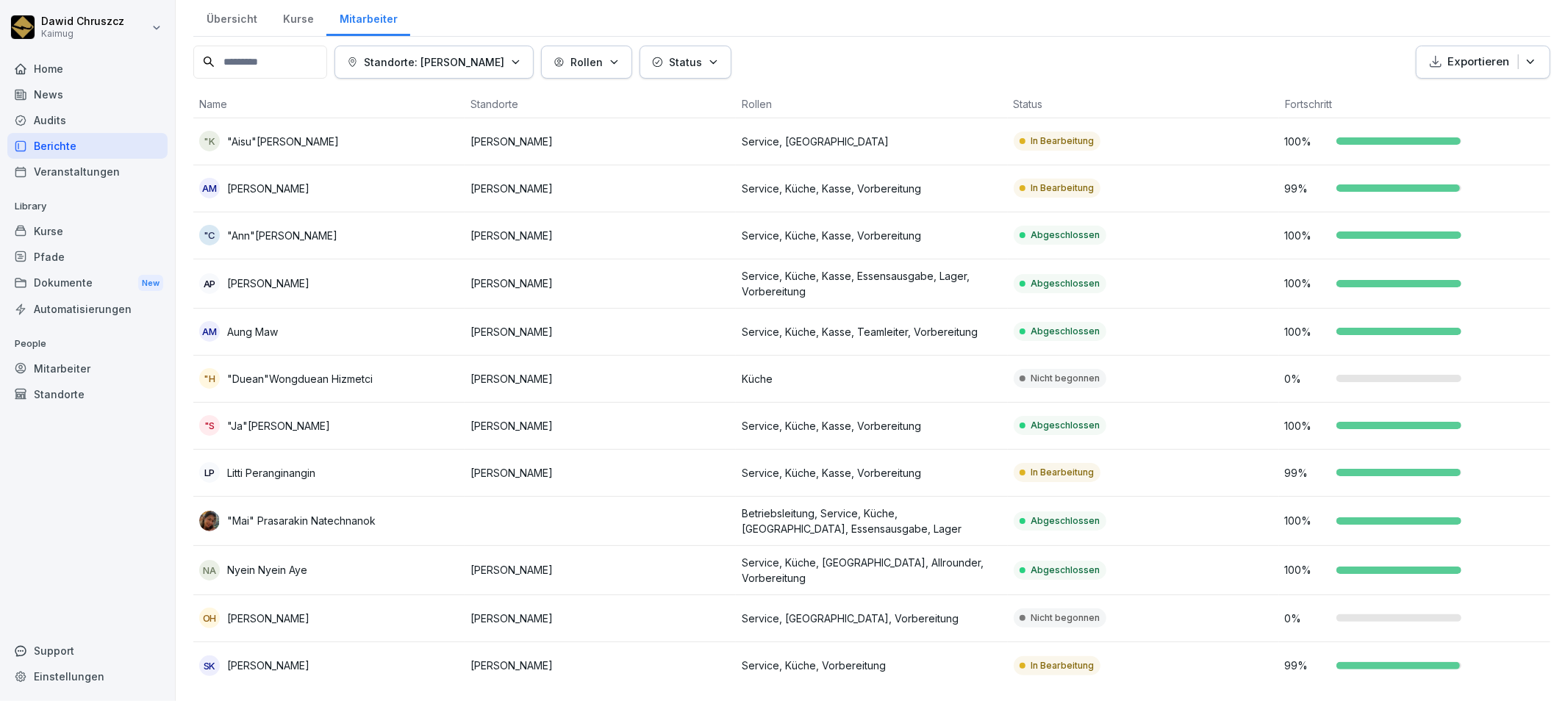
click at [891, 658] on p "Service, Küche, Vorbereitung" at bounding box center [871, 665] width 259 height 15
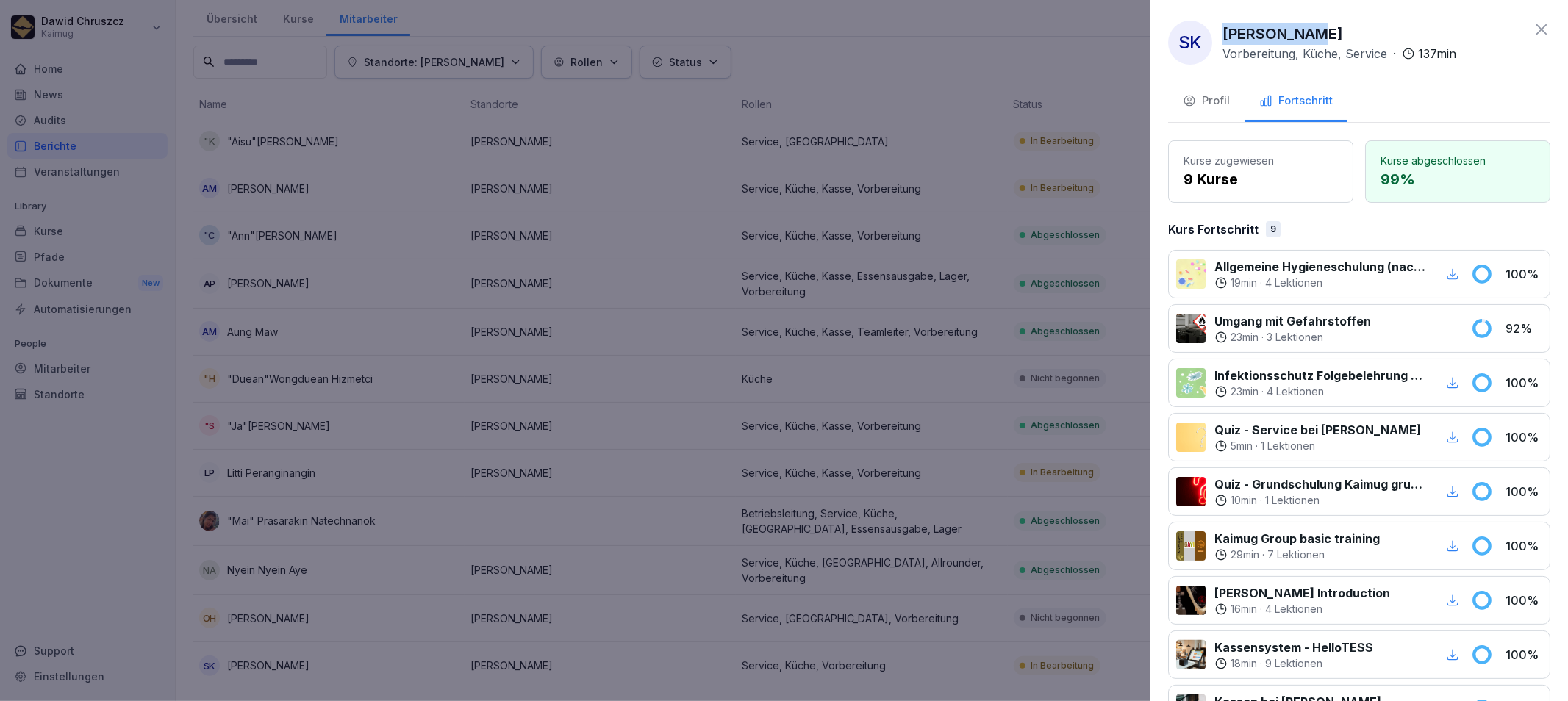
drag, startPoint x: 1316, startPoint y: 35, endPoint x: 1239, endPoint y: 44, distance: 77.0
click at [1225, 35] on p "[PERSON_NAME]" at bounding box center [1282, 34] width 121 height 22
drag, startPoint x: 672, startPoint y: 420, endPoint x: 684, endPoint y: 421, distance: 11.8
click at [676, 421] on div at bounding box center [784, 350] width 1568 height 701
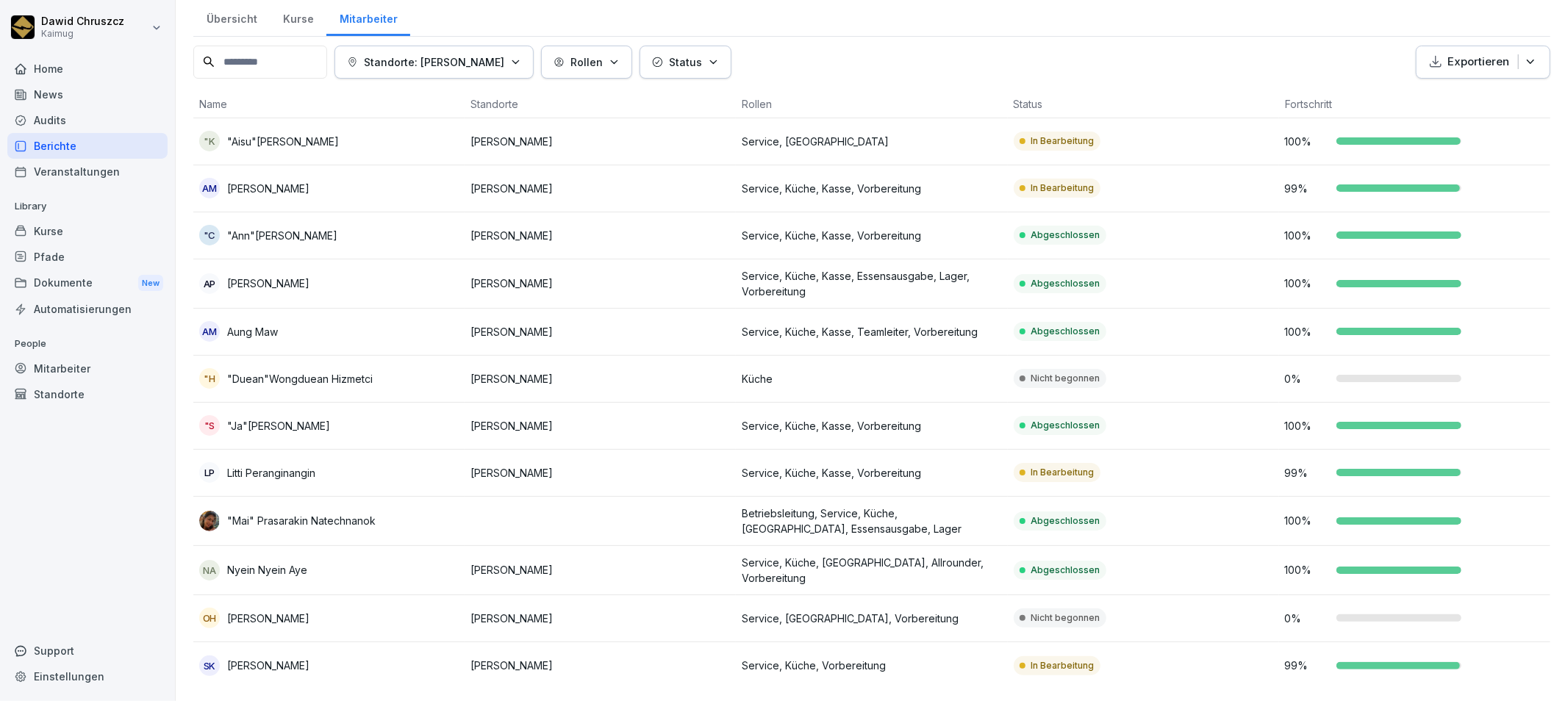
click at [885, 371] on p "Küche" at bounding box center [871, 378] width 259 height 15
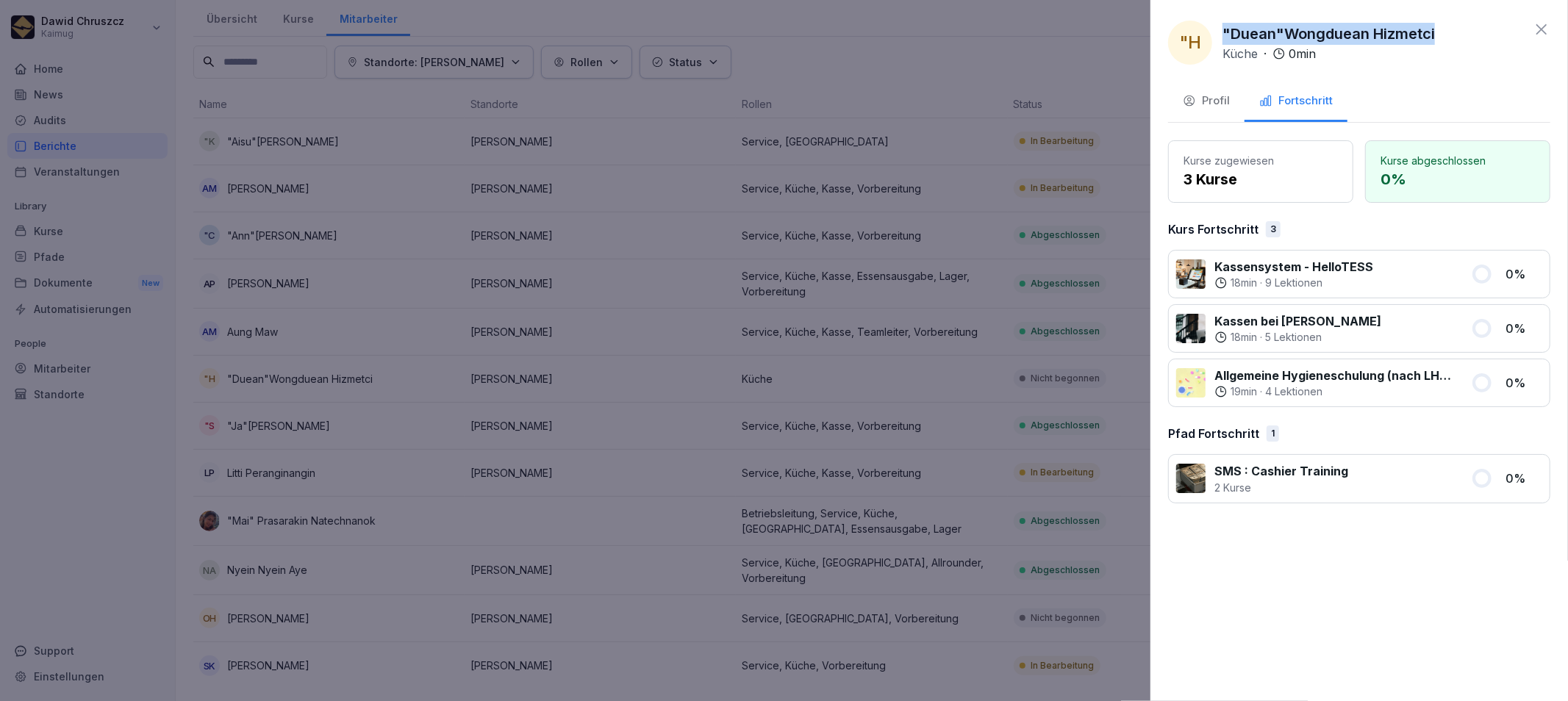
drag, startPoint x: 1408, startPoint y: 34, endPoint x: 1224, endPoint y: 43, distance: 184.0
click at [1224, 43] on p ""Duean"Wongduean Hizmetci" at bounding box center [1328, 34] width 212 height 22
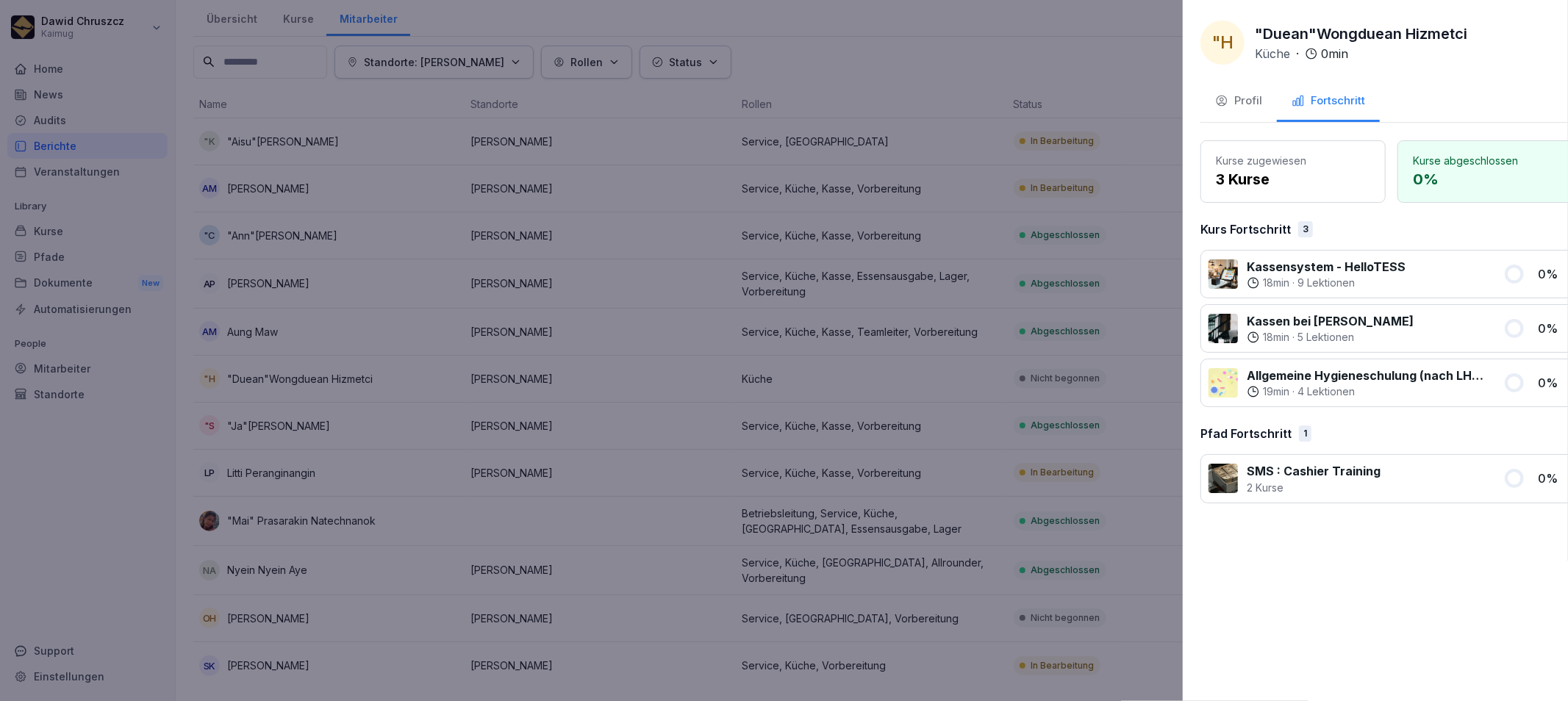
click at [559, 494] on div at bounding box center [784, 350] width 1568 height 701
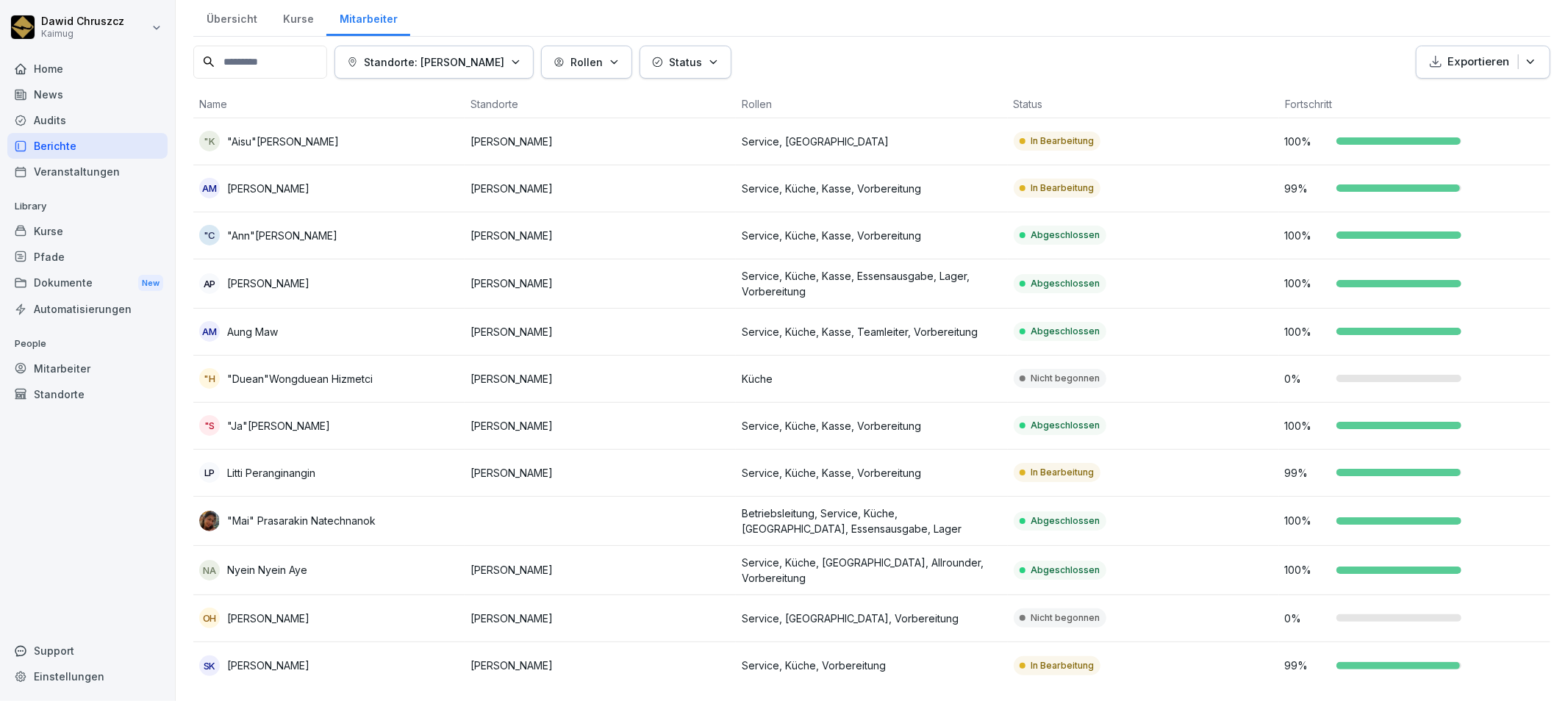
click at [606, 614] on p "[PERSON_NAME]" at bounding box center [599, 618] width 259 height 15
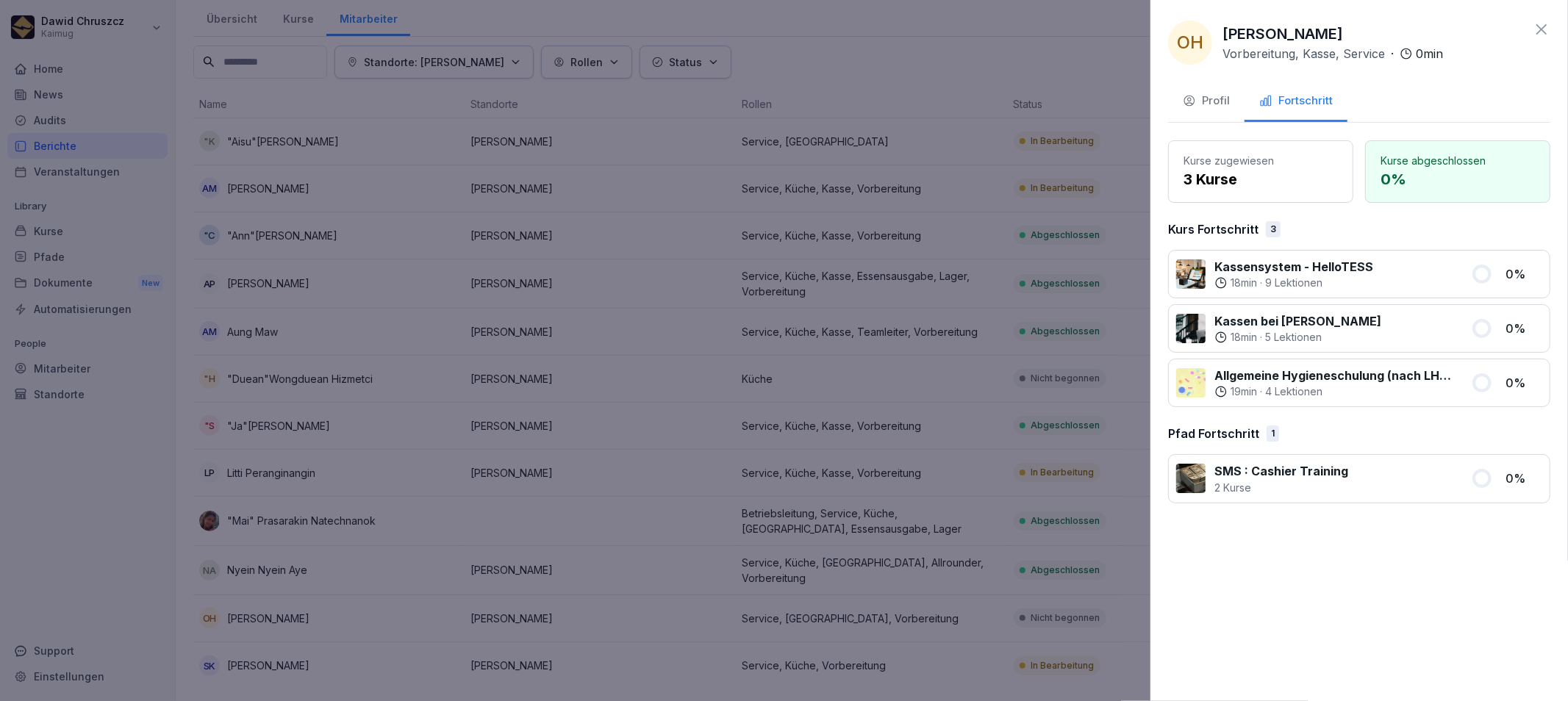
drag, startPoint x: 1328, startPoint y: 31, endPoint x: 1226, endPoint y: 42, distance: 102.8
click at [1211, 31] on div "OH [PERSON_NAME], [PERSON_NAME], Service · 0 min" at bounding box center [1305, 43] width 275 height 44
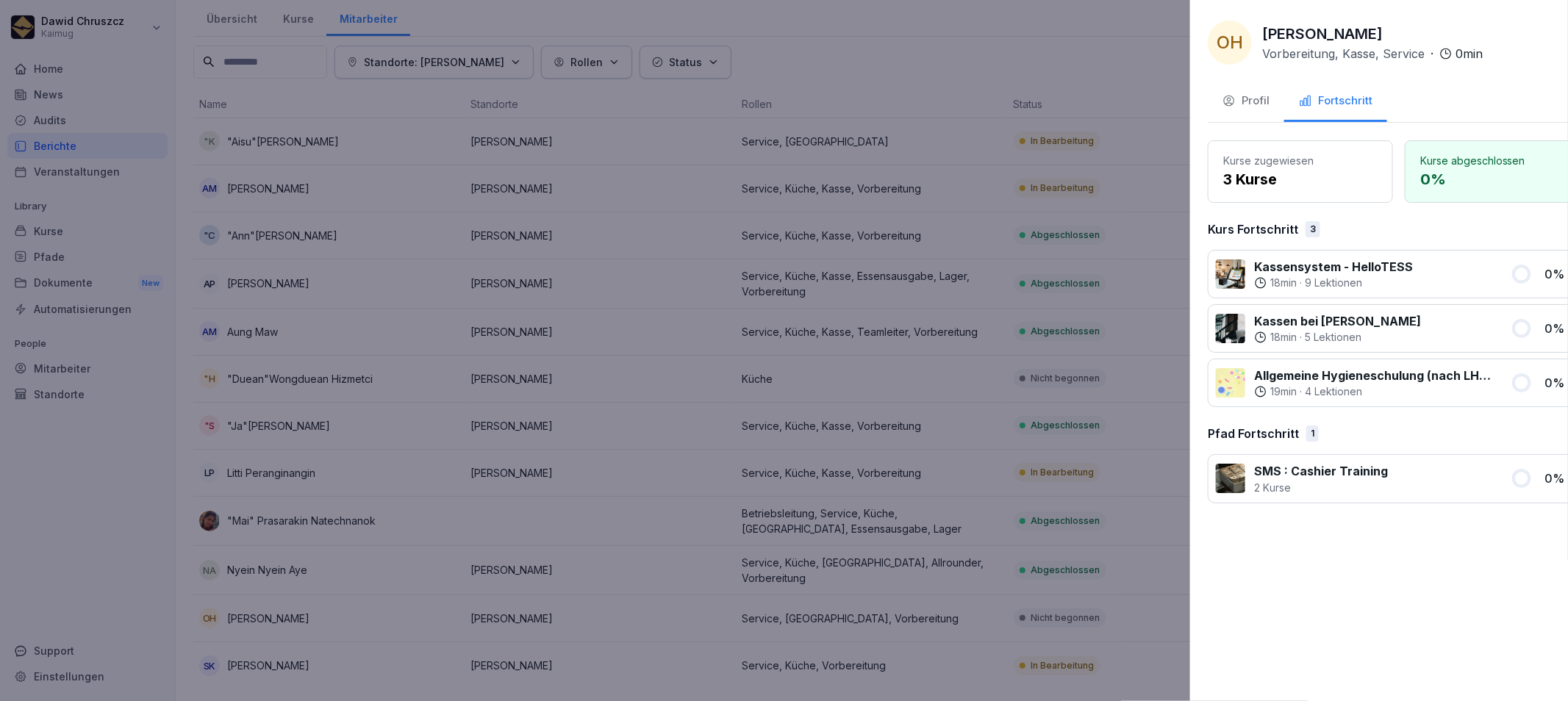
click at [672, 304] on div at bounding box center [784, 350] width 1568 height 701
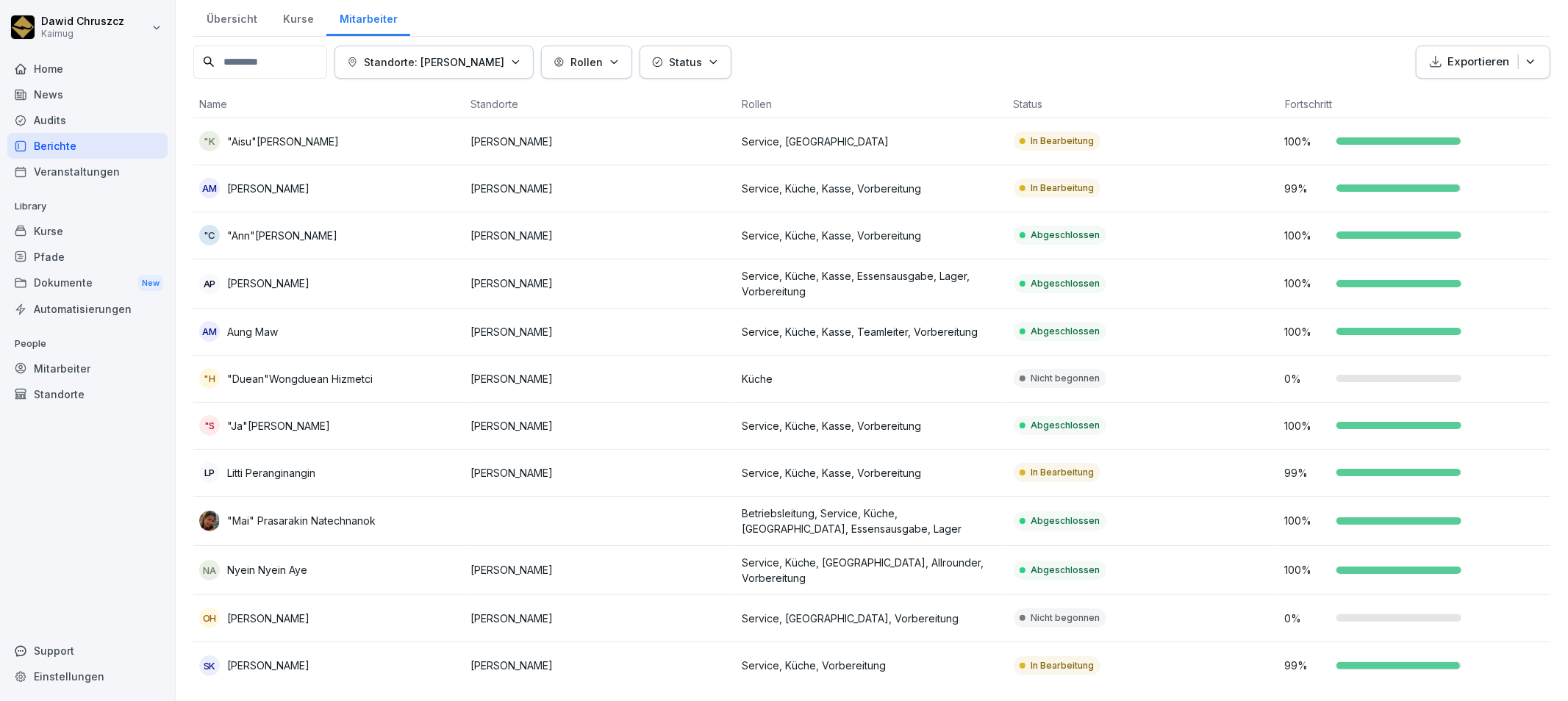
click at [74, 145] on div "Berichte" at bounding box center [87, 146] width 160 height 26
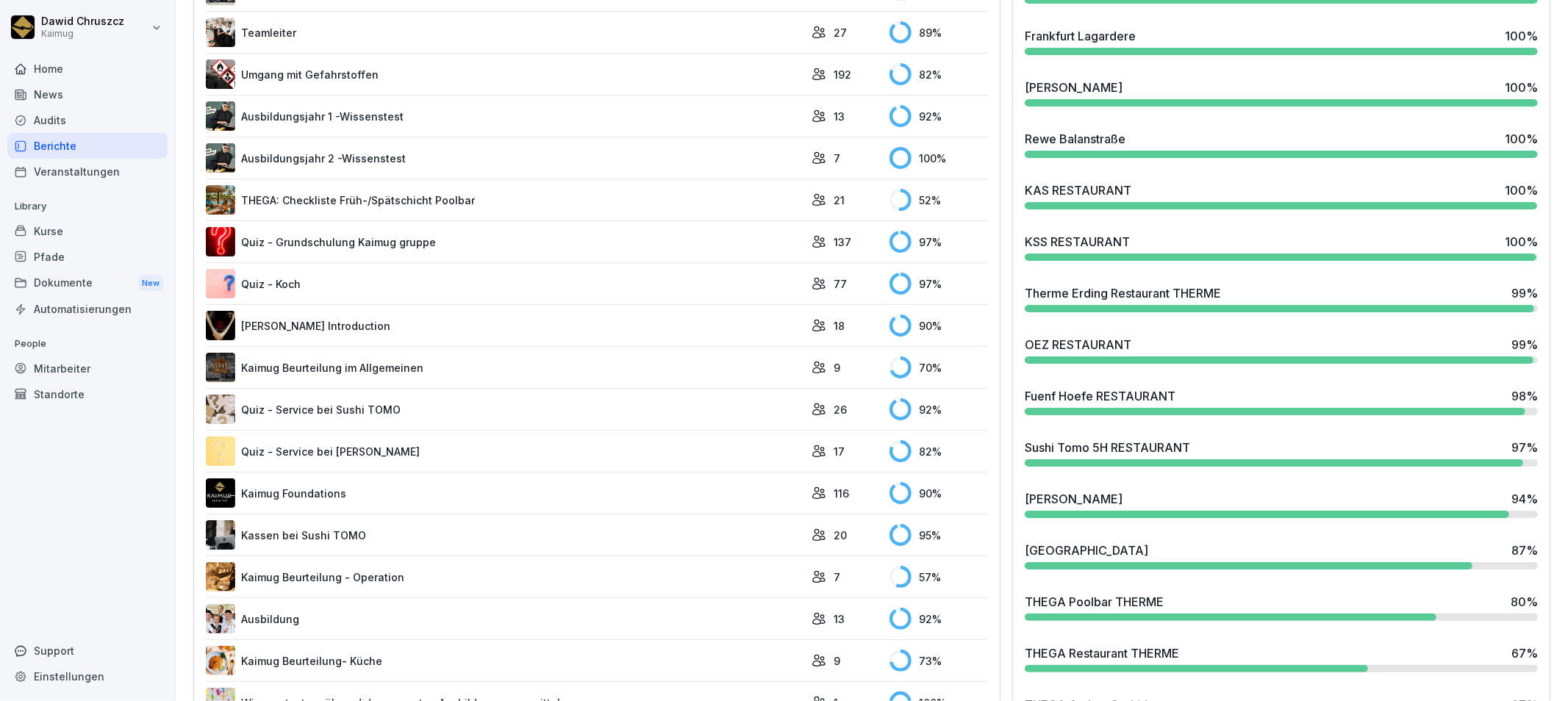
scroll to position [544, 0]
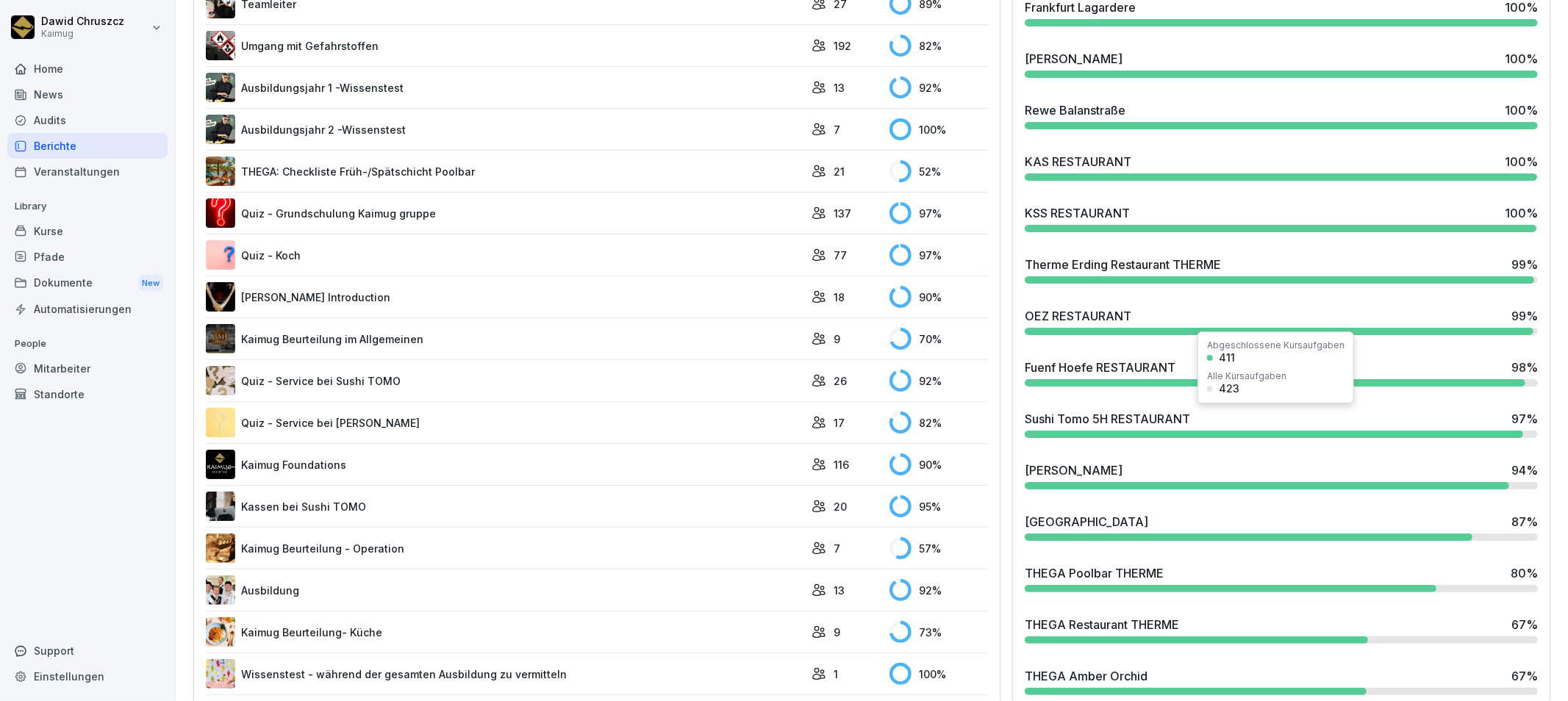
click at [1189, 423] on div "Sushi Tomo 5H RESTAURANT 97 %" at bounding box center [1281, 419] width 513 height 18
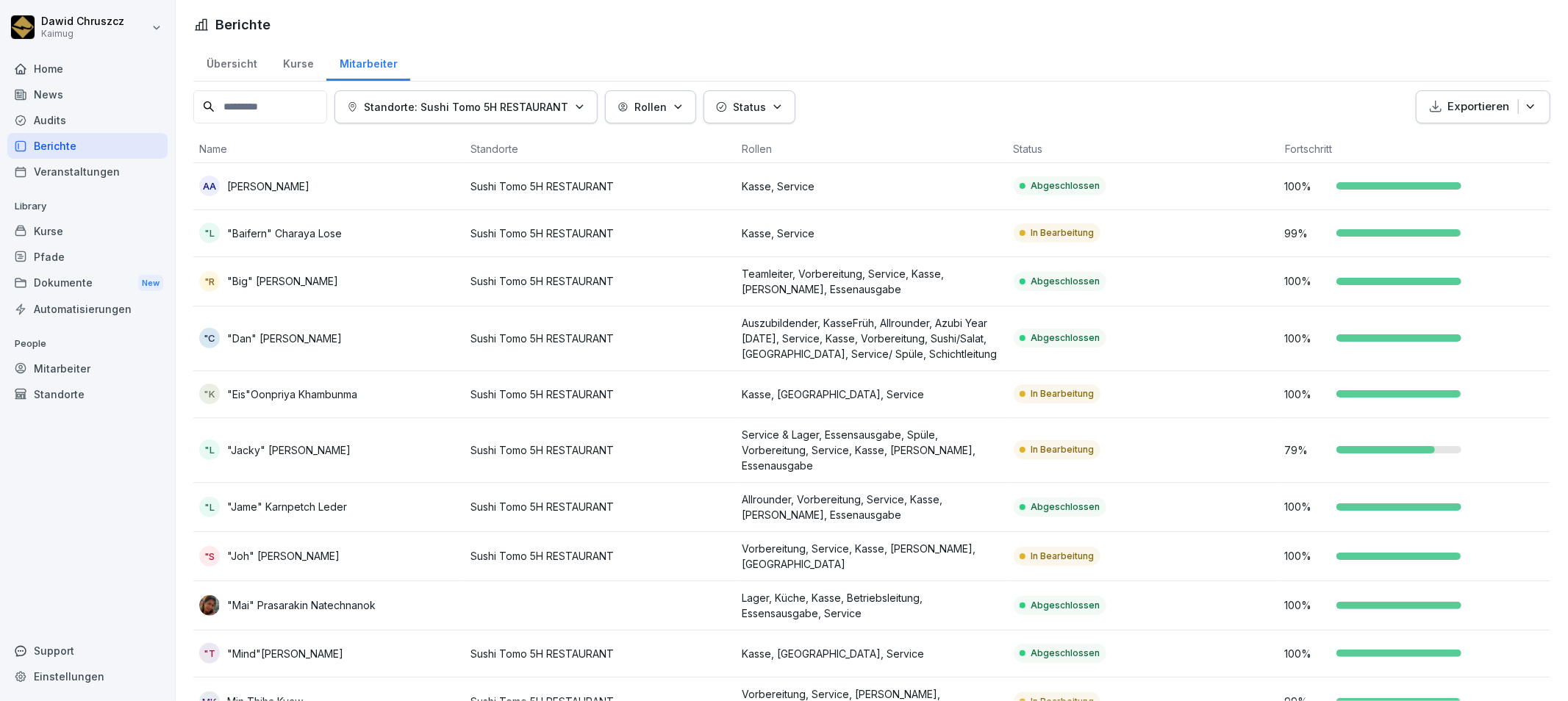
click at [840, 239] on p "Kasse, Service" at bounding box center [871, 233] width 259 height 15
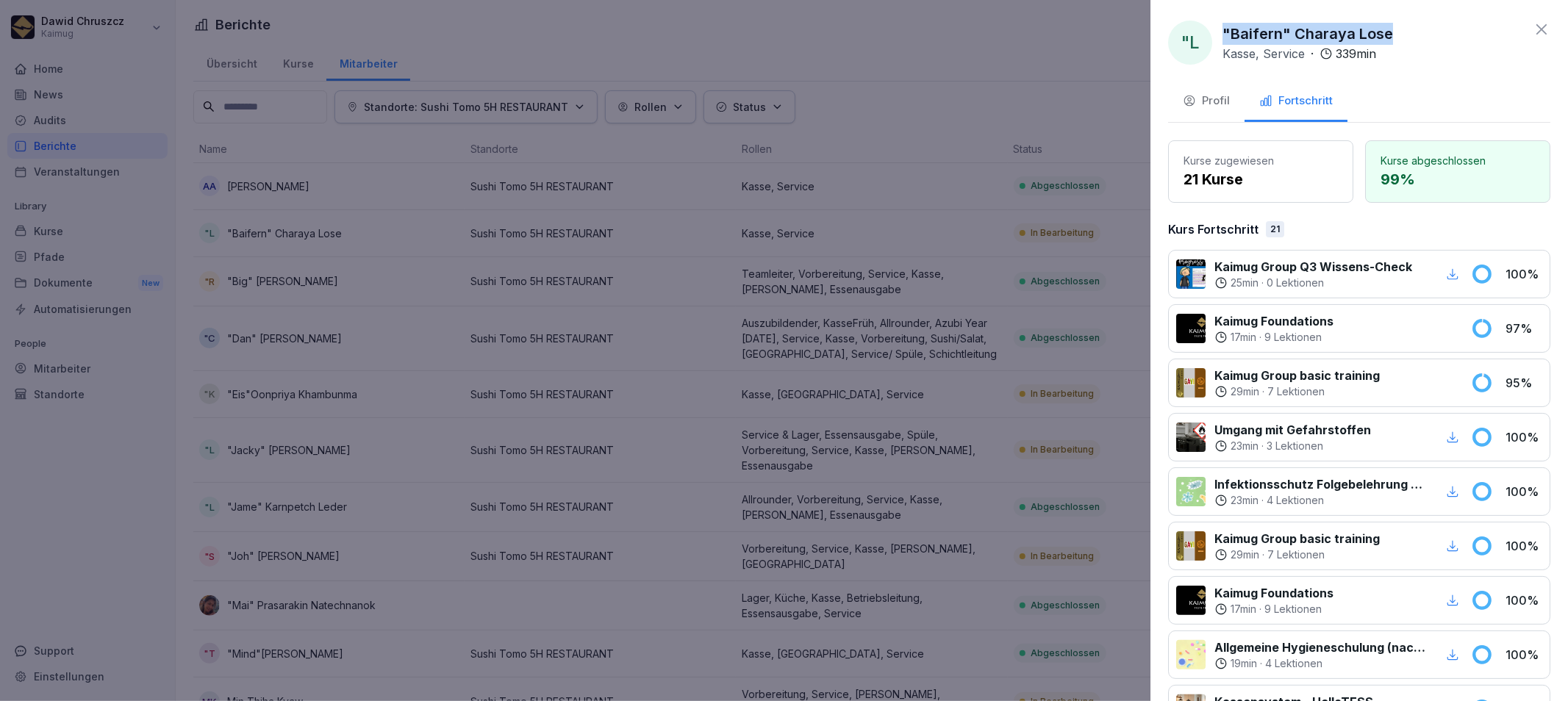
drag, startPoint x: 1341, startPoint y: 20, endPoint x: 1224, endPoint y: 25, distance: 117.0
click at [1220, 24] on div ""L "Baifern" Charaya Lose Kasse, Service · 339 min" at bounding box center [1359, 43] width 382 height 44
click at [971, 313] on div at bounding box center [784, 350] width 1568 height 701
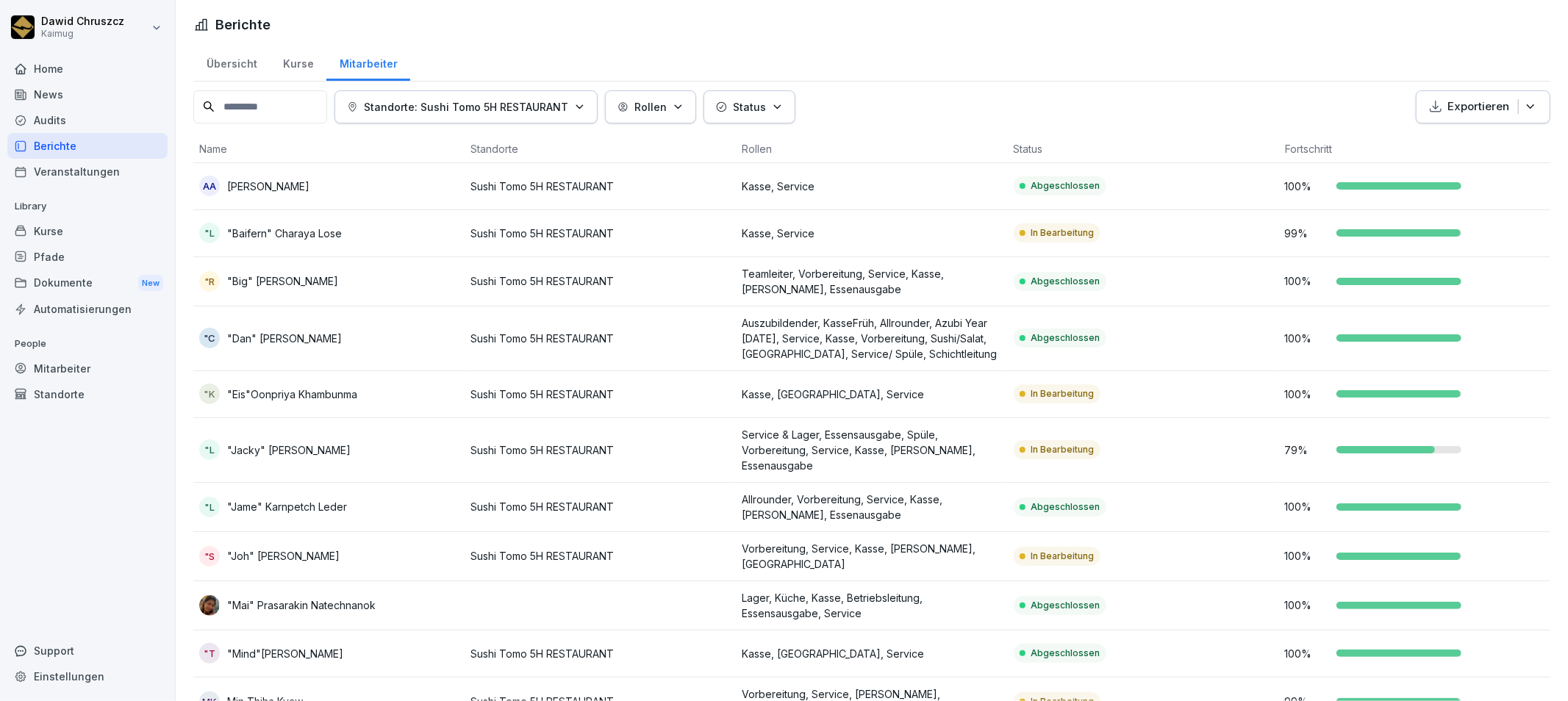
click at [782, 395] on p "Kasse, [GEOGRAPHIC_DATA], Service" at bounding box center [871, 394] width 259 height 15
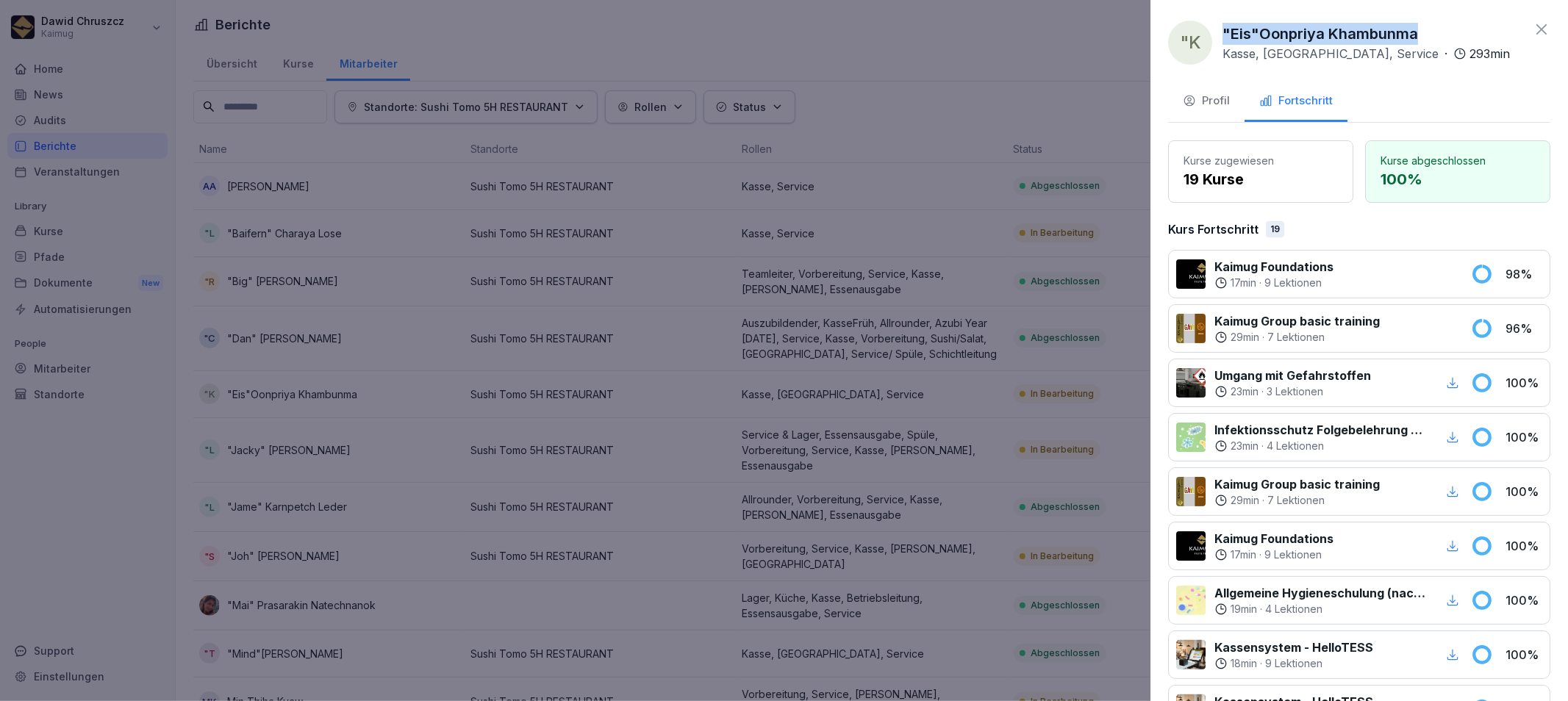
drag, startPoint x: 1419, startPoint y: 34, endPoint x: 1222, endPoint y: 28, distance: 197.1
click at [1222, 28] on div ""Eis"Oonpriya Khambunma Kasse, [GEOGRAPHIC_DATA], Service · 293 min" at bounding box center [1365, 43] width 287 height 40
click at [873, 479] on div at bounding box center [784, 350] width 1568 height 701
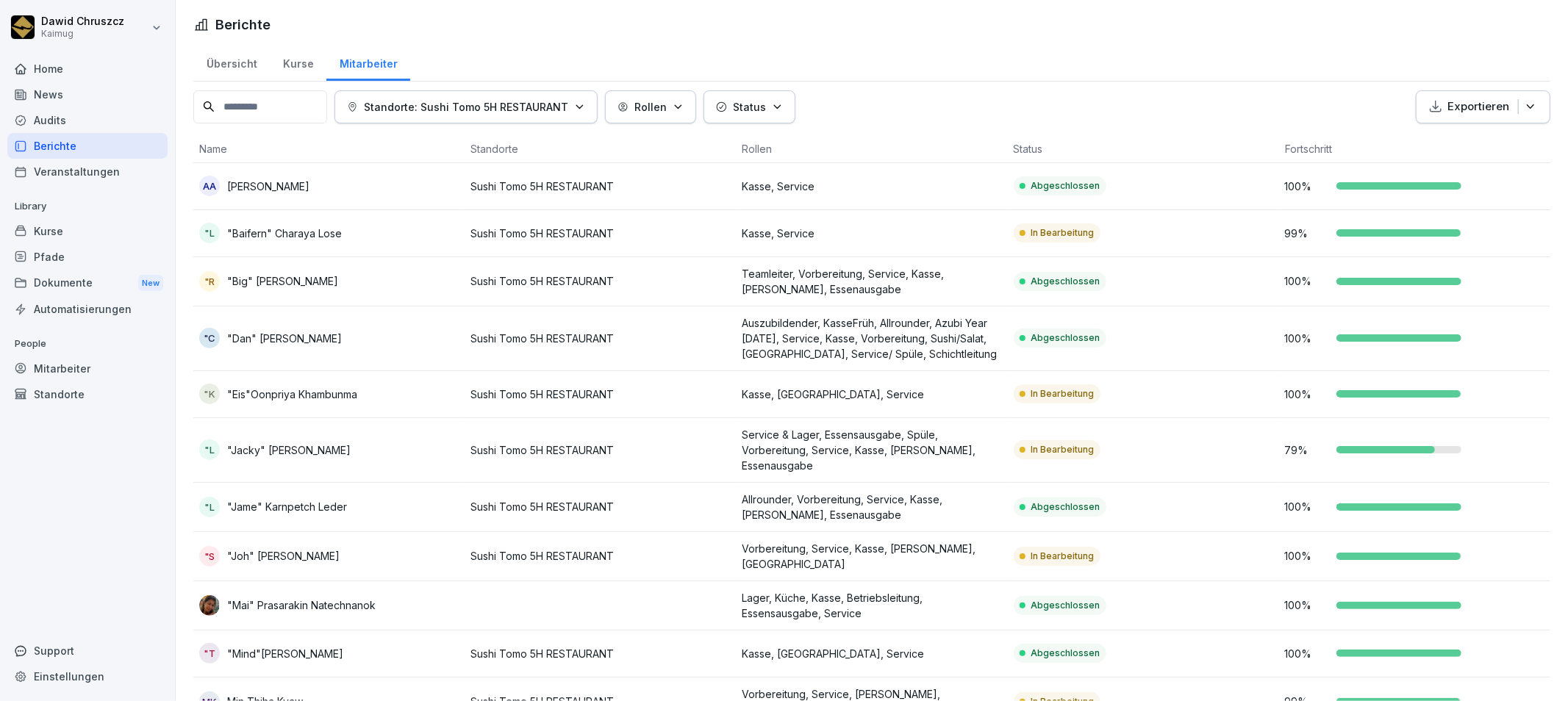
click at [878, 456] on p "Service & Lager, Essensausgabe, Spüle, Vorbereitung, Service, Kasse, [PERSON_NA…" at bounding box center [871, 450] width 259 height 46
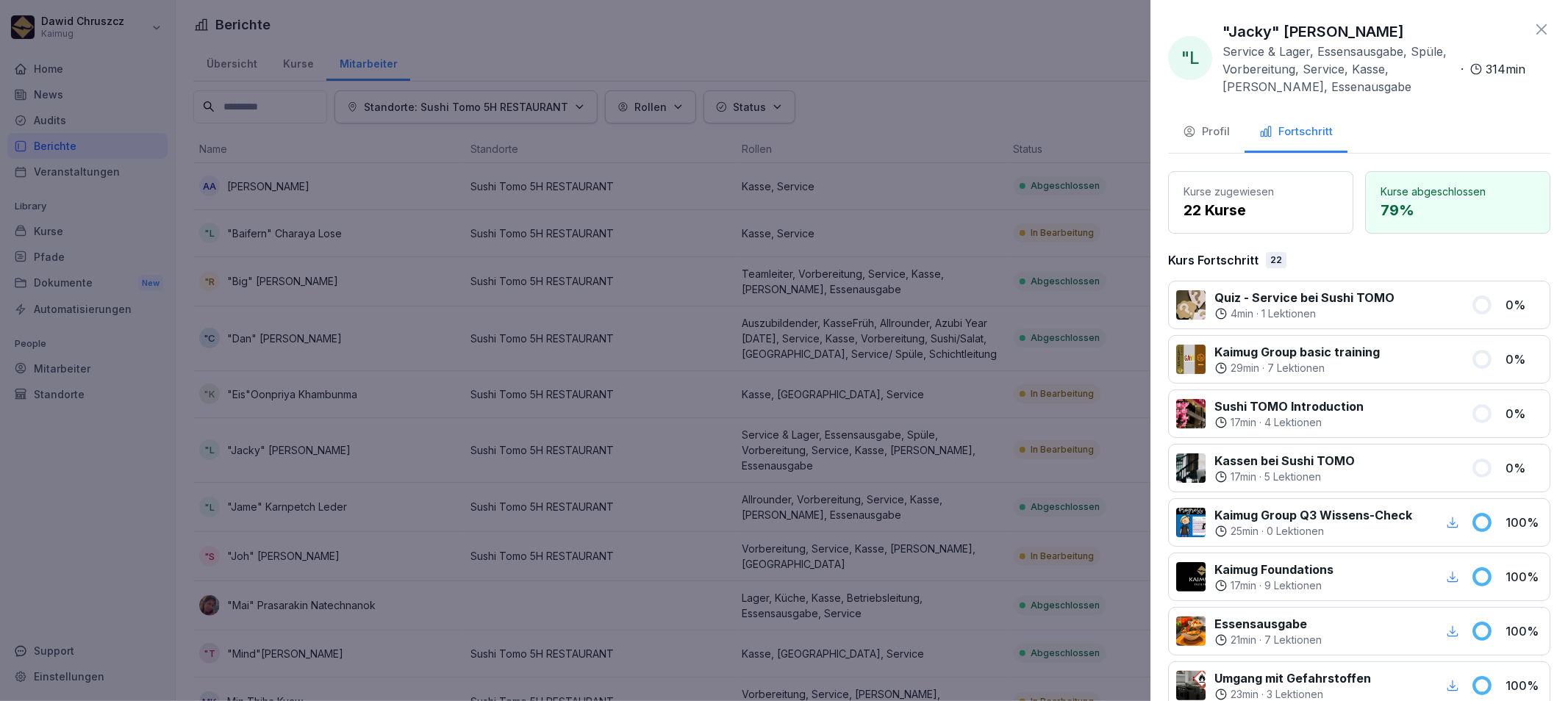
drag, startPoint x: 1398, startPoint y: 27, endPoint x: 1222, endPoint y: 29, distance: 175.7
click at [1222, 29] on div ""Jacky" [PERSON_NAME] Service & Lager, Essensausgabe, Spüle, Vorbereitung, Serv…" at bounding box center [1373, 58] width 303 height 75
click at [884, 540] on div at bounding box center [784, 350] width 1568 height 701
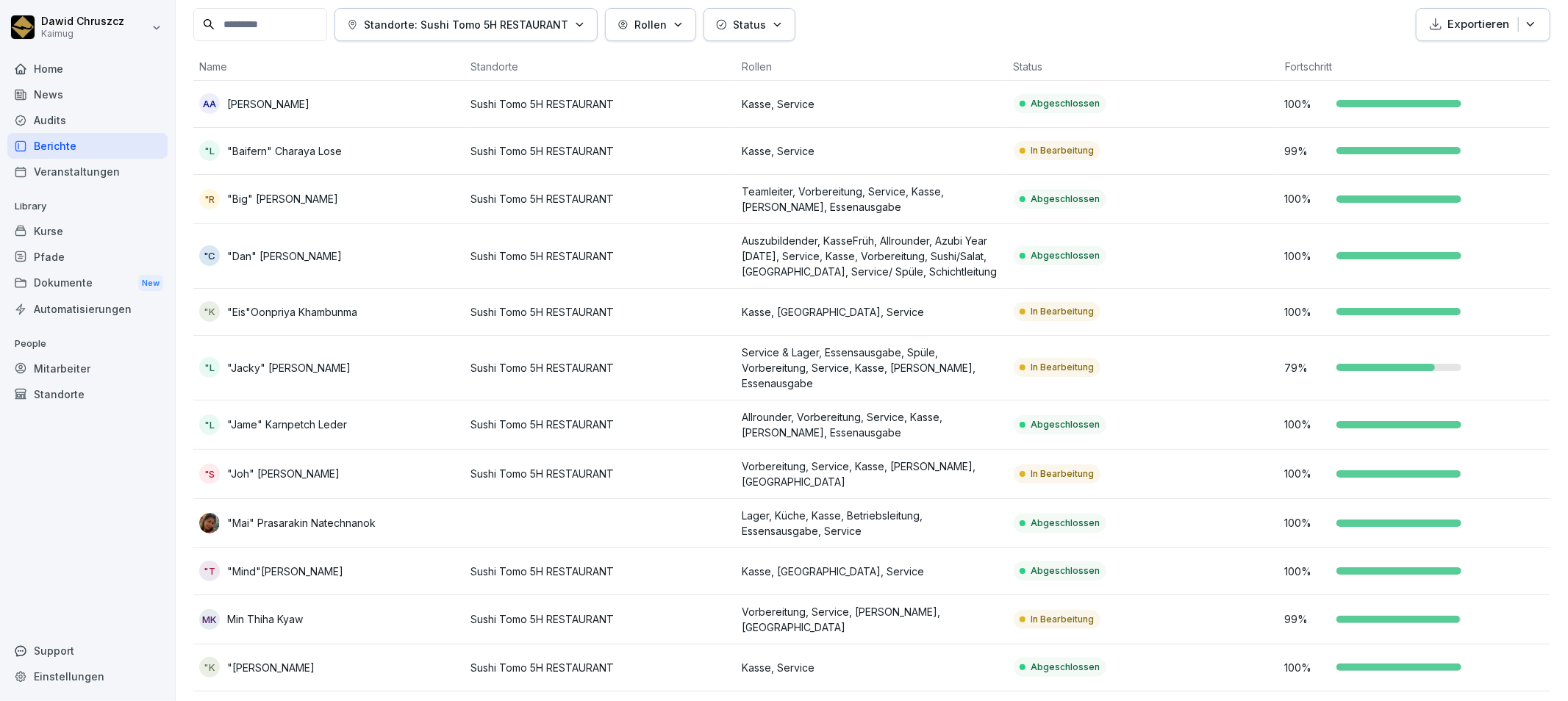
scroll to position [163, 0]
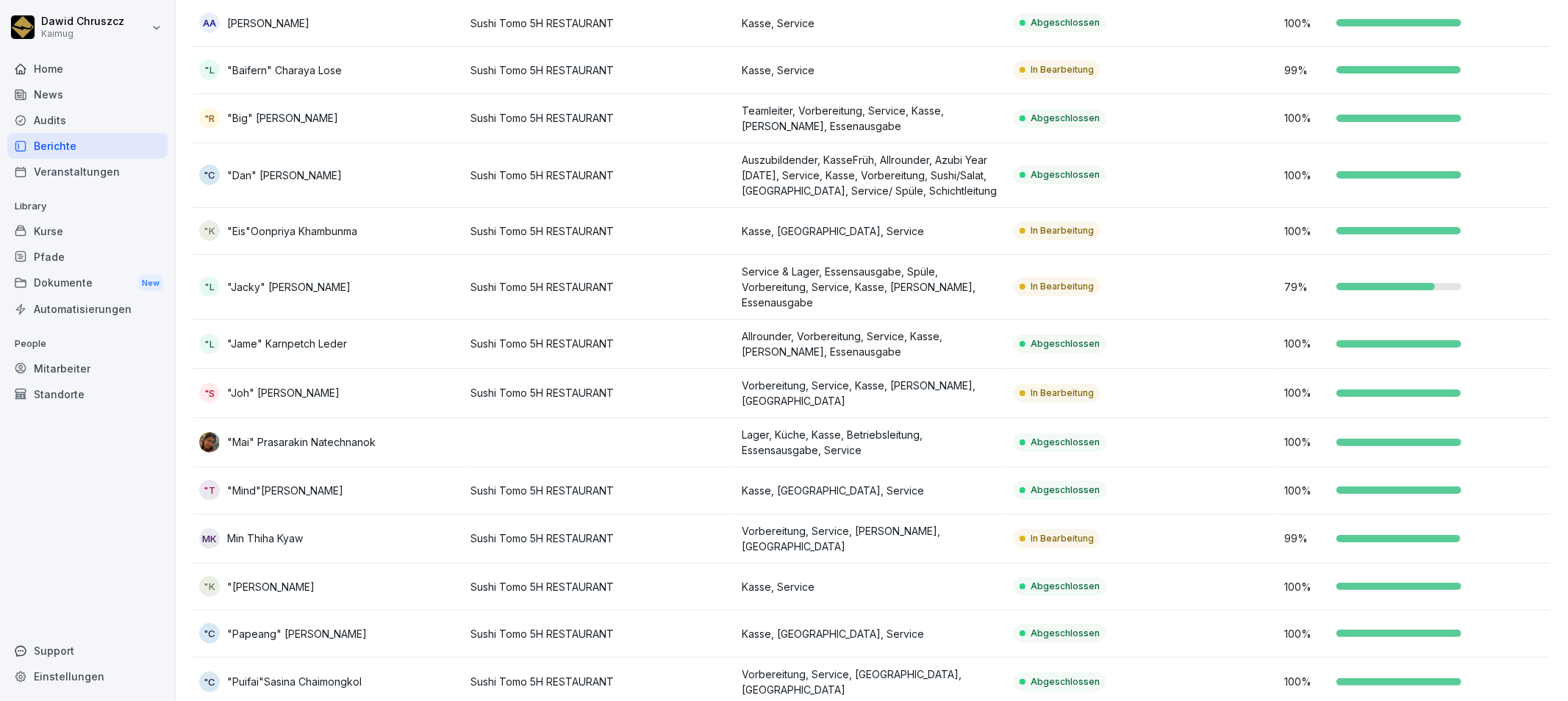
click at [810, 388] on p "Vorbereitung, Service, Kasse, [PERSON_NAME], [GEOGRAPHIC_DATA]" at bounding box center [871, 393] width 259 height 31
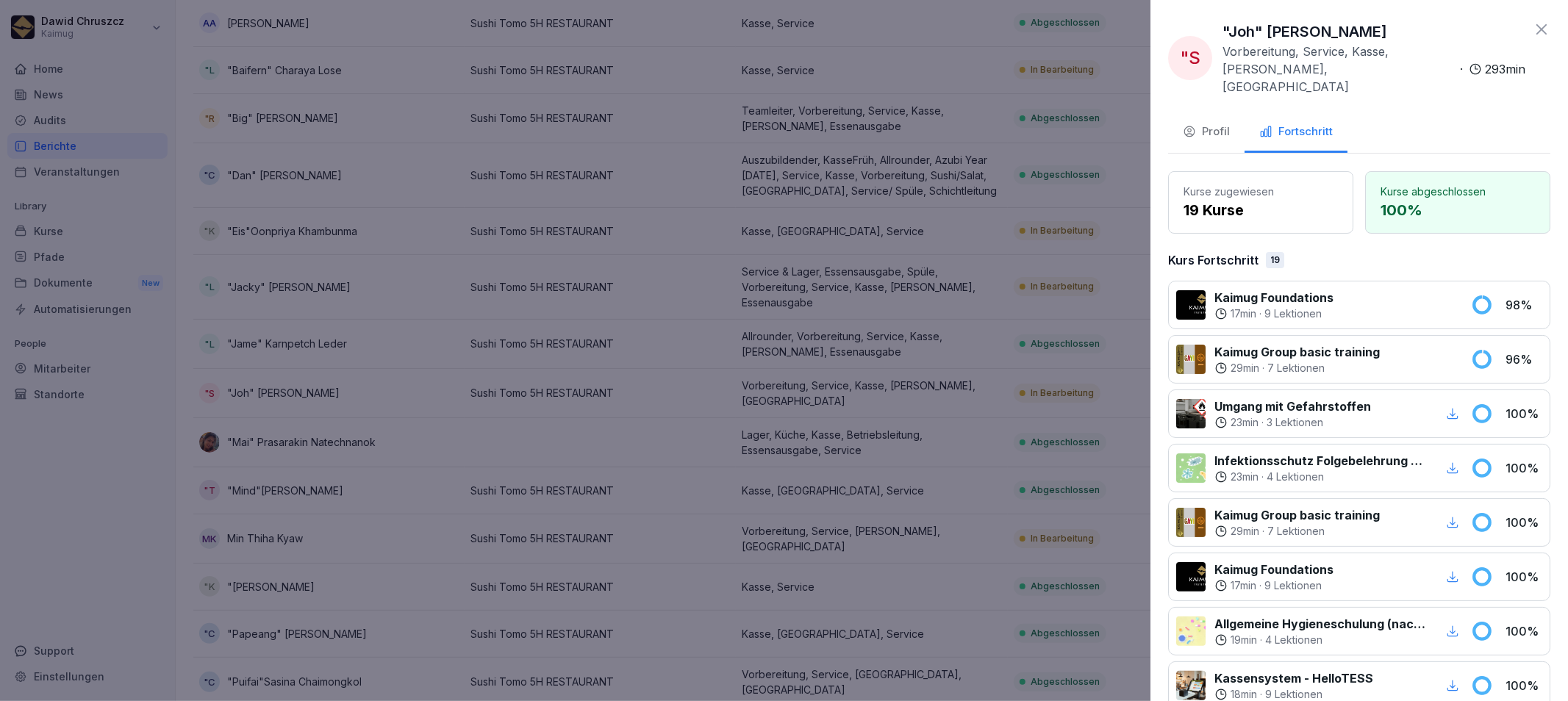
drag, startPoint x: 1408, startPoint y: 33, endPoint x: 1217, endPoint y: 37, distance: 191.2
click at [1217, 37] on div ""S "Joh" Kongthap Sobetzko Vorbereitung, Service, Kasse, [PERSON_NAME], Essenau…" at bounding box center [1346, 58] width 357 height 75
drag, startPoint x: 821, startPoint y: 404, endPoint x: 822, endPoint y: 412, distance: 7.4
click at [822, 412] on div at bounding box center [784, 350] width 1568 height 701
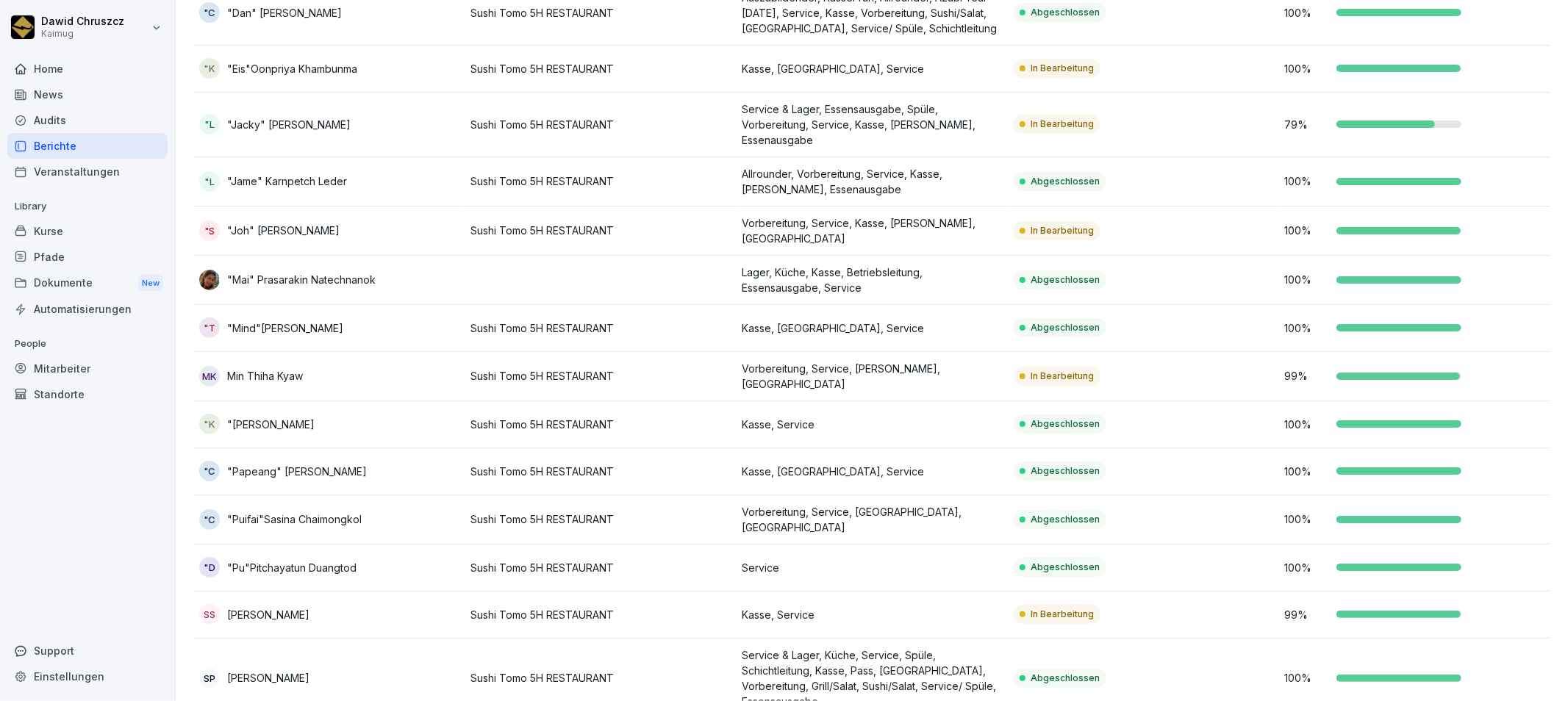
scroll to position [326, 0]
click at [916, 379] on p "Vorbereitung, Service, [PERSON_NAME], [GEOGRAPHIC_DATA]" at bounding box center [871, 375] width 259 height 31
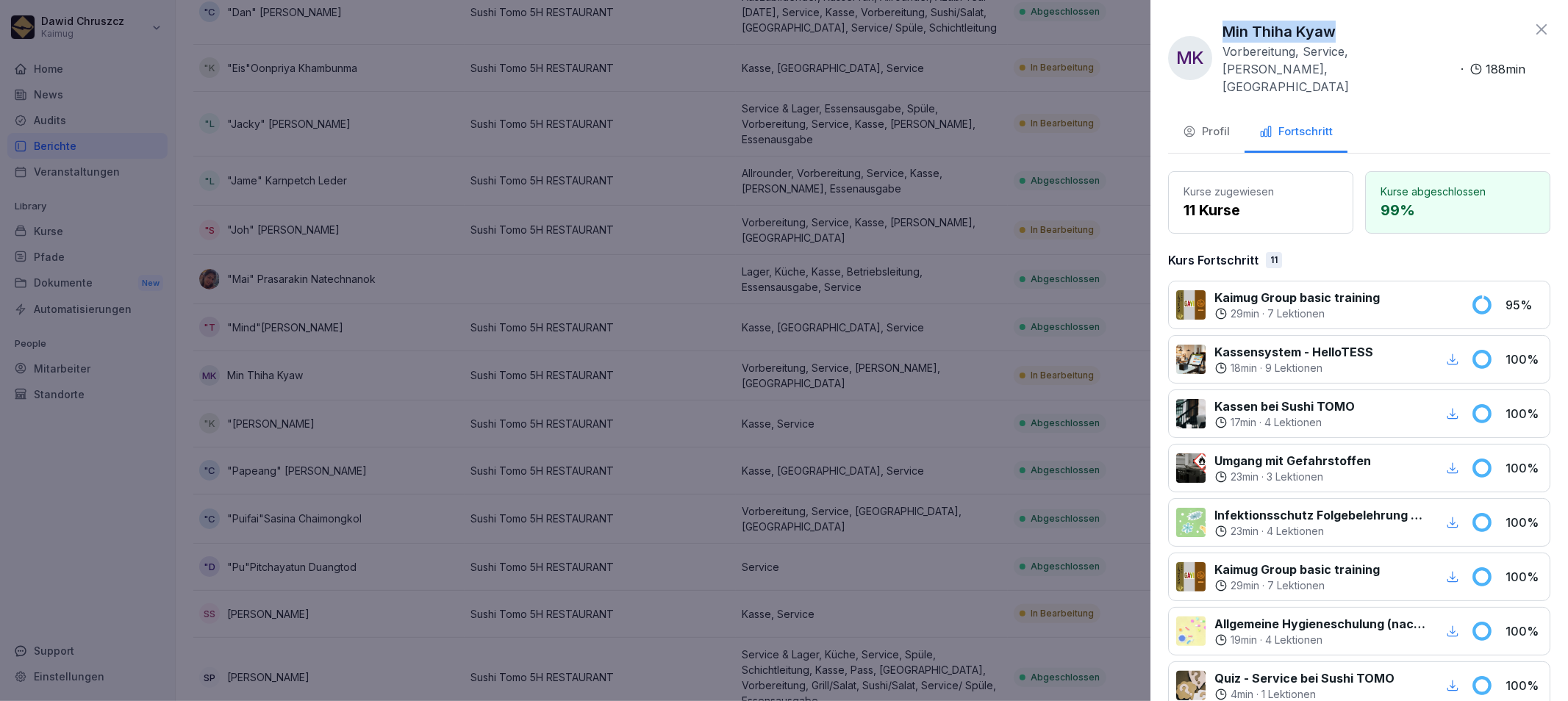
drag, startPoint x: 1311, startPoint y: 33, endPoint x: 1222, endPoint y: 37, distance: 88.3
click at [1222, 37] on div "Min Thiha Kyaw Vorbereitung, Service, [PERSON_NAME], Essenausgabe · 188 min" at bounding box center [1373, 58] width 303 height 75
click at [974, 356] on div at bounding box center [784, 350] width 1568 height 701
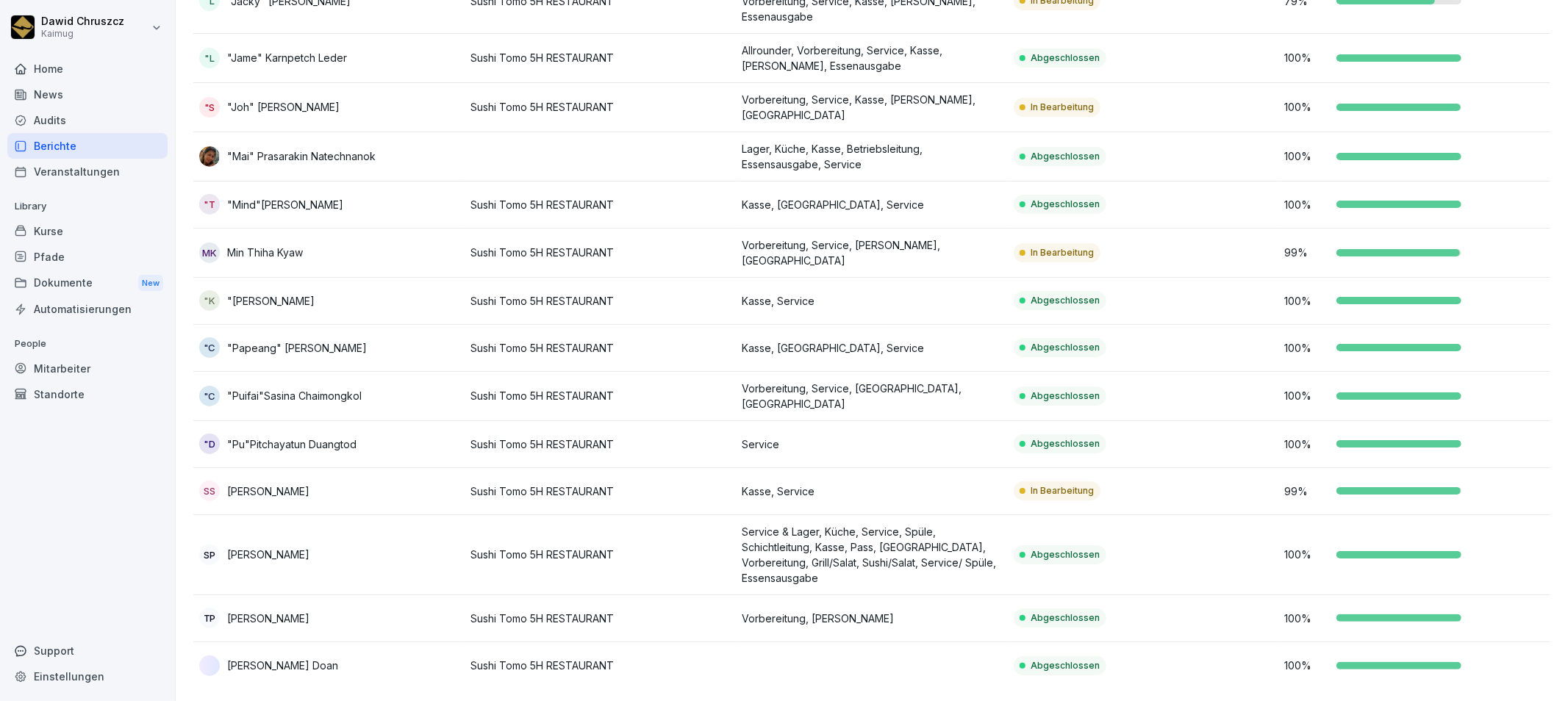
scroll to position [456, 0]
click at [876, 484] on p "Kasse, Service" at bounding box center [871, 491] width 259 height 15
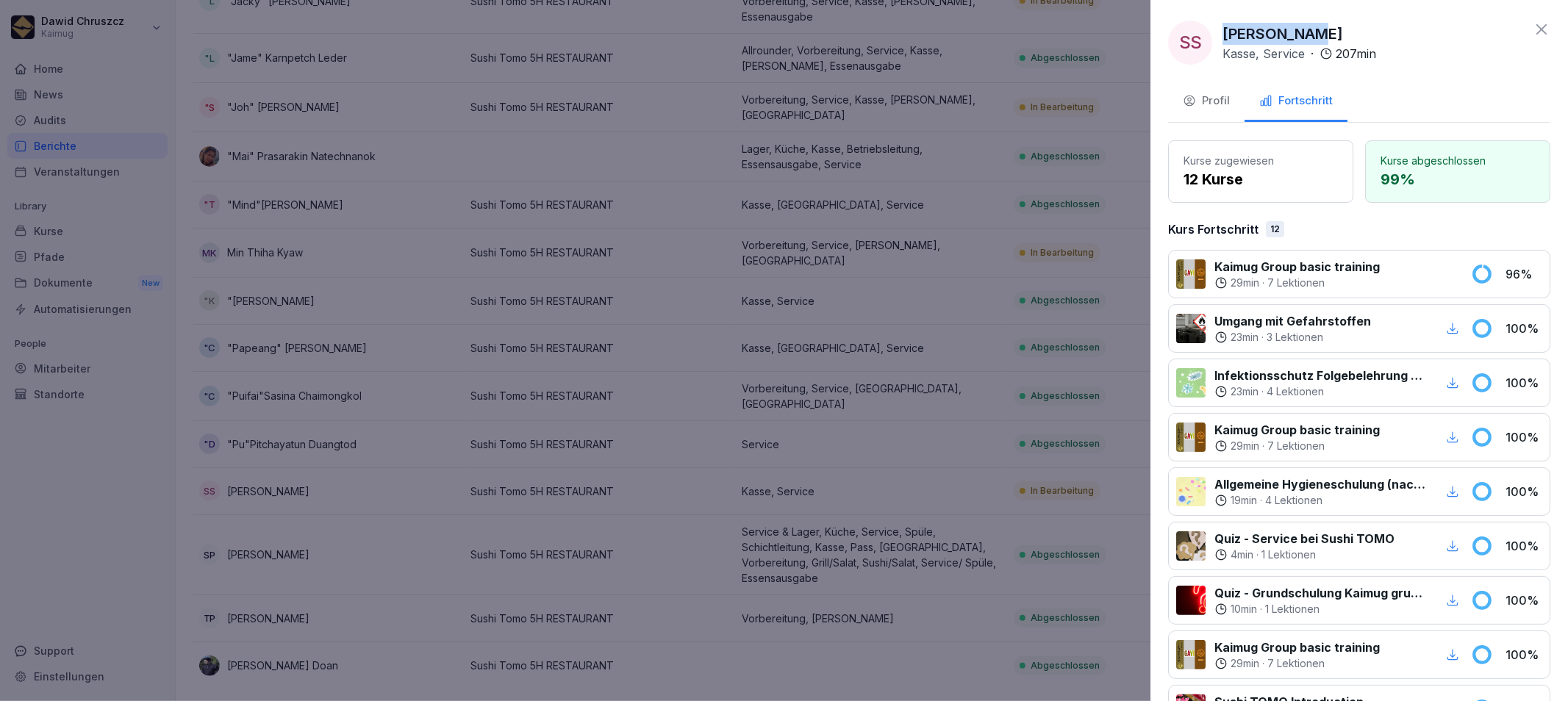
drag, startPoint x: 1321, startPoint y: 32, endPoint x: 1222, endPoint y: 31, distance: 99.2
click at [1222, 31] on div "SS [PERSON_NAME], Service · 207 min" at bounding box center [1272, 43] width 208 height 44
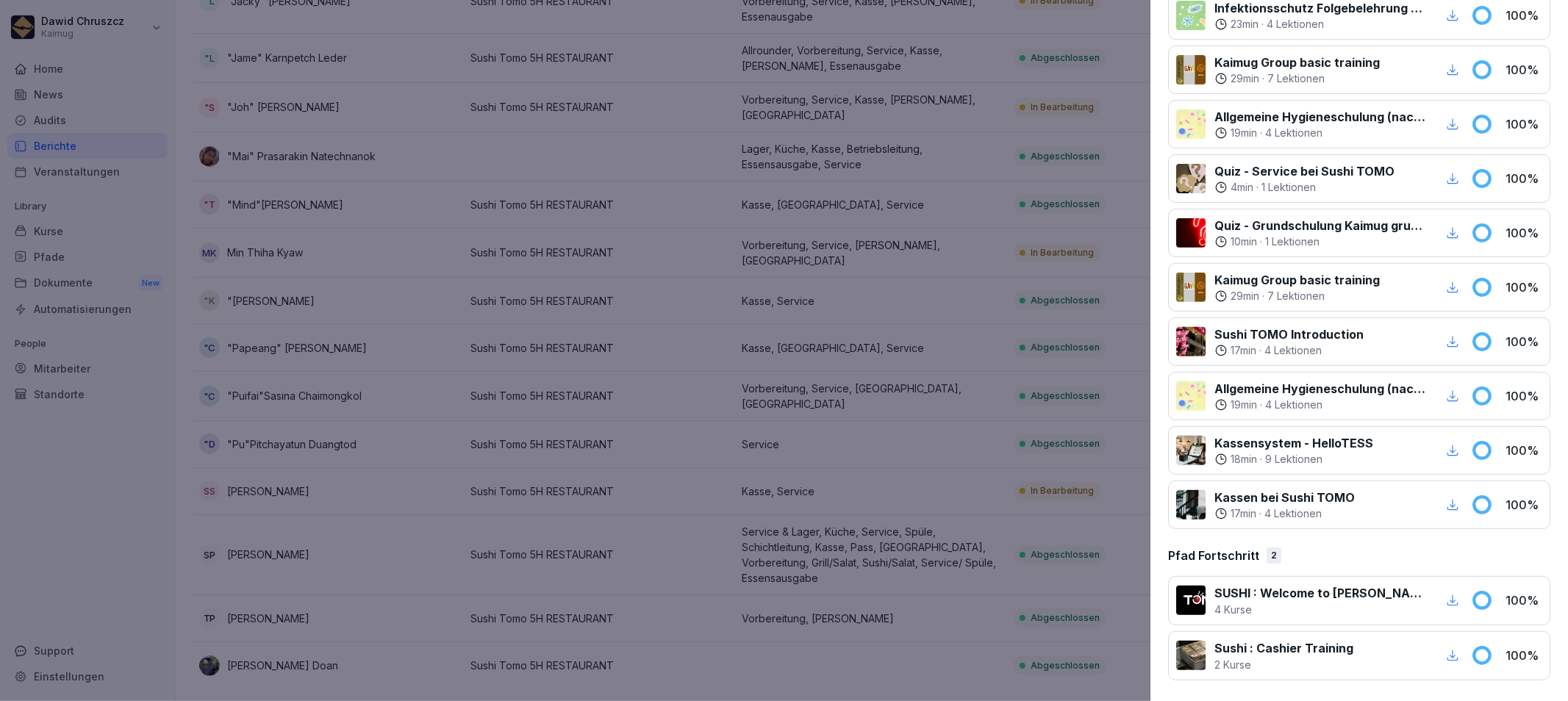
scroll to position [0, 0]
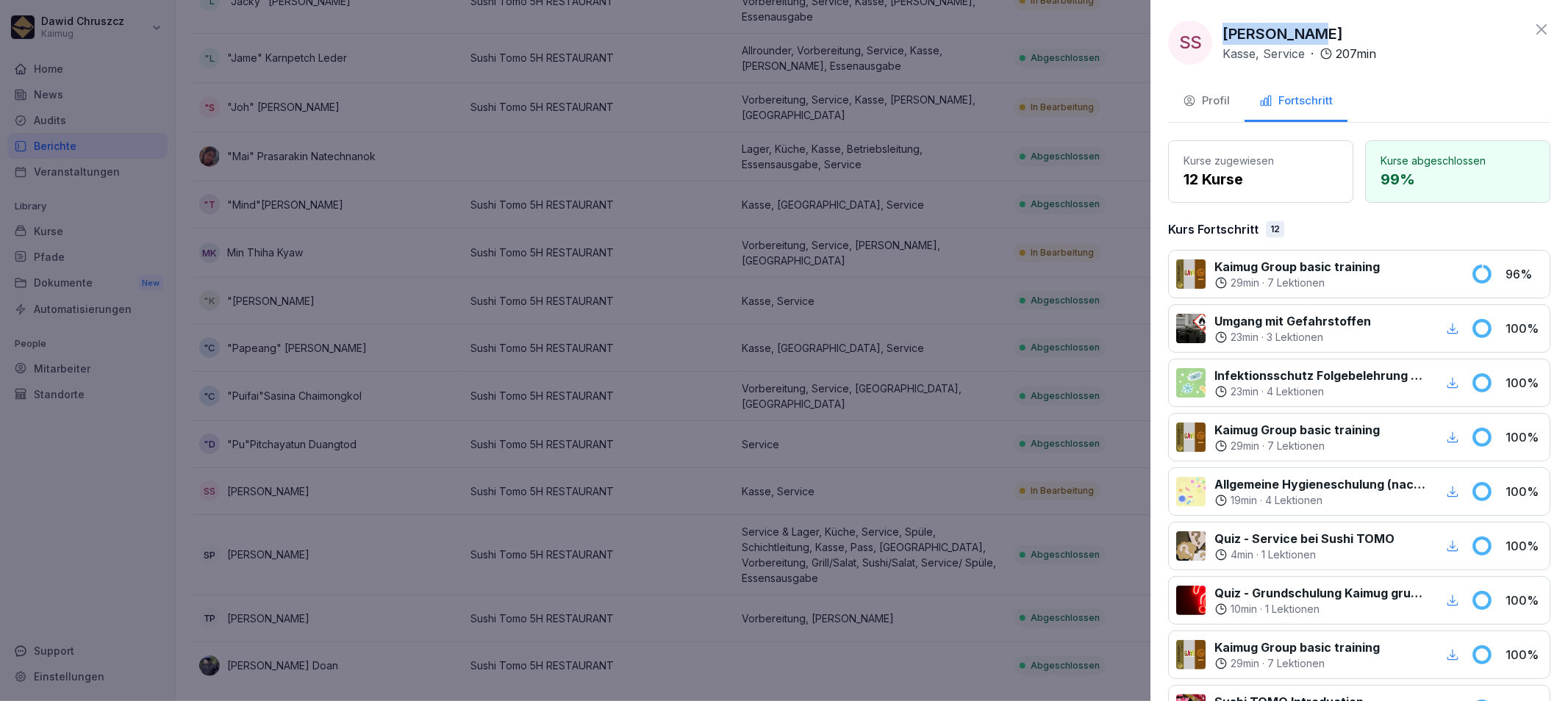
click at [915, 332] on div at bounding box center [784, 350] width 1568 height 701
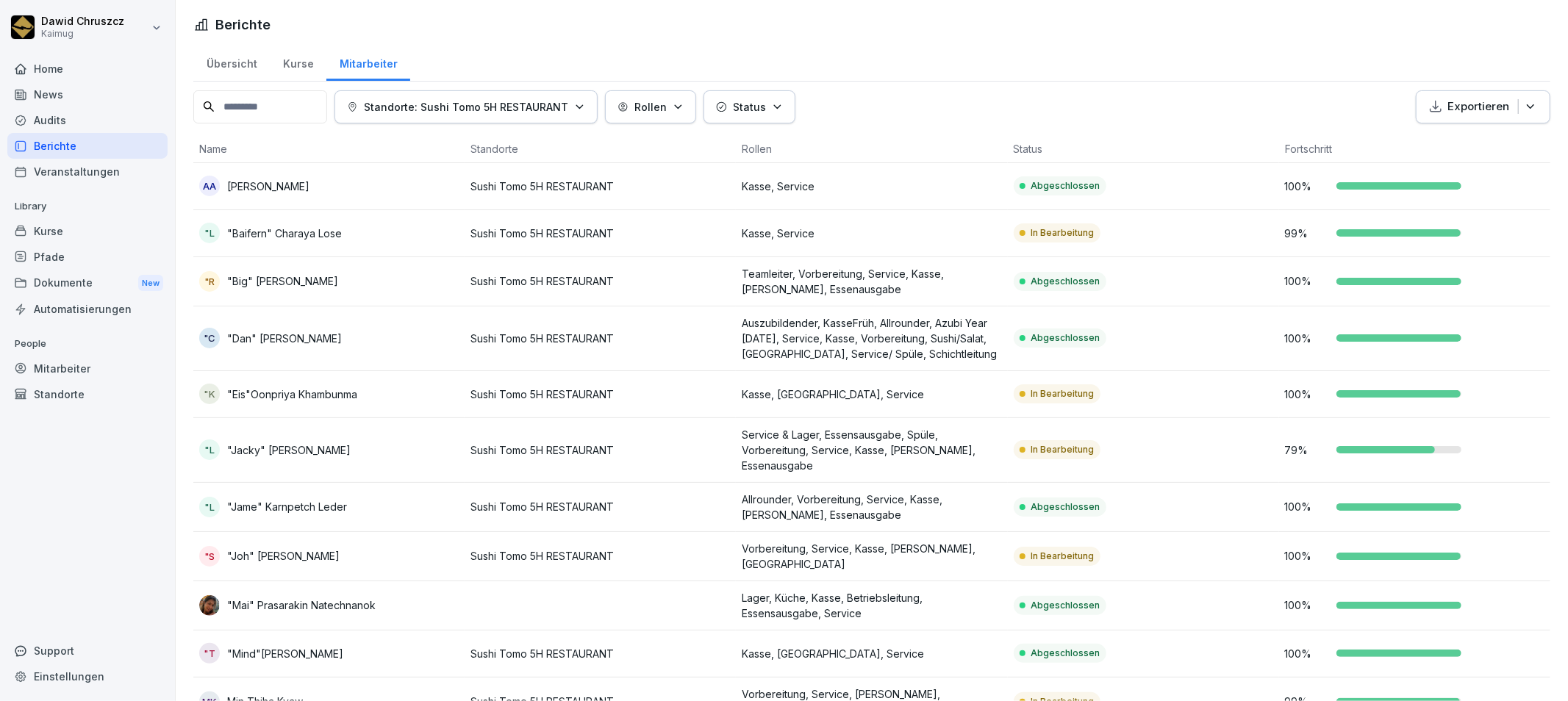
click at [77, 144] on div "Berichte" at bounding box center [87, 146] width 160 height 26
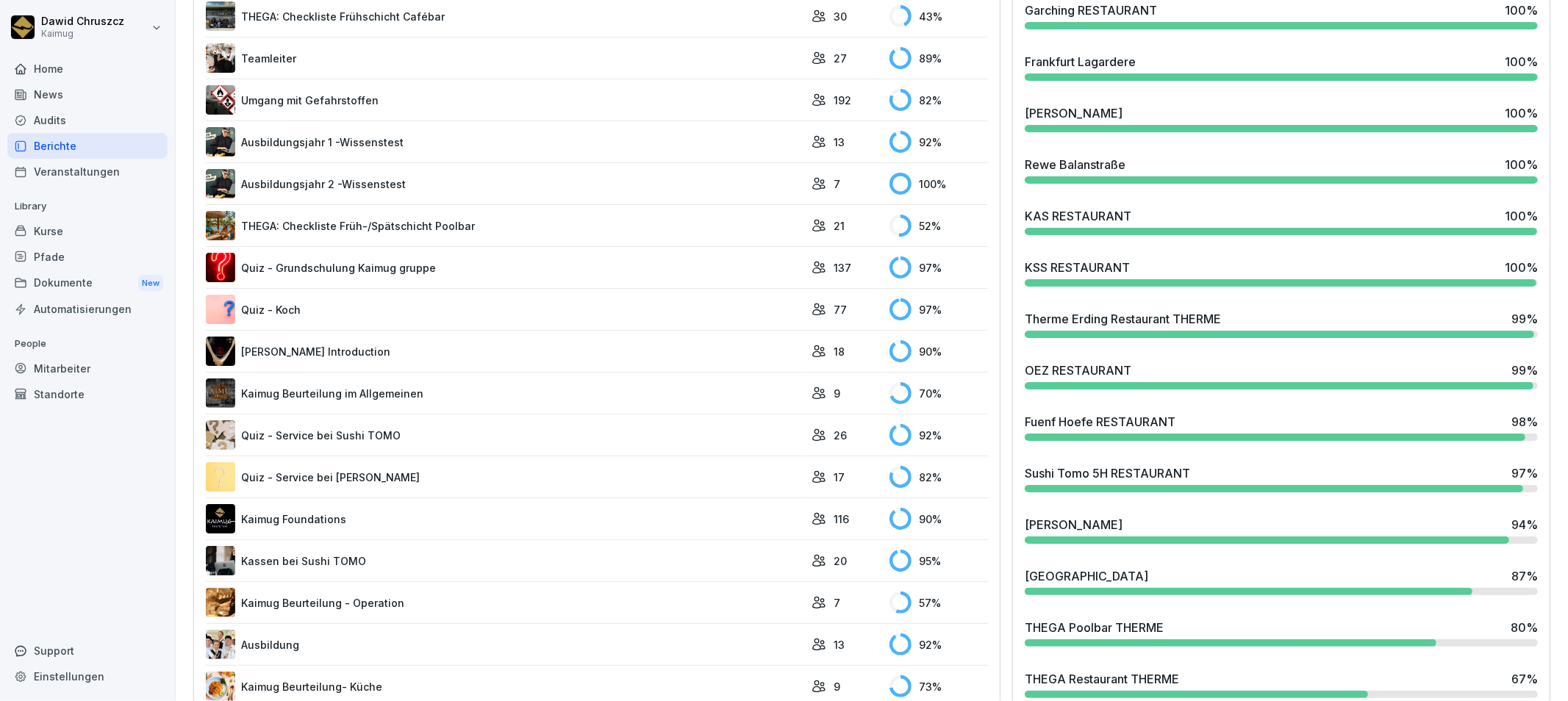
scroll to position [408, 0]
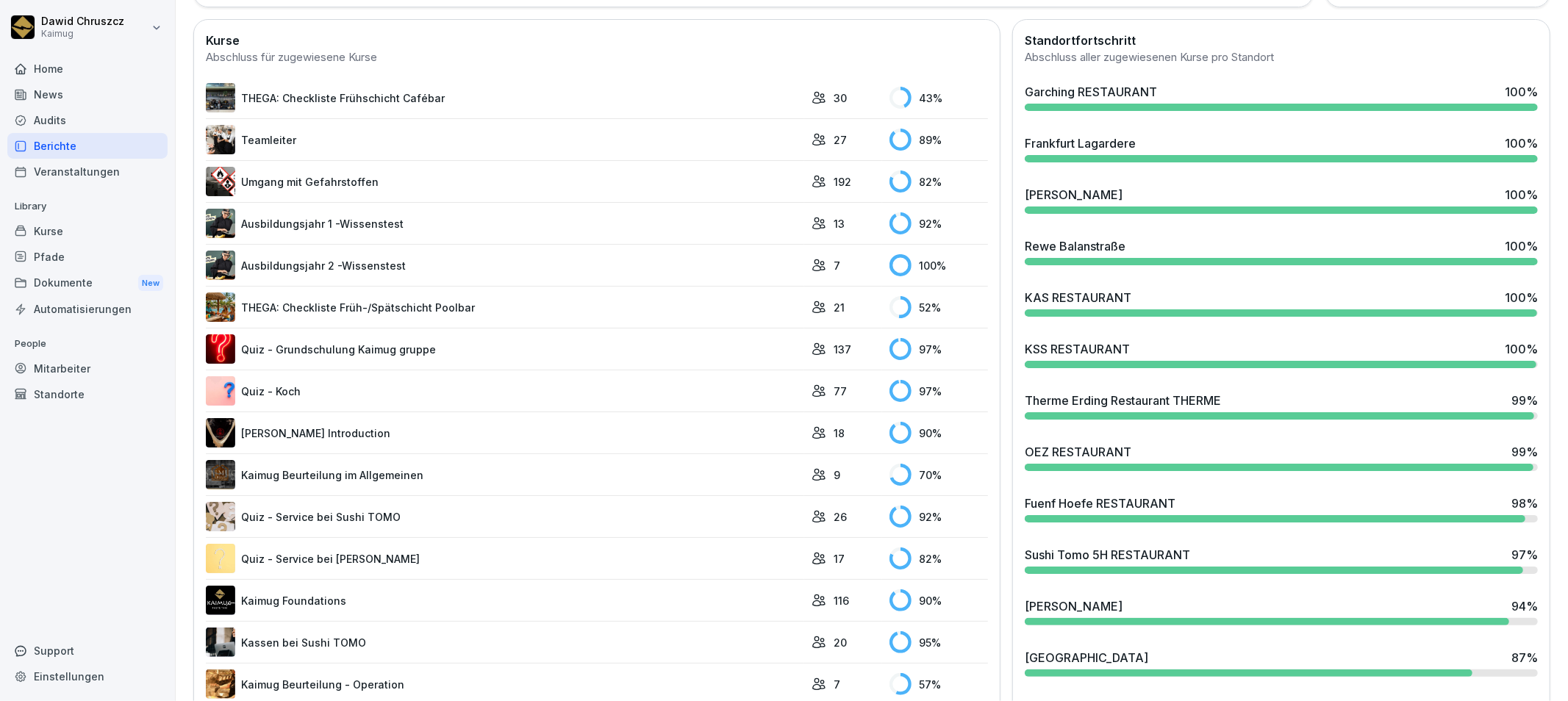
drag, startPoint x: 997, startPoint y: 562, endPoint x: 1011, endPoint y: 685, distance: 123.5
click at [1312, 406] on div "Therme Erding Restaurant THERME 99 %" at bounding box center [1281, 401] width 513 height 18
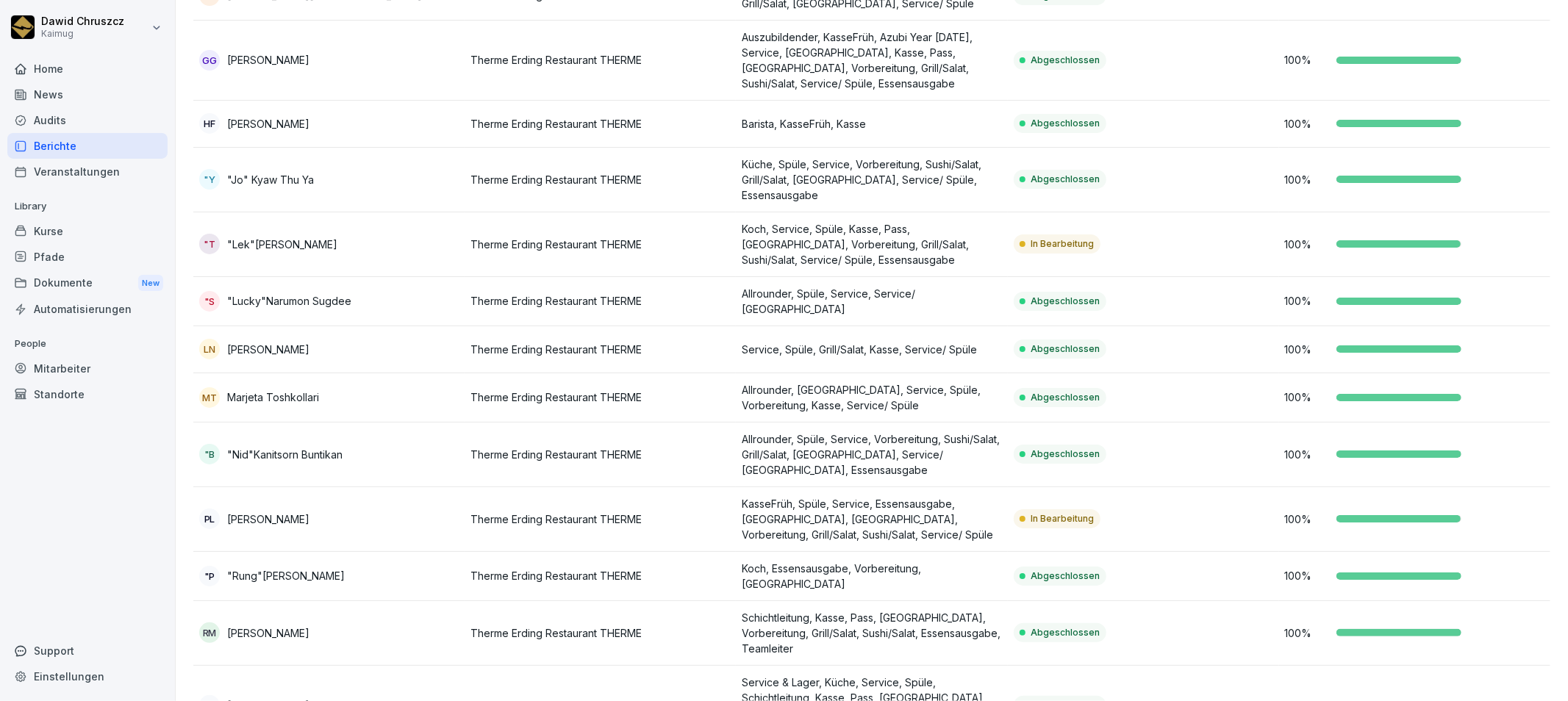
scroll to position [628, 0]
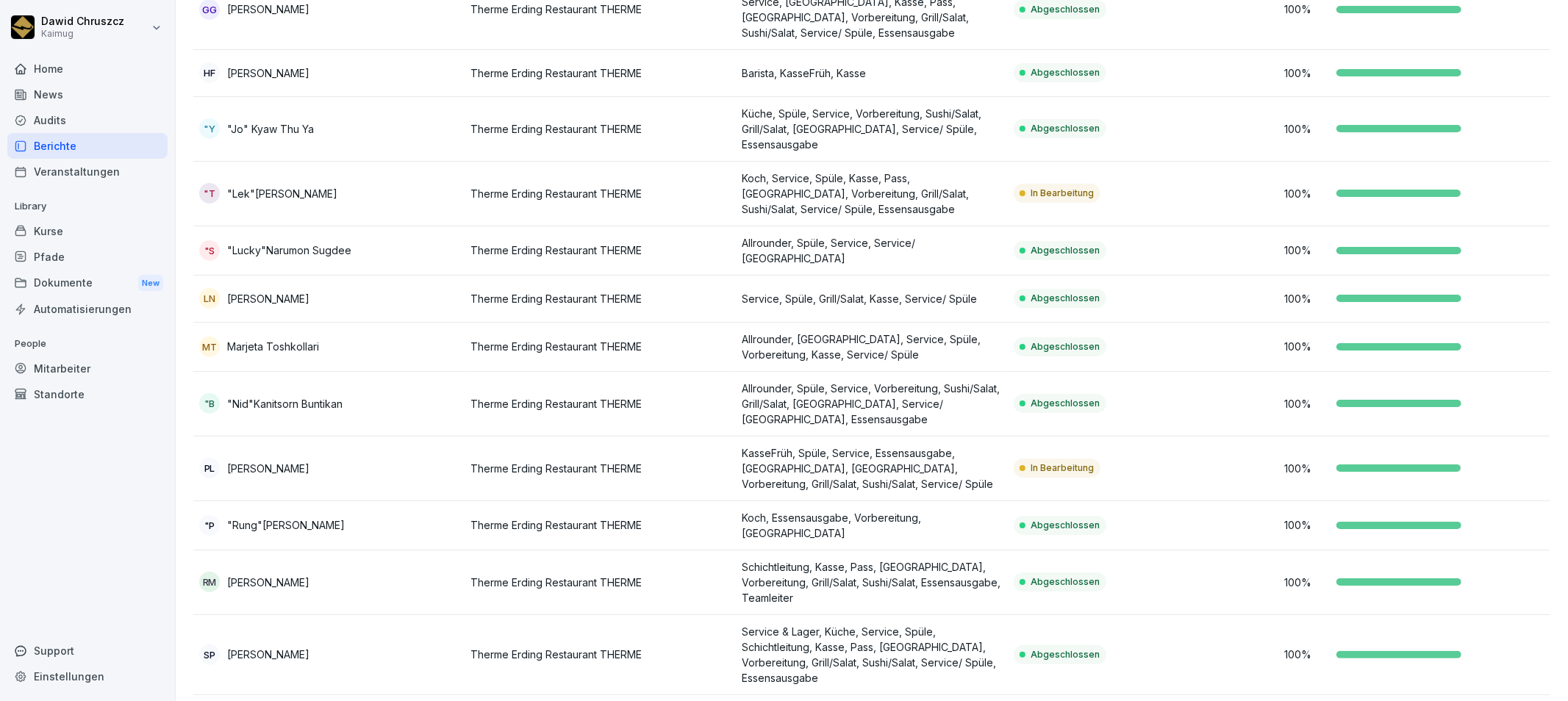
click at [902, 171] on p "Koch, Service, Spüle, Kasse, Pass, [GEOGRAPHIC_DATA], Vorbereitung, Grill/Salat…" at bounding box center [871, 194] width 259 height 46
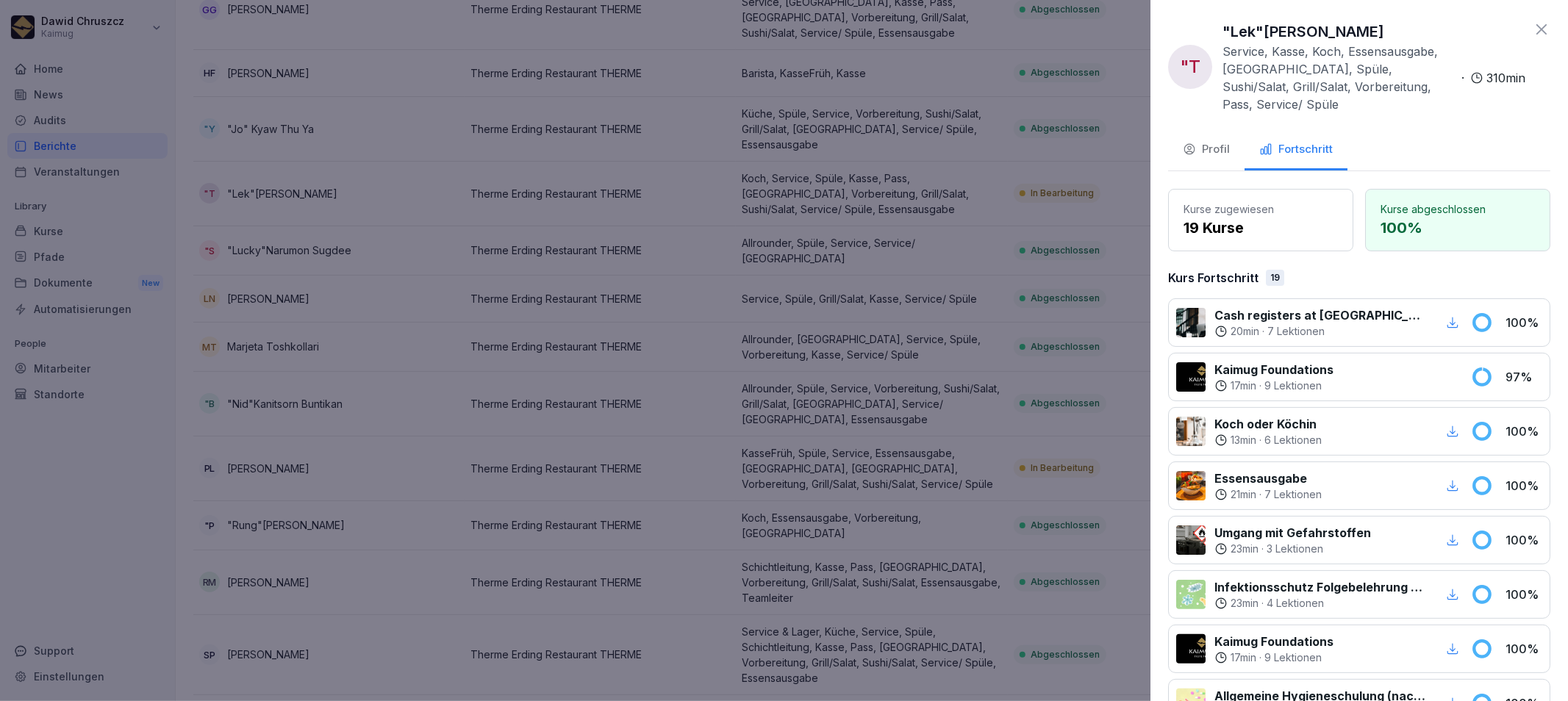
drag, startPoint x: 1371, startPoint y: 26, endPoint x: 1221, endPoint y: 20, distance: 150.1
click at [1221, 21] on div ""T "Lek"[PERSON_NAME] Service, [GEOGRAPHIC_DATA], Koch, Essensausgabe, [GEOGRAP…" at bounding box center [1346, 67] width 357 height 93
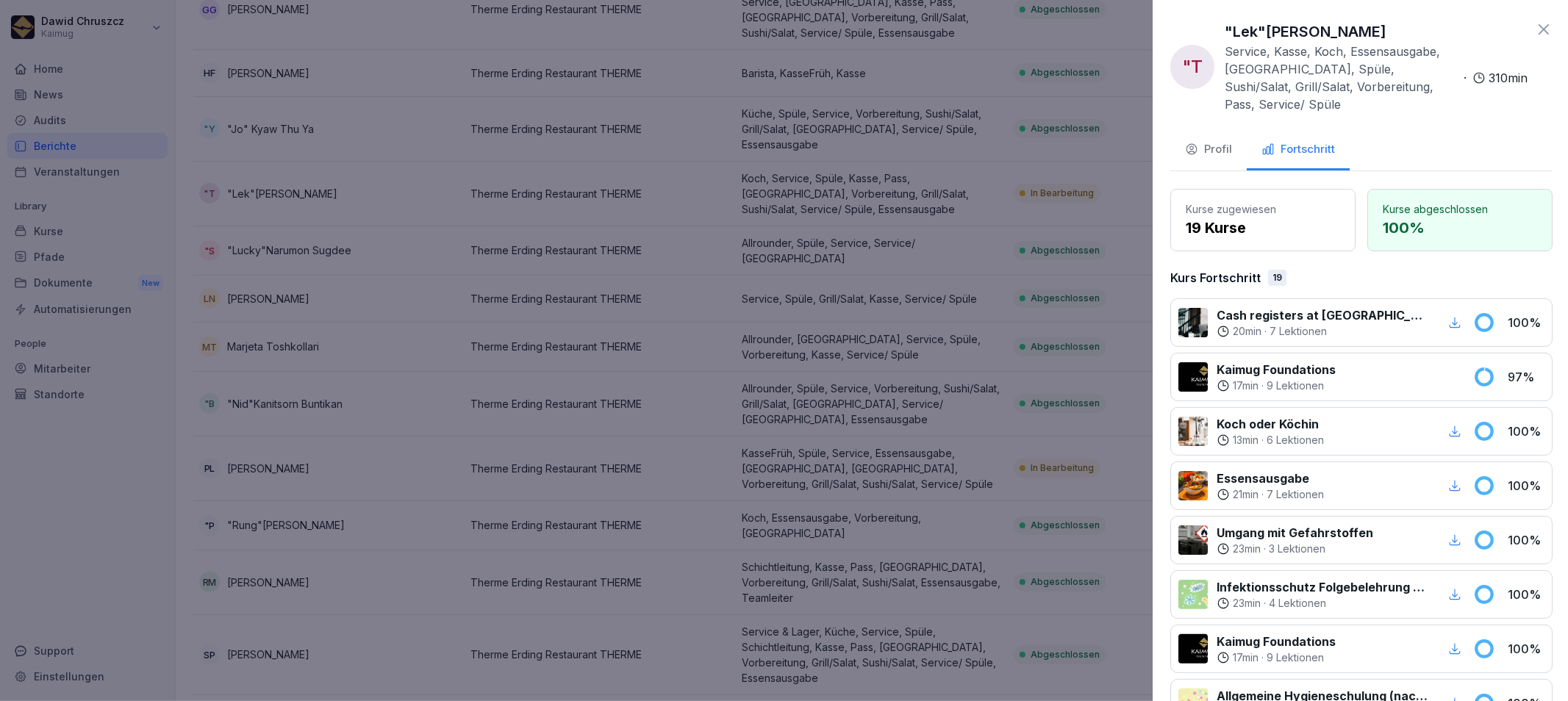
click at [1013, 366] on div at bounding box center [784, 350] width 1568 height 701
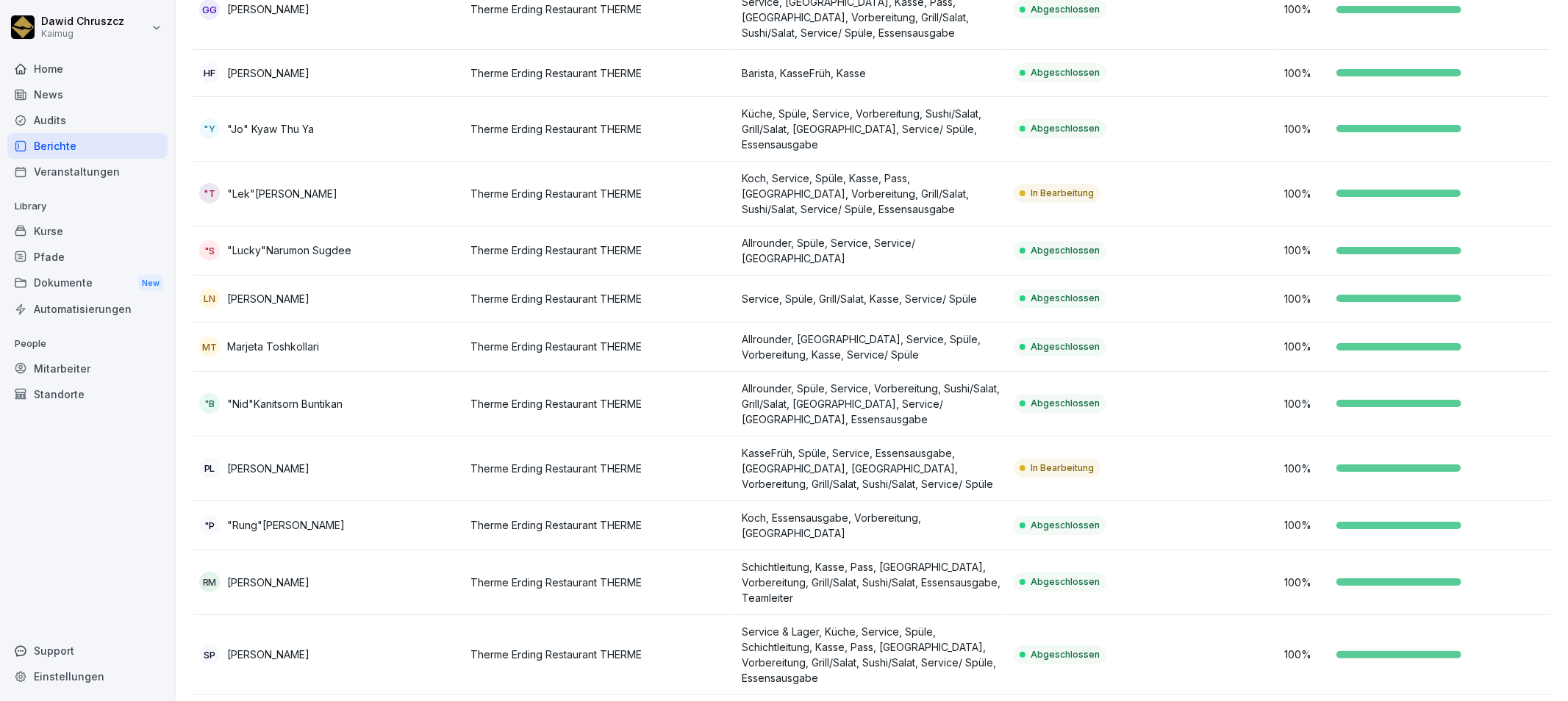
click at [904, 445] on p "KasseFrüh, Spüle, Service, Essensausgabe, [GEOGRAPHIC_DATA], [GEOGRAPHIC_DATA],…" at bounding box center [871, 468] width 259 height 46
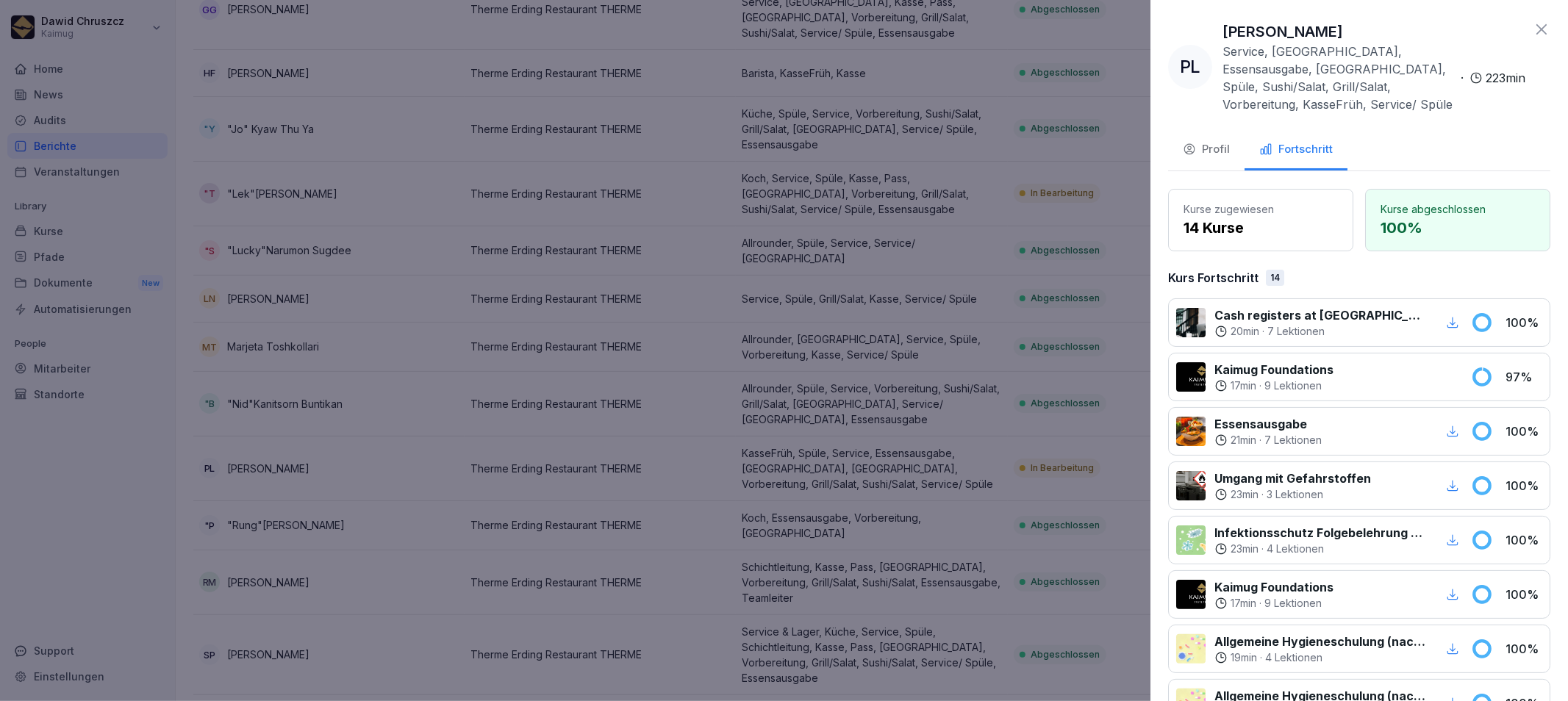
drag, startPoint x: 1385, startPoint y: 30, endPoint x: 1213, endPoint y: 23, distance: 172.2
click at [1213, 23] on div "PL Patchaneewan Lonuch Service, [GEOGRAPHIC_DATA], Essensausgabe, [GEOGRAPHIC_D…" at bounding box center [1346, 67] width 357 height 93
click at [1108, 398] on div at bounding box center [784, 350] width 1568 height 701
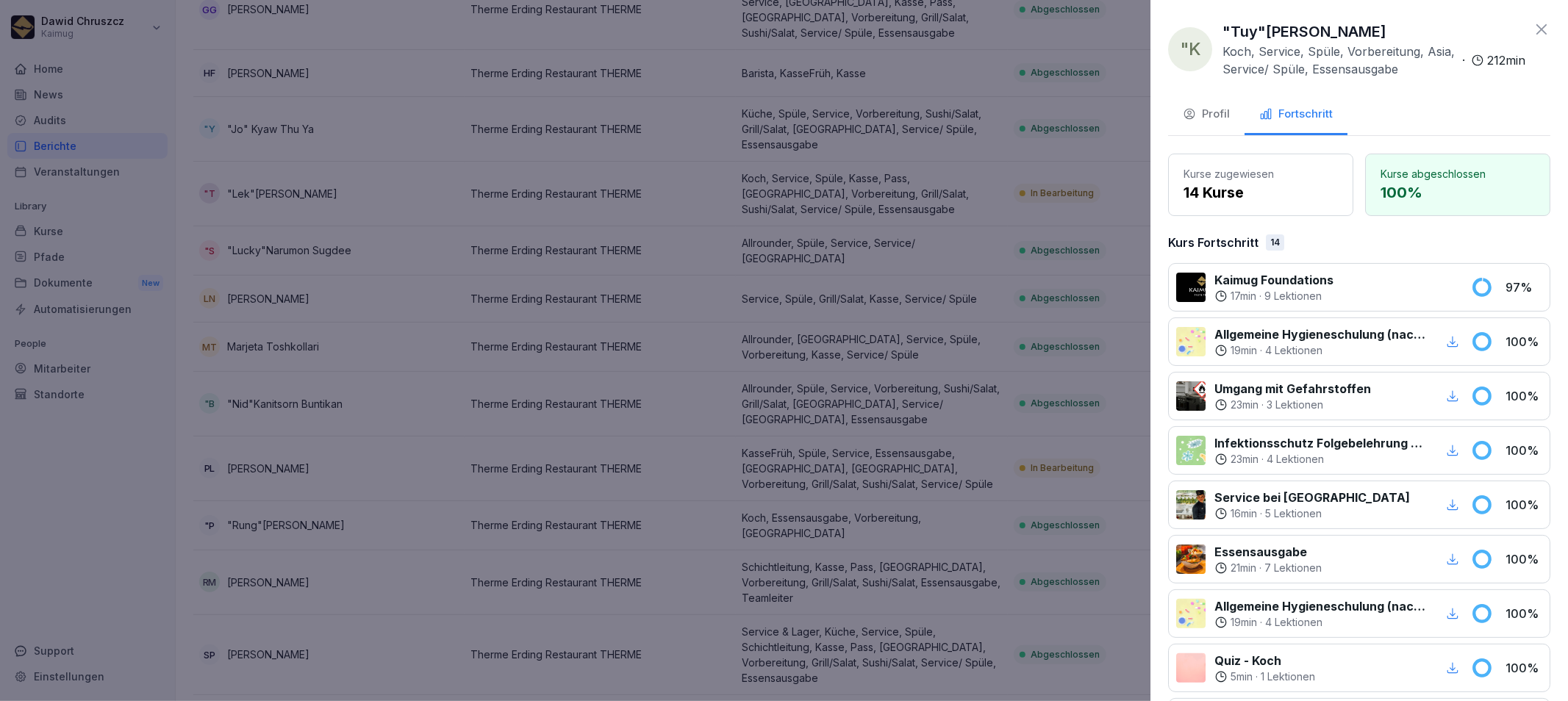
drag, startPoint x: 1377, startPoint y: 35, endPoint x: 1223, endPoint y: 20, distance: 154.4
click at [1223, 21] on p ""Tuy"[PERSON_NAME]" at bounding box center [1304, 32] width 164 height 22
click at [1007, 369] on div at bounding box center [784, 350] width 1568 height 701
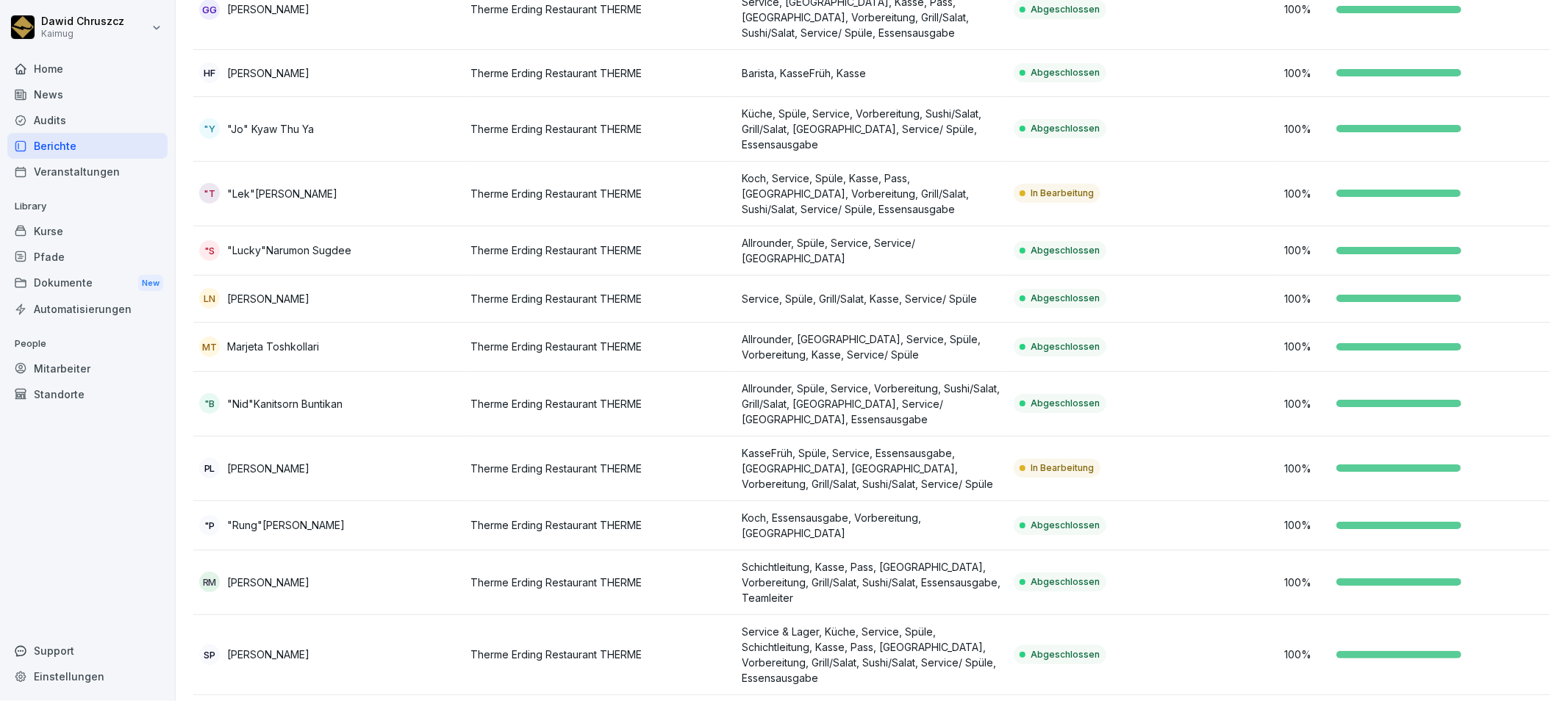
click at [60, 150] on div "Berichte" at bounding box center [87, 146] width 160 height 26
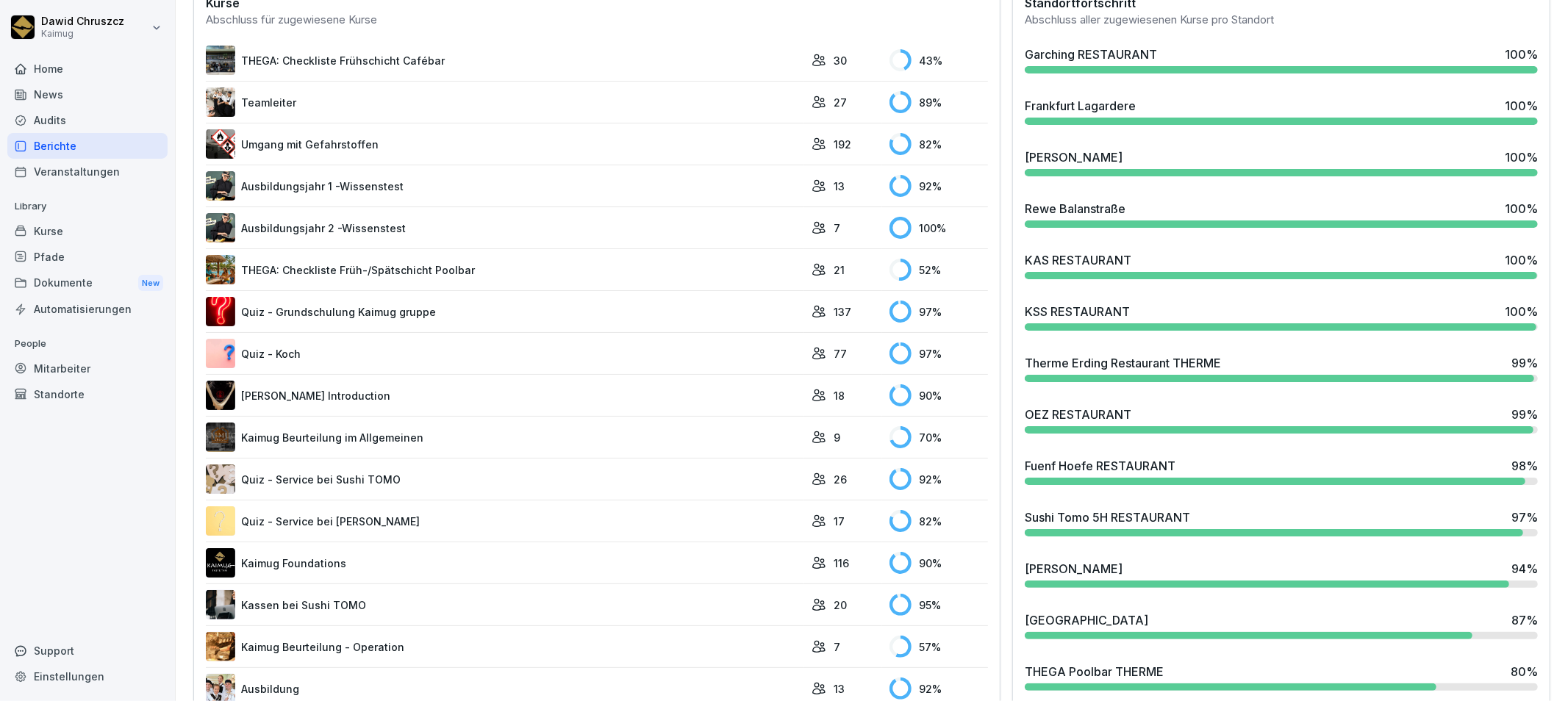
scroll to position [416, 0]
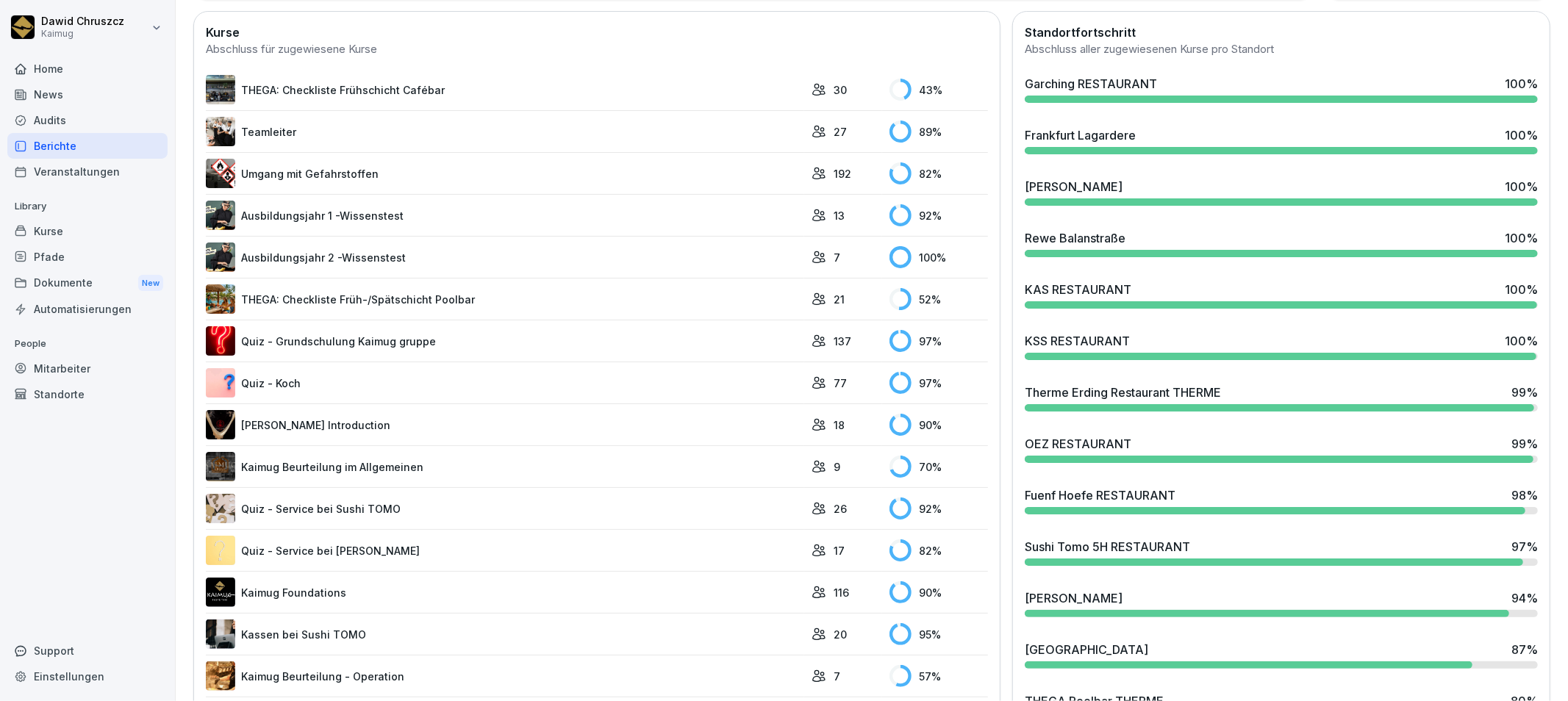
click at [421, 160] on link "Umgang mit Gefahrstoffen" at bounding box center [505, 173] width 598 height 29
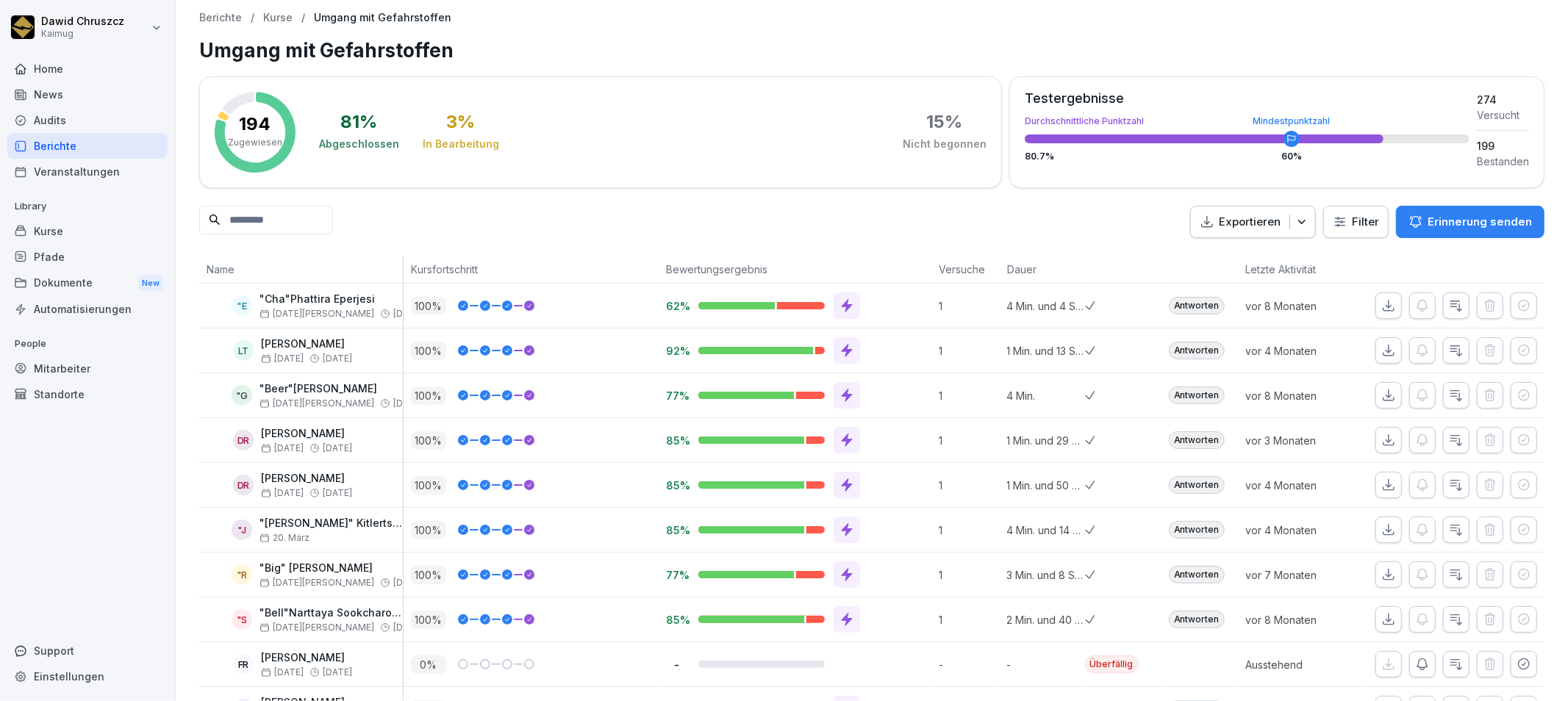
click at [606, 217] on div "Exportieren Filter Erinnerung senden" at bounding box center [871, 222] width 1345 height 33
drag, startPoint x: 603, startPoint y: 217, endPoint x: 554, endPoint y: 207, distance: 50.3
click at [590, 210] on div "Exportieren Filter Erinnerung senden" at bounding box center [871, 222] width 1345 height 33
drag, startPoint x: 554, startPoint y: 207, endPoint x: 586, endPoint y: 221, distance: 34.6
click at [585, 221] on div "Exportieren Filter Erinnerung senden" at bounding box center [871, 222] width 1345 height 33
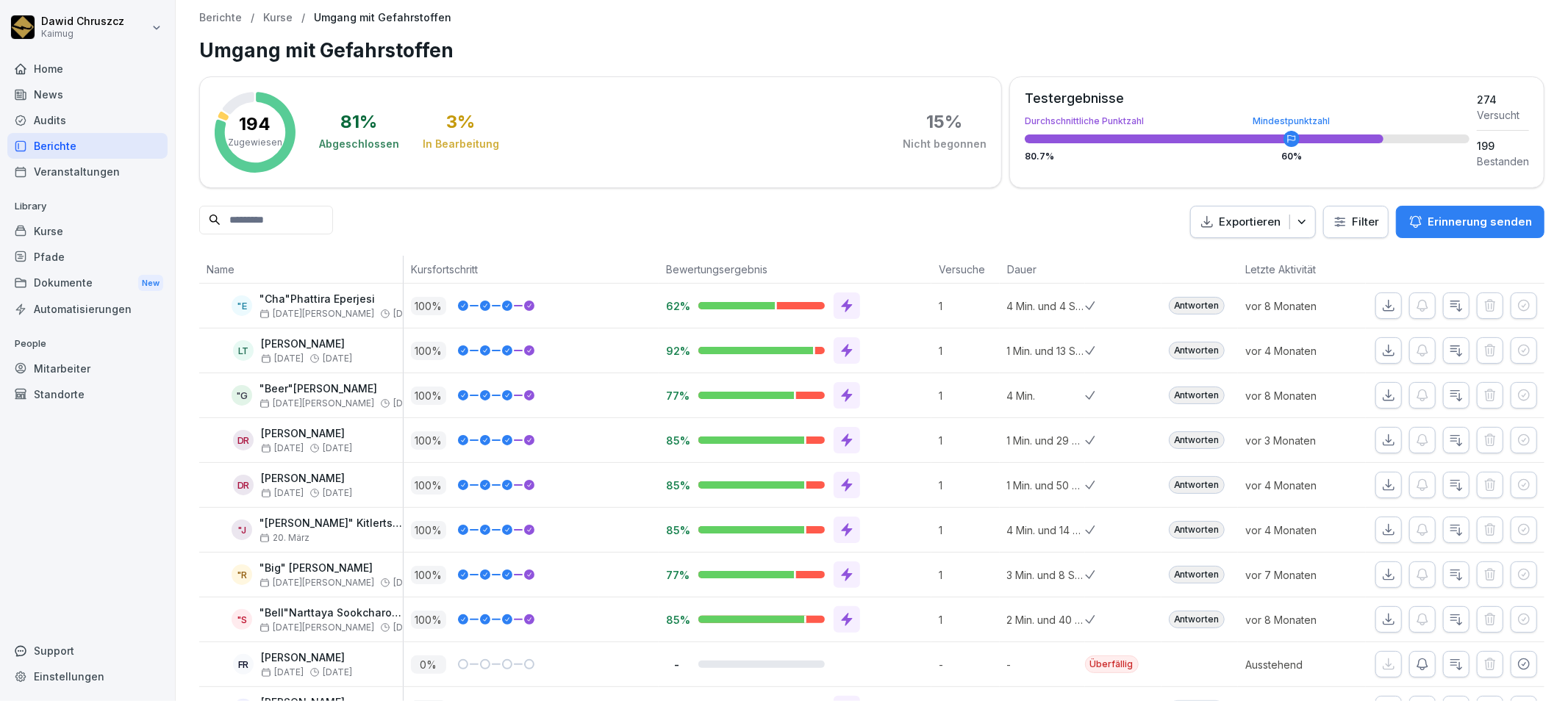
click at [274, 18] on p "Kurse" at bounding box center [277, 18] width 29 height 12
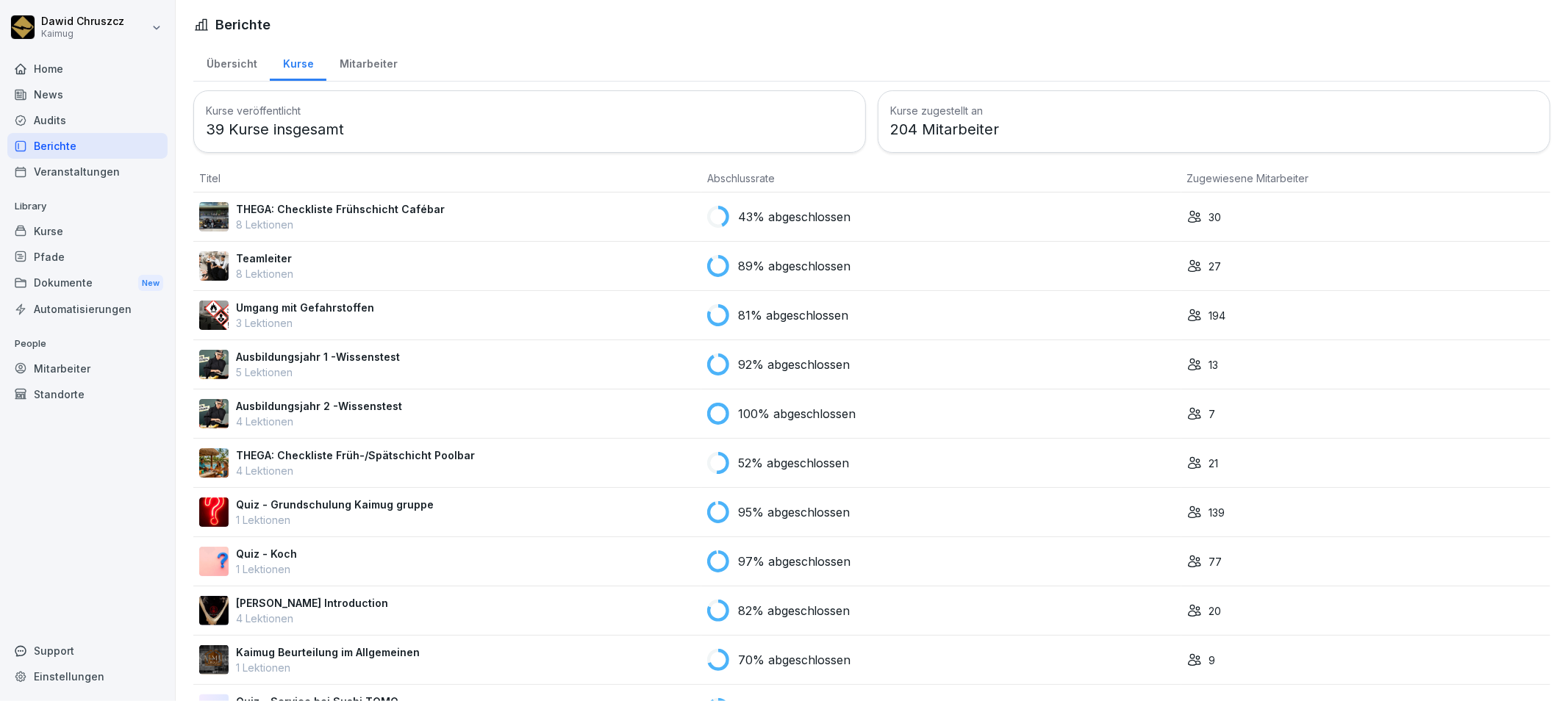
click at [318, 121] on p "39 Kurse insgesamt" at bounding box center [530, 129] width 648 height 22
click at [811, 214] on p "43% abgeschlossen" at bounding box center [794, 217] width 113 height 18
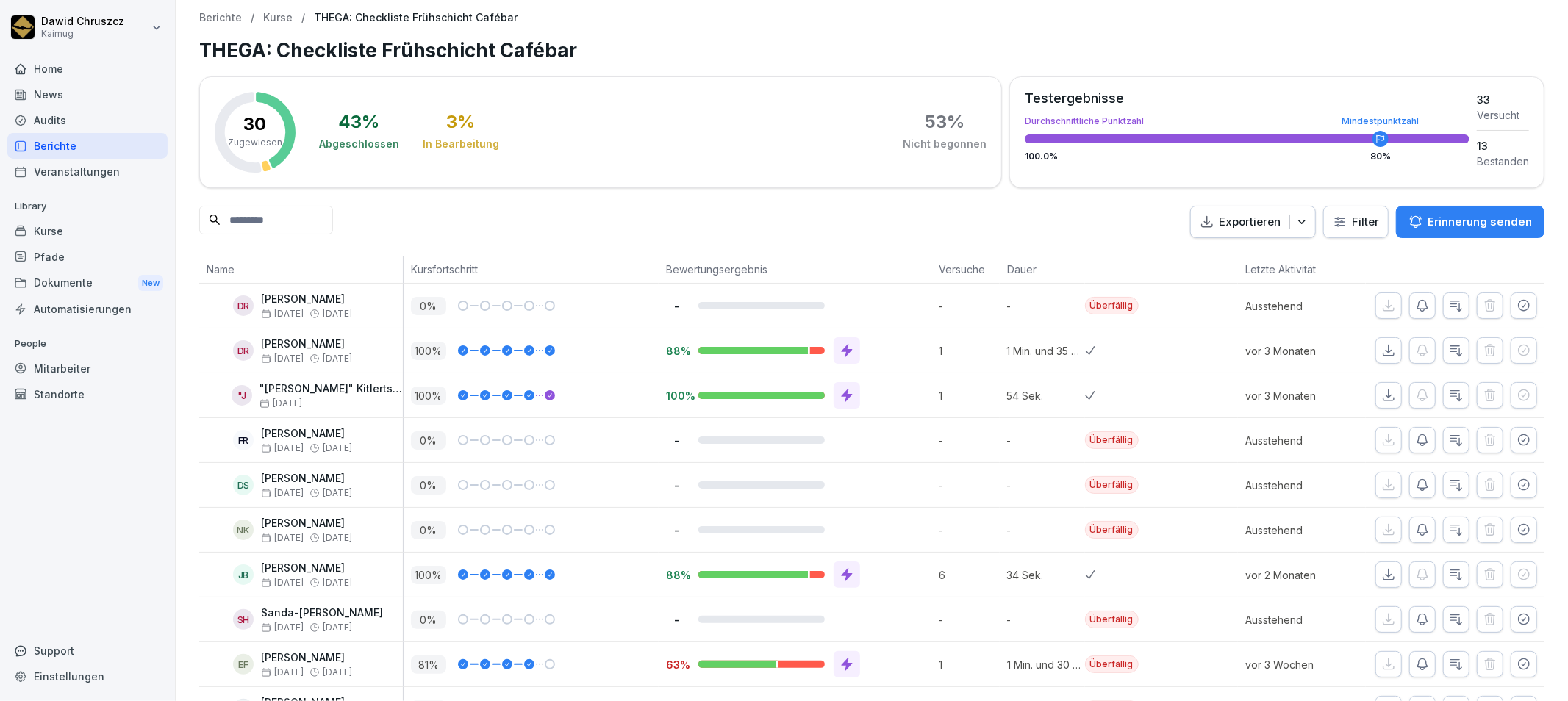
click at [53, 223] on div "Kurse" at bounding box center [87, 231] width 160 height 26
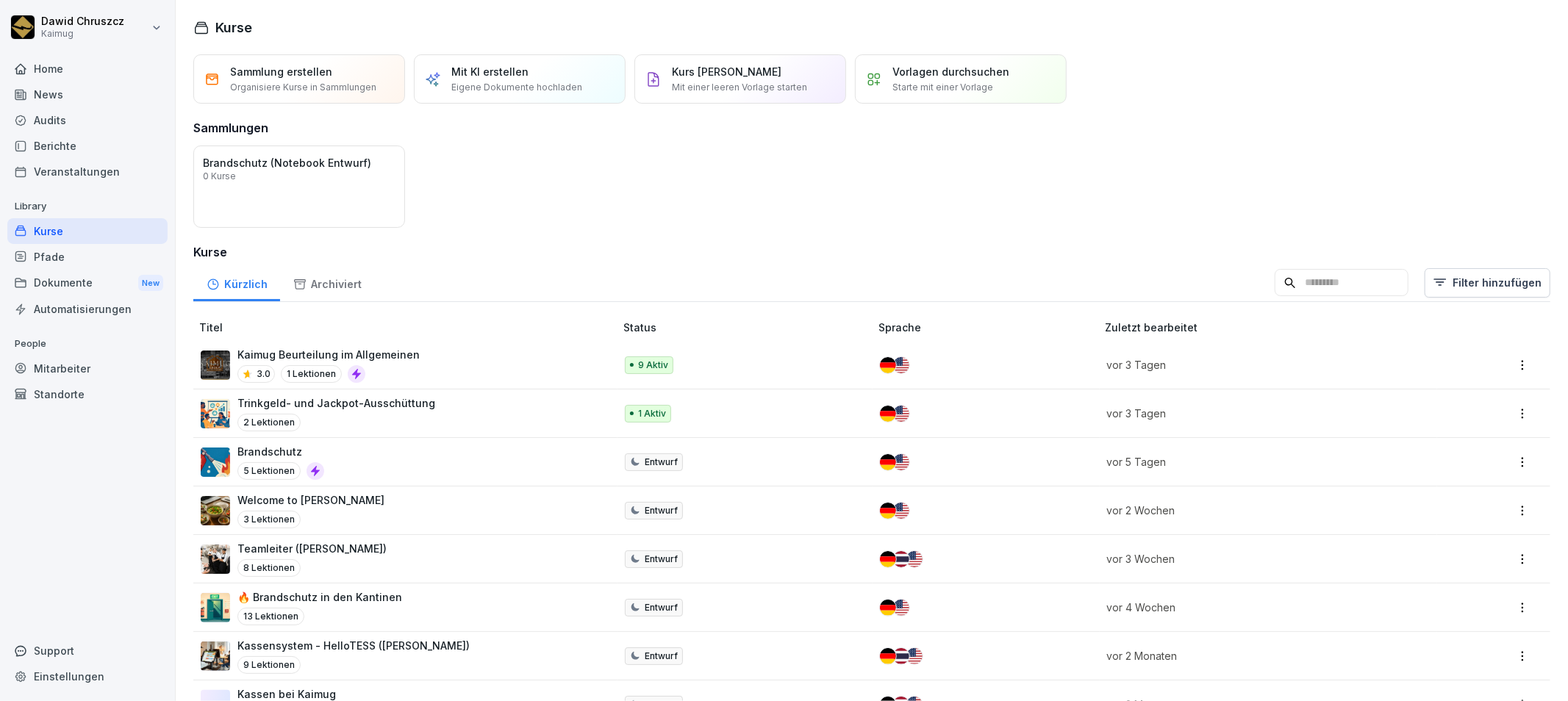
click at [1275, 276] on input at bounding box center [1342, 283] width 134 height 28
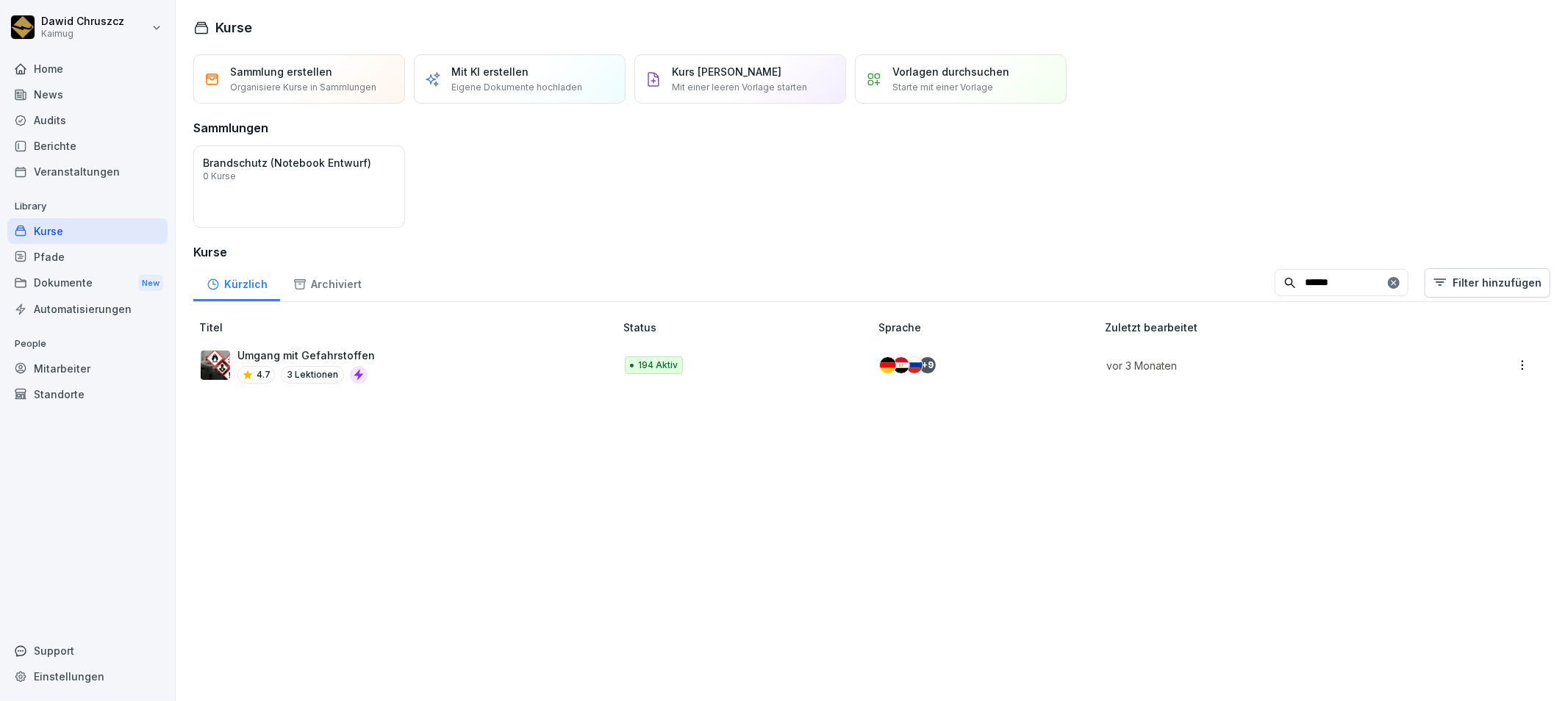
type input "******"
click at [678, 569] on div "Sammlung erstellen Organisiere Kurse in Sammlungen Mit KI erstellen Eigene Doku…" at bounding box center [872, 373] width 1392 height 655
click at [418, 350] on div "Umgang mit Gefahrstoffen 4.7 3 Lektionen" at bounding box center [400, 366] width 399 height 36
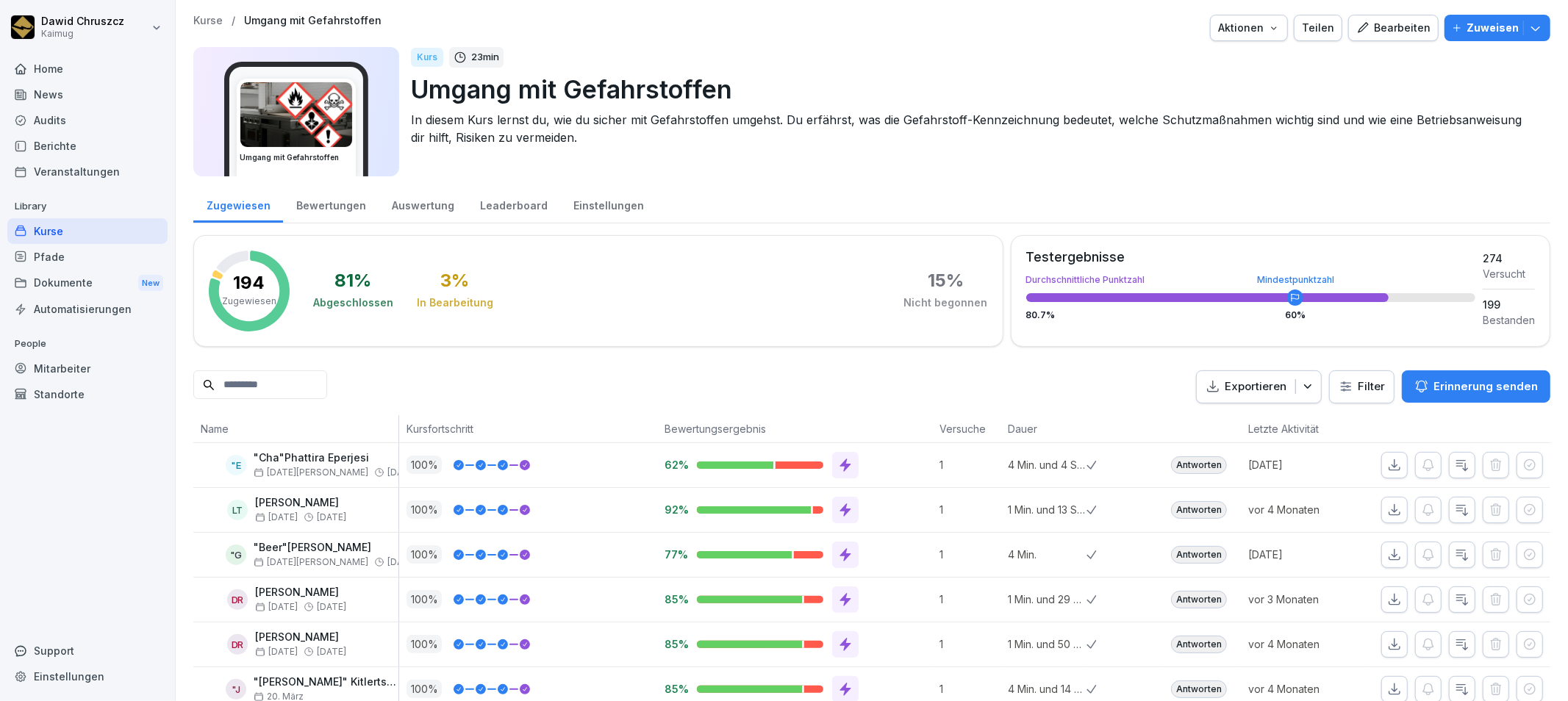
click at [1400, 25] on div "Bearbeiten" at bounding box center [1393, 28] width 74 height 16
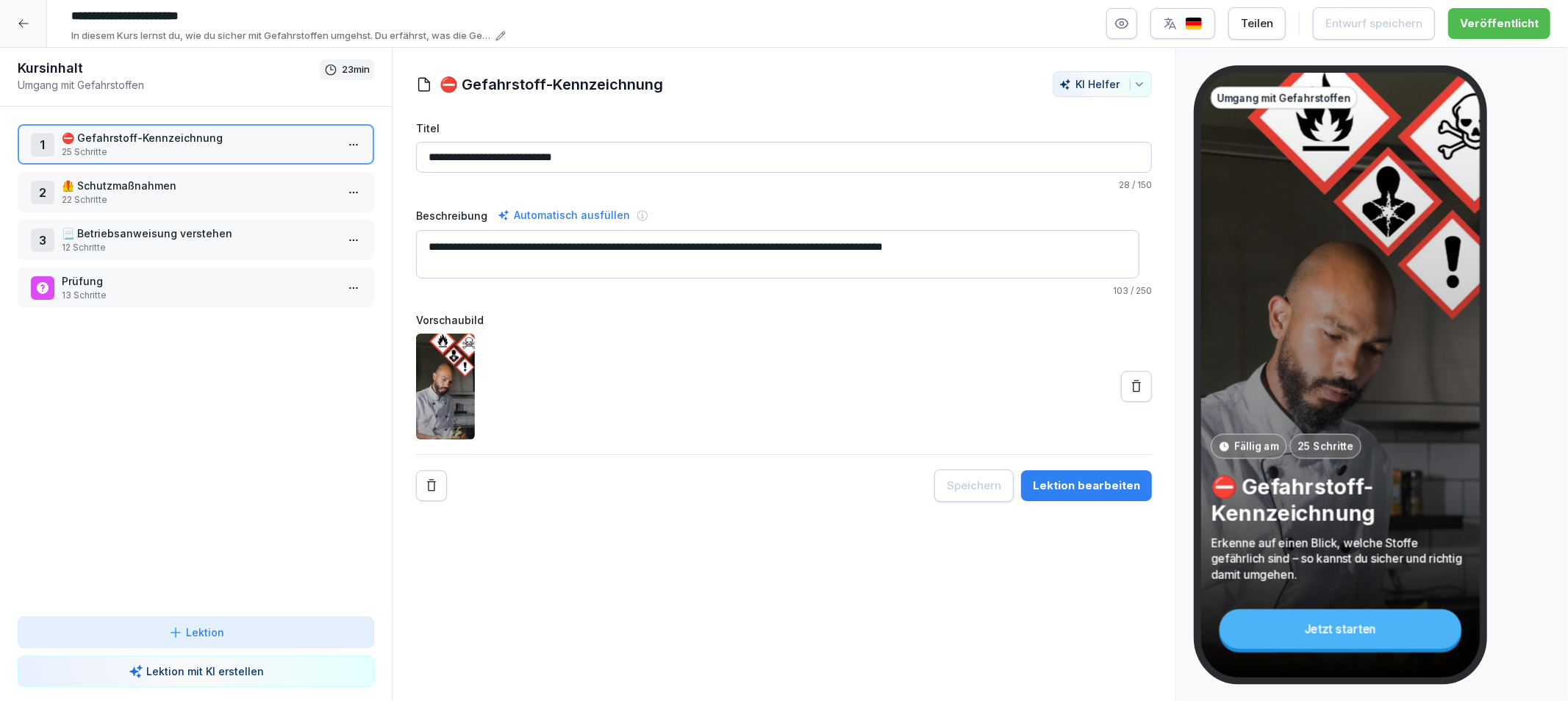
click at [229, 200] on p "22 Schritte" at bounding box center [199, 199] width 274 height 13
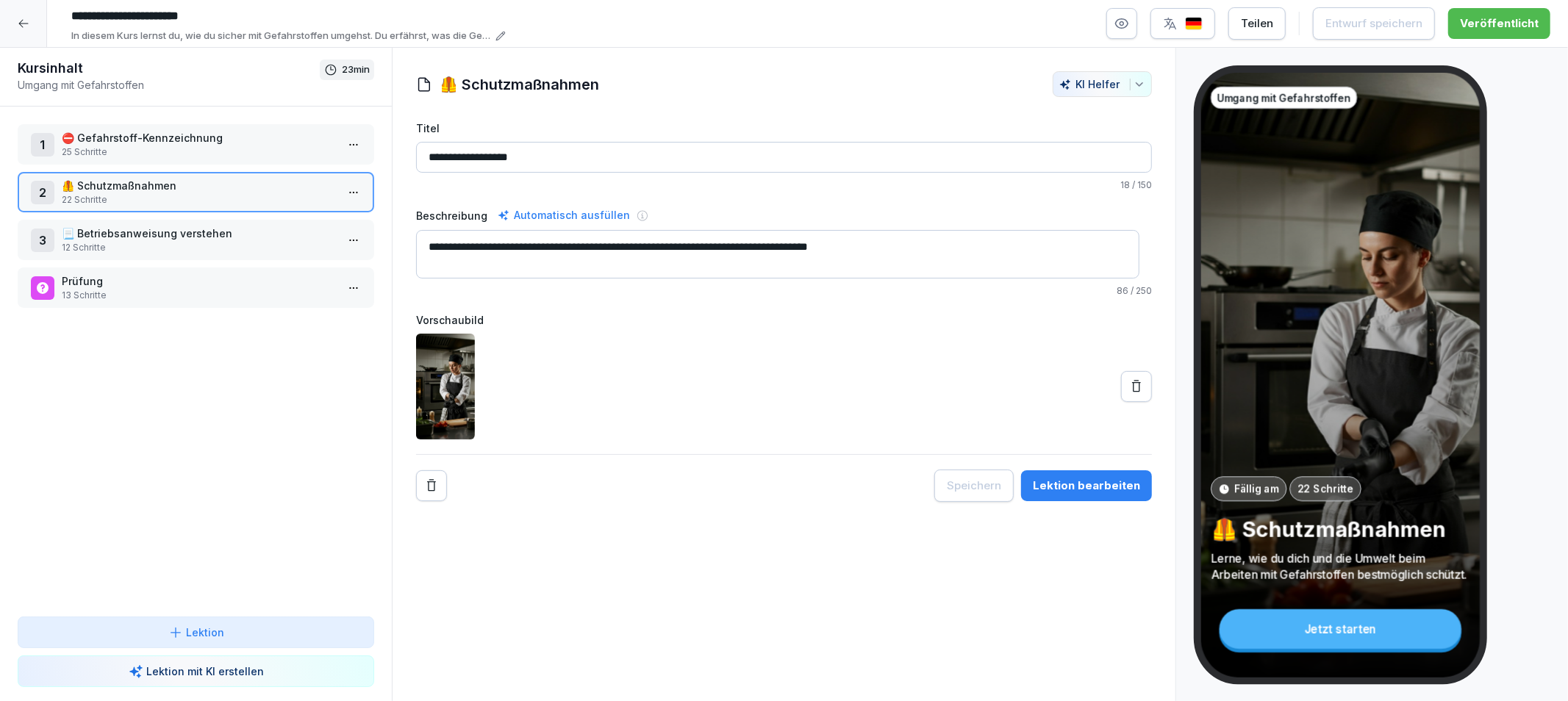
click at [141, 257] on div "1 ⛔️ Gefahrstoff-Kennzeichnung 25 Schritte 2 🦺 Schutzmaßnahmen 22 Schritte 3 📃 …" at bounding box center [196, 362] width 392 height 510
click at [141, 246] on p "12 Schritte" at bounding box center [199, 247] width 274 height 13
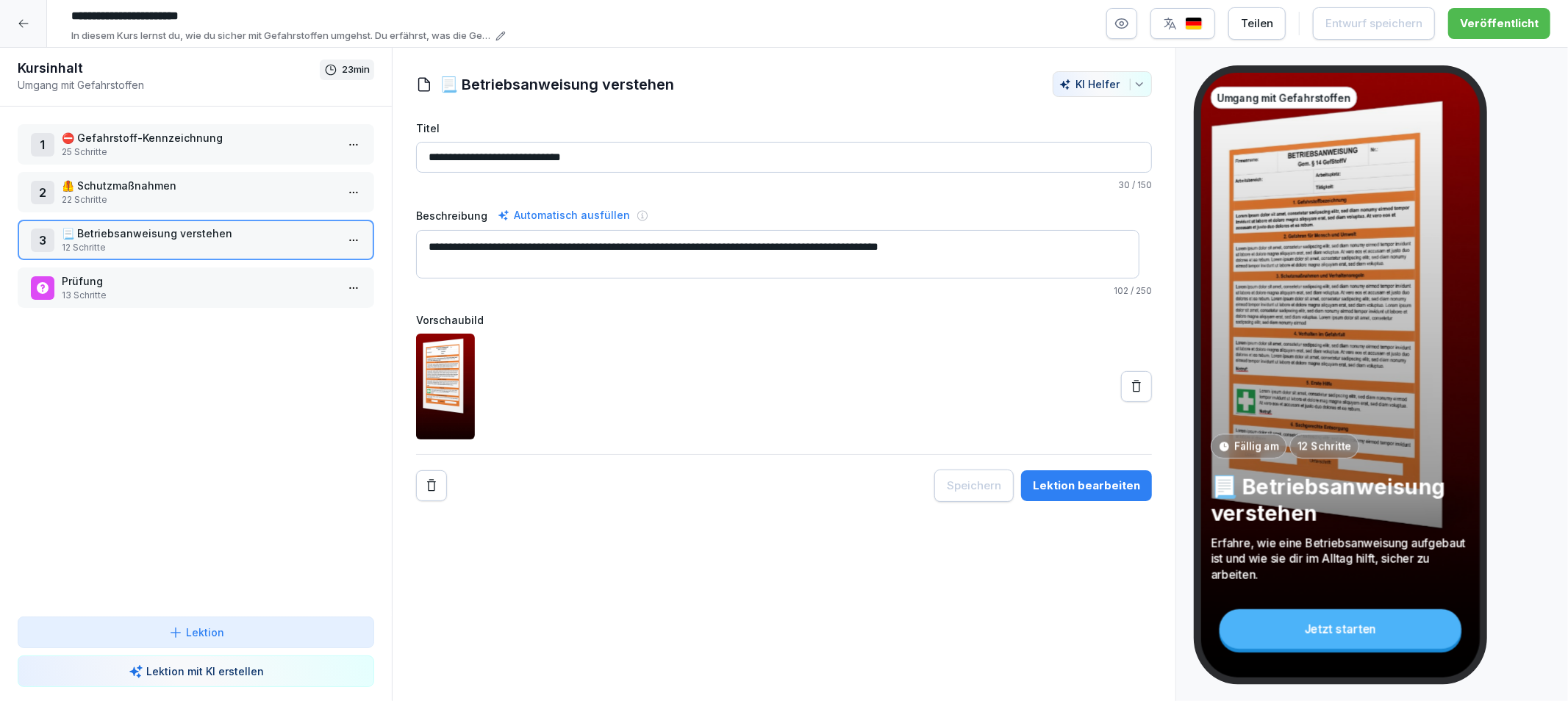
click at [1081, 486] on div "Lektion bearbeiten" at bounding box center [1086, 486] width 107 height 16
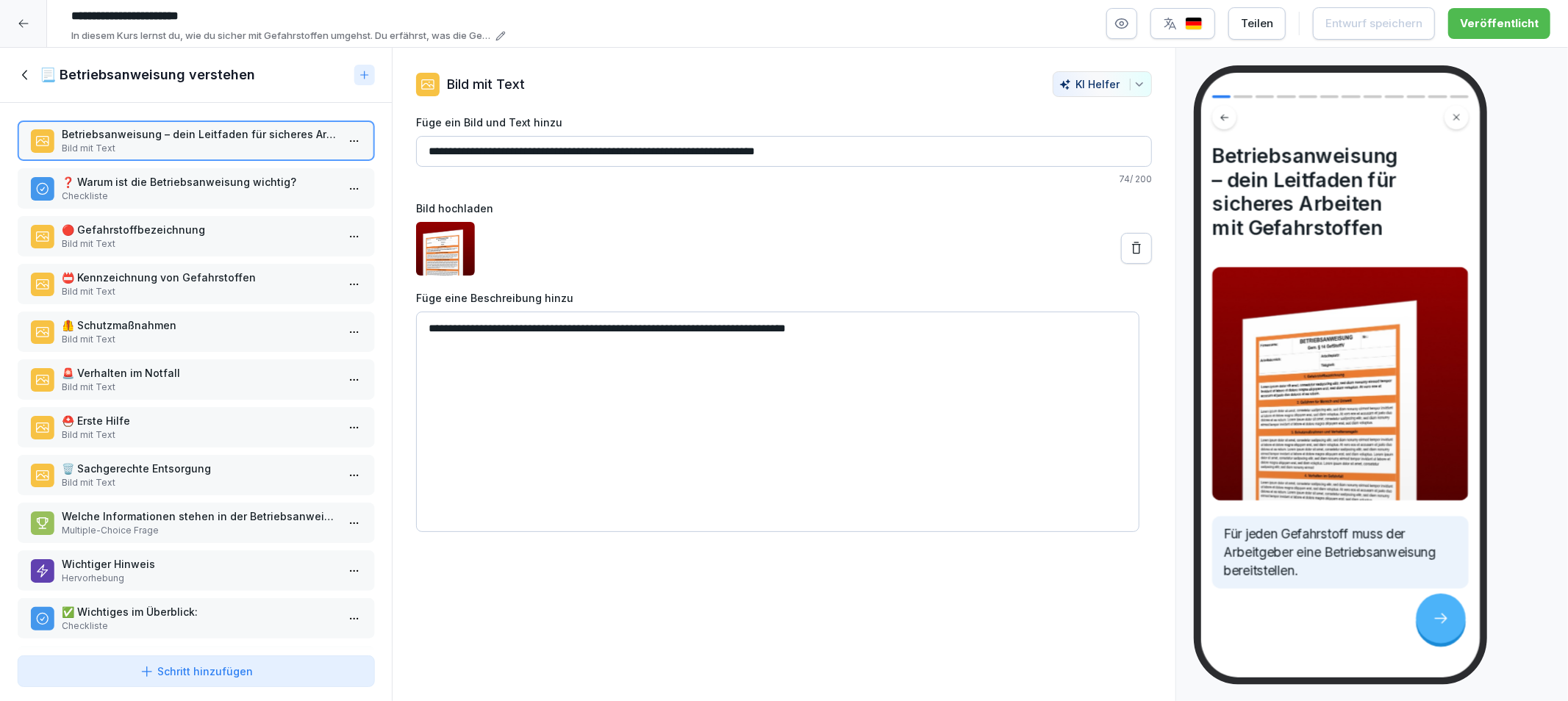
click at [217, 185] on p "❓ Warum ist die Betriebsanweisung wichtig?" at bounding box center [199, 181] width 274 height 15
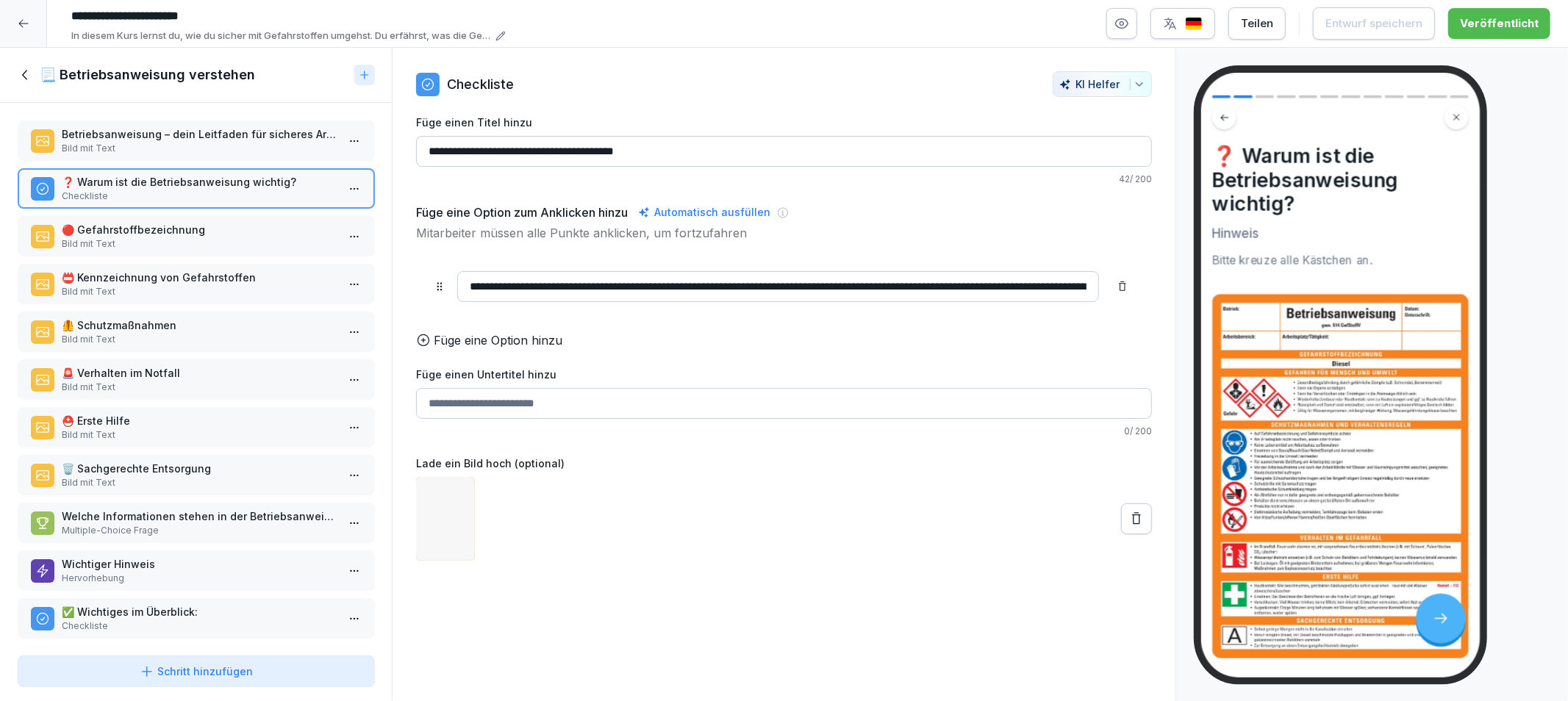
click at [222, 243] on p "Bild mit Text" at bounding box center [199, 243] width 274 height 13
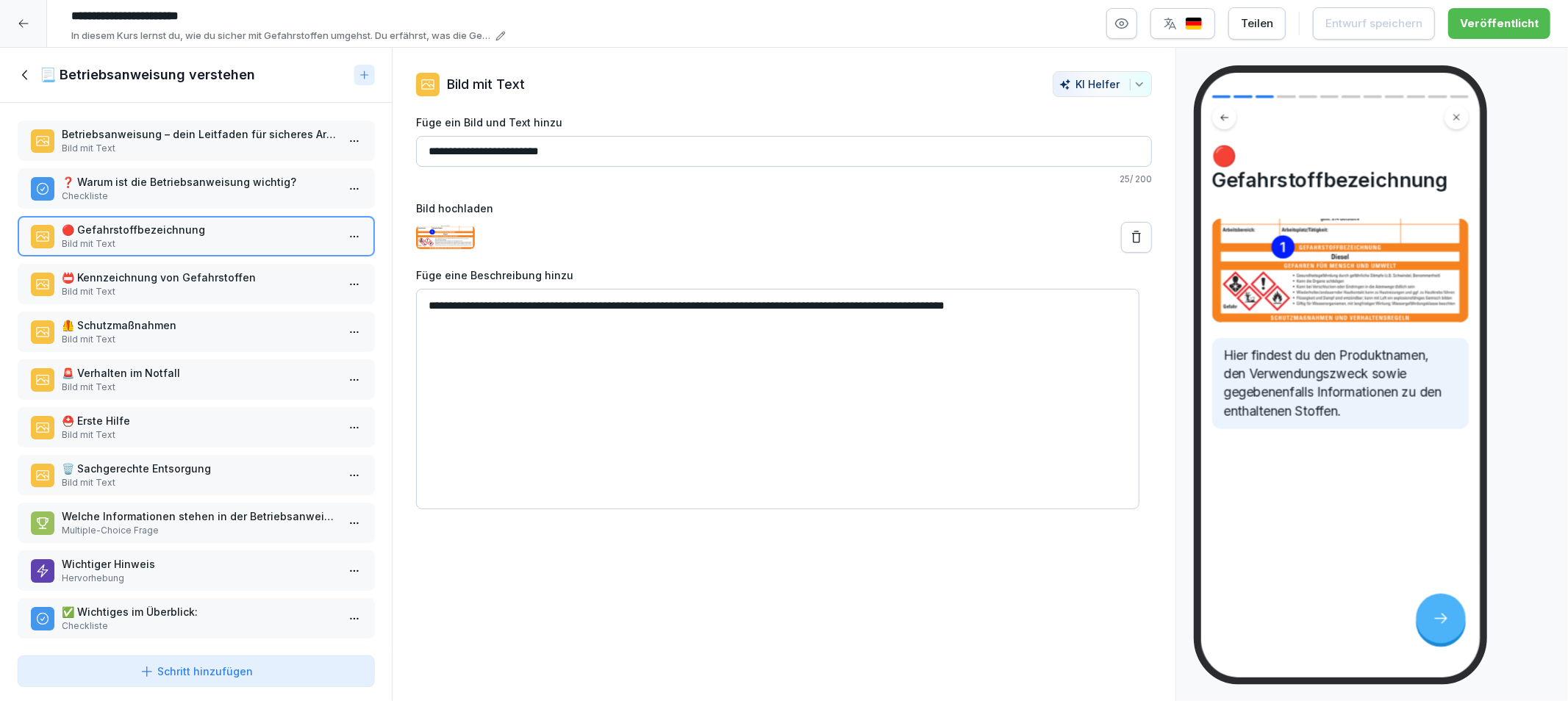
click at [222, 270] on p "📛 Kennzeichnung von Gefahrstoffen" at bounding box center [199, 277] width 274 height 15
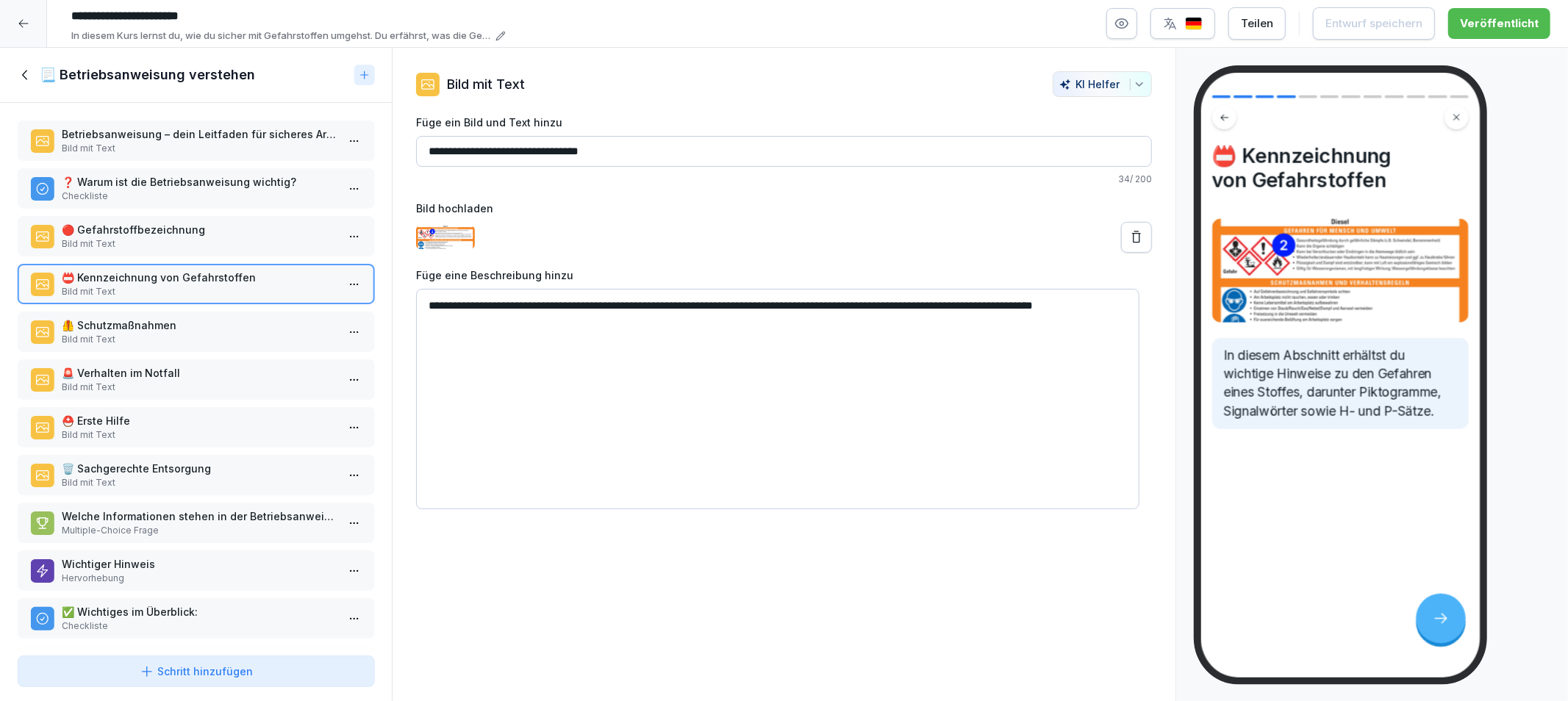
click at [216, 318] on p "🦺 Schutzmaßnahmen" at bounding box center [199, 325] width 274 height 15
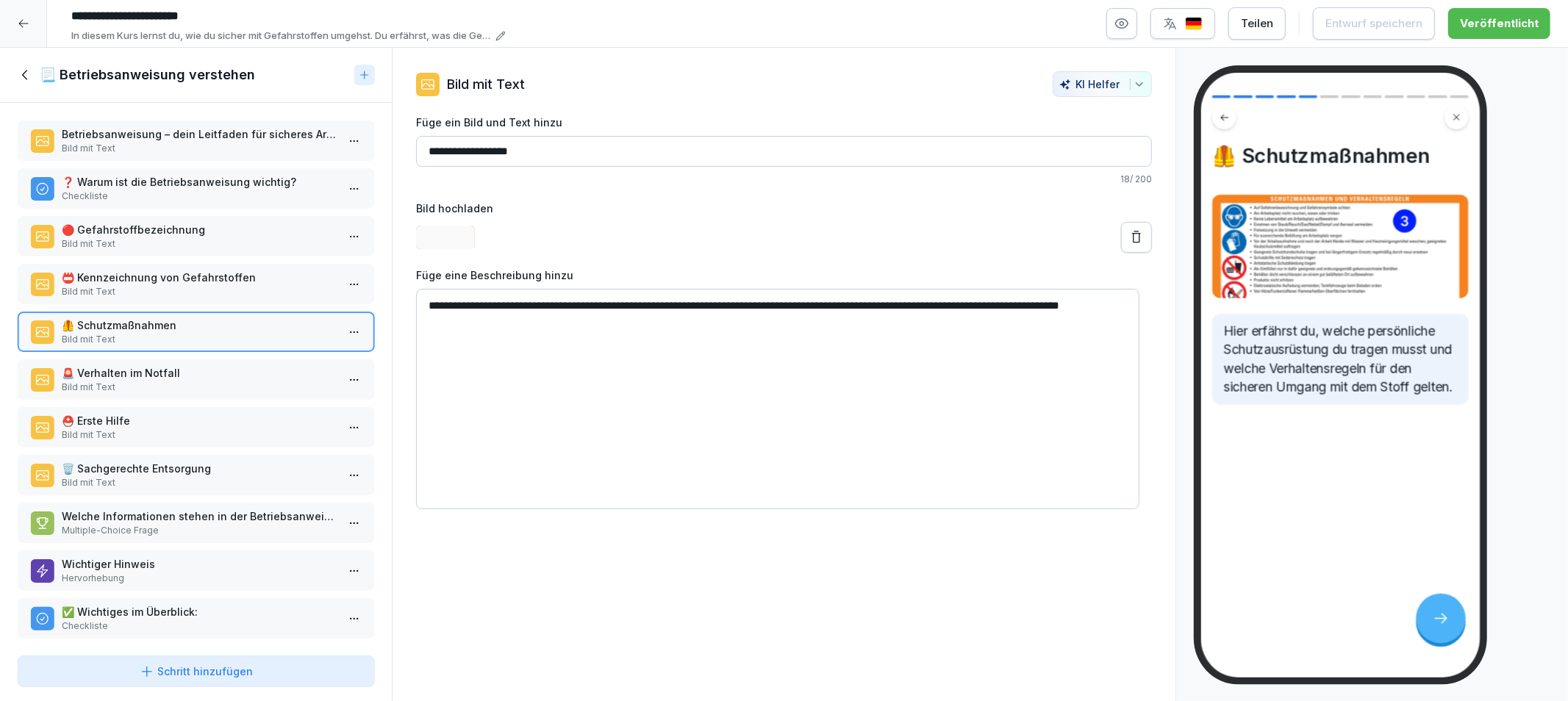
click at [207, 370] on p "🚨 Verhalten im Notfall" at bounding box center [199, 372] width 274 height 15
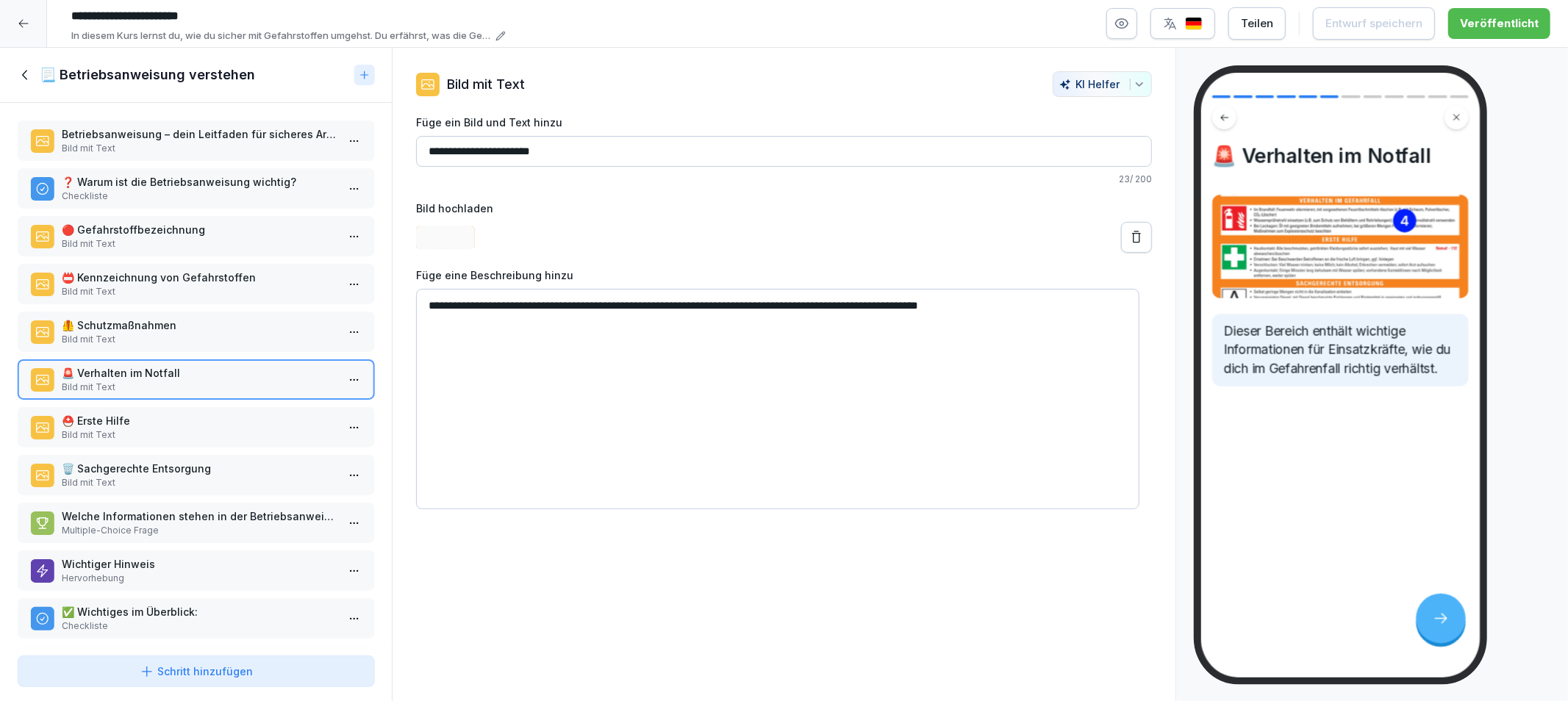
click at [202, 413] on p "⛑️ Erste Hilfe" at bounding box center [199, 420] width 274 height 15
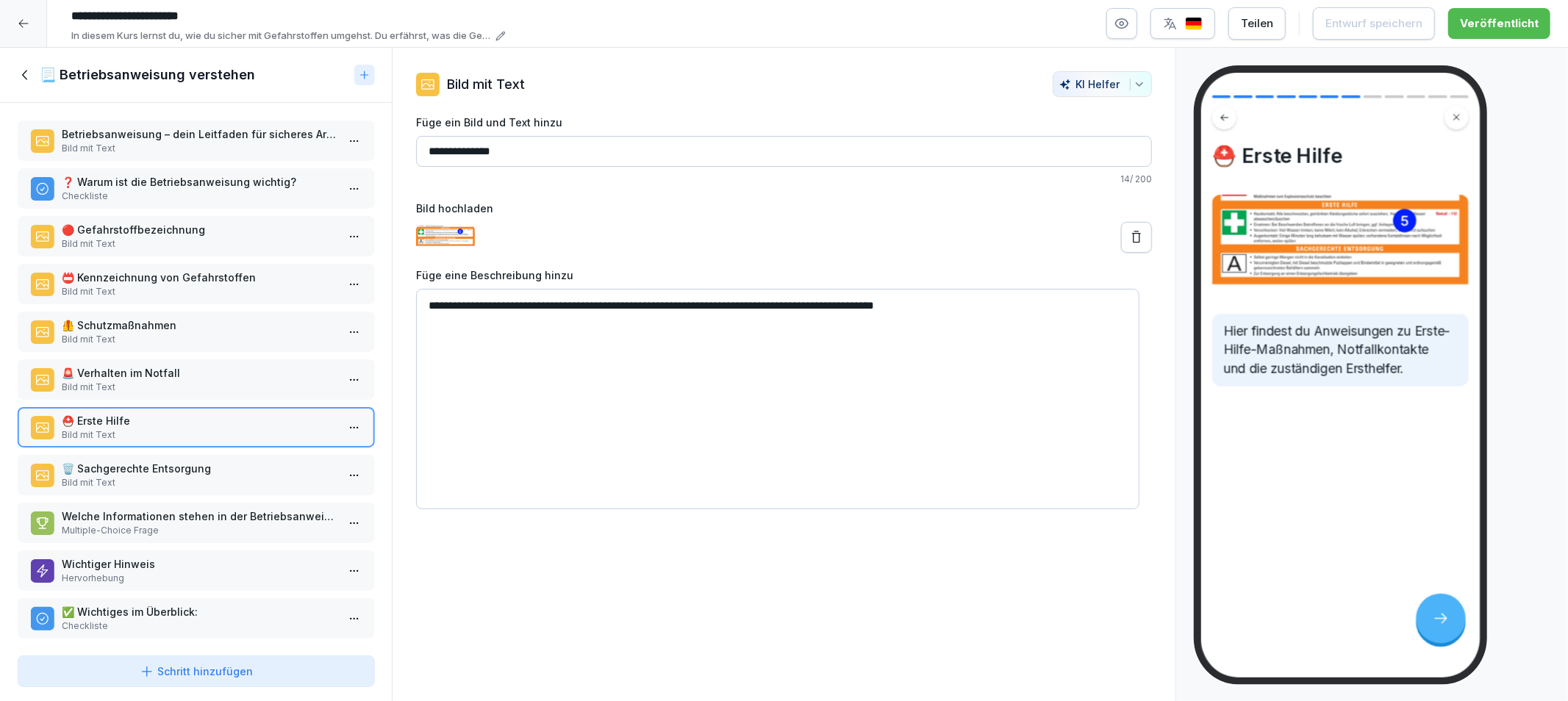
click at [202, 445] on div "Betriebsanweisung – dein Leitfaden für sicheres Arbeiten mit Gefahrstoffen Bild…" at bounding box center [196, 376] width 392 height 547
click at [203, 465] on p "🗑️ Sachgerechte Entsorgung" at bounding box center [199, 468] width 274 height 15
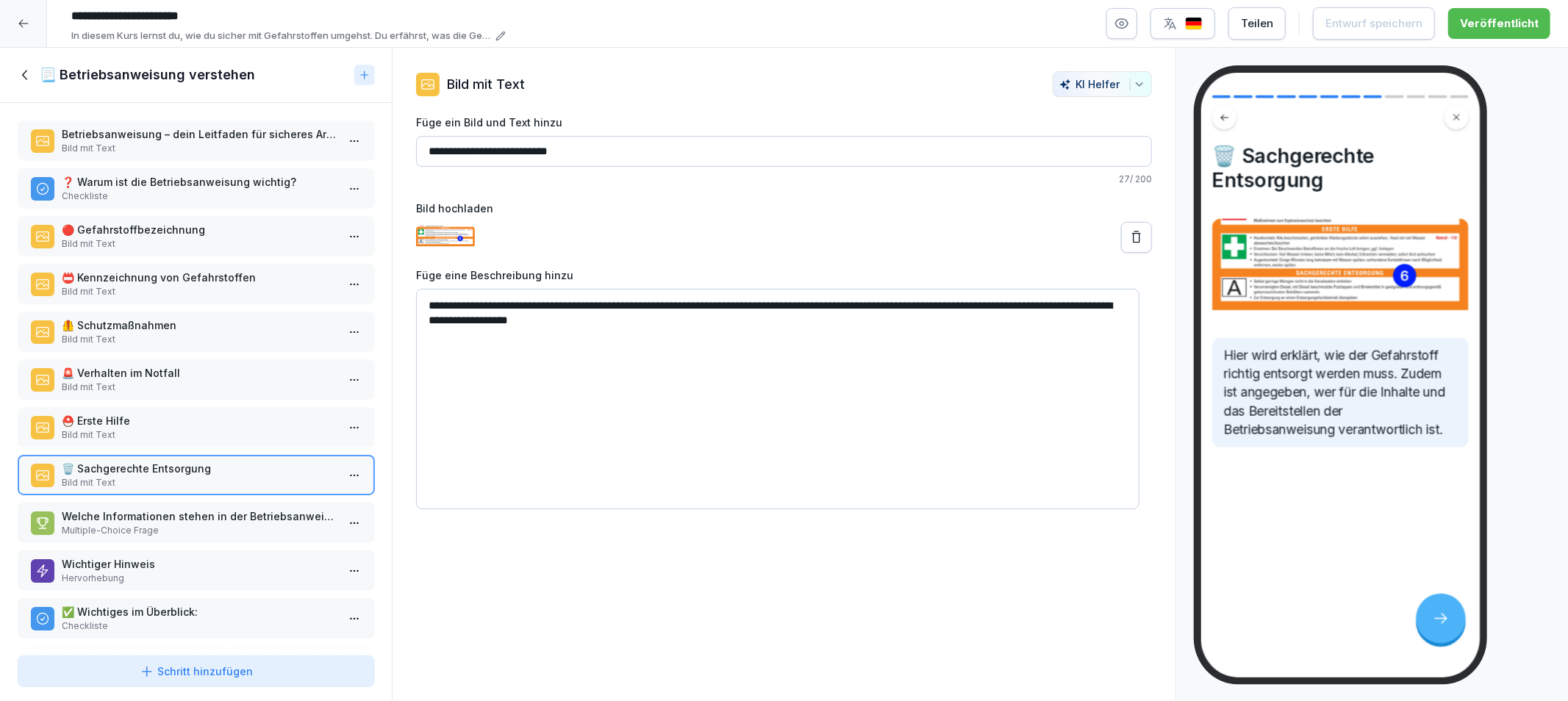
click at [204, 509] on p "Welche Informationen stehen in der Betriebsanweisung?" at bounding box center [199, 516] width 274 height 15
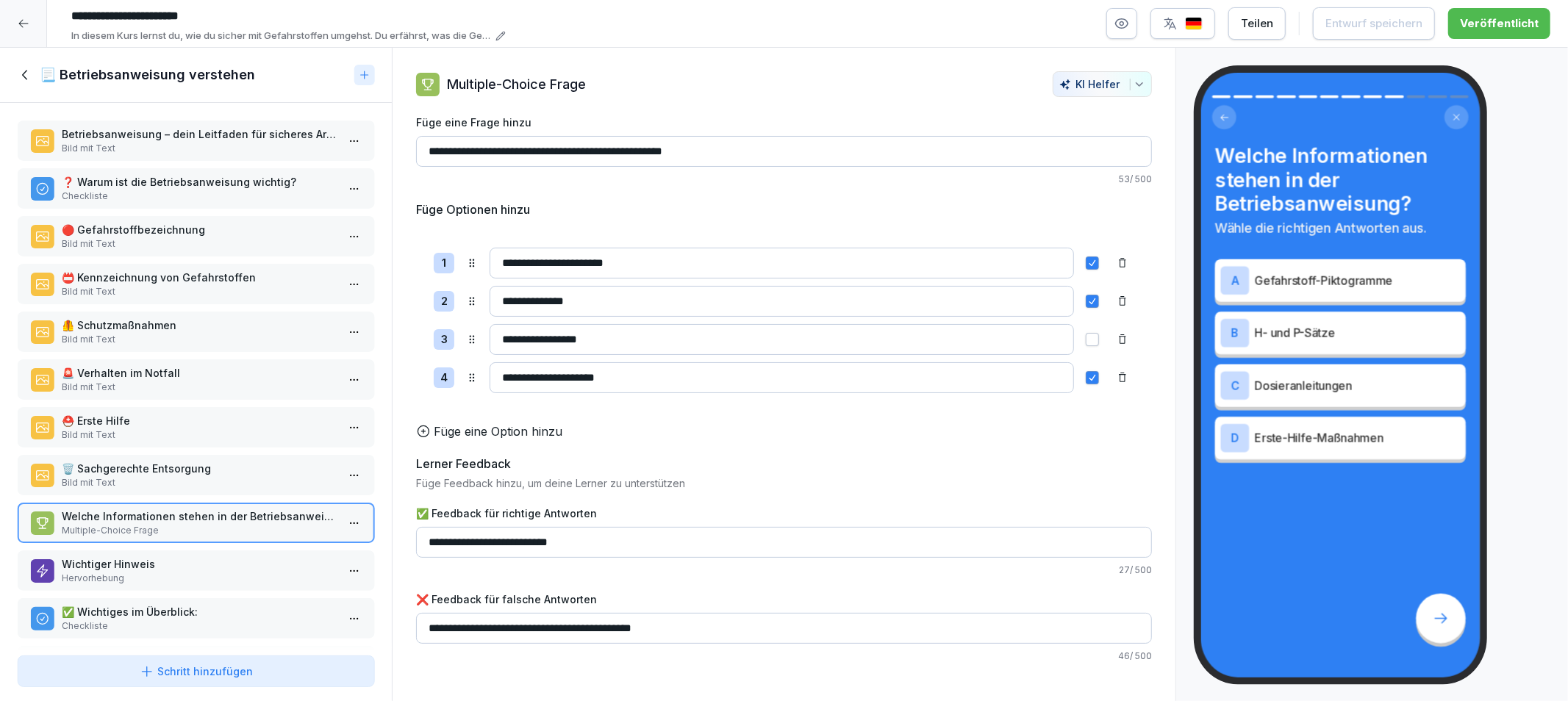
click at [169, 572] on p "Hervorhebung" at bounding box center [199, 578] width 274 height 13
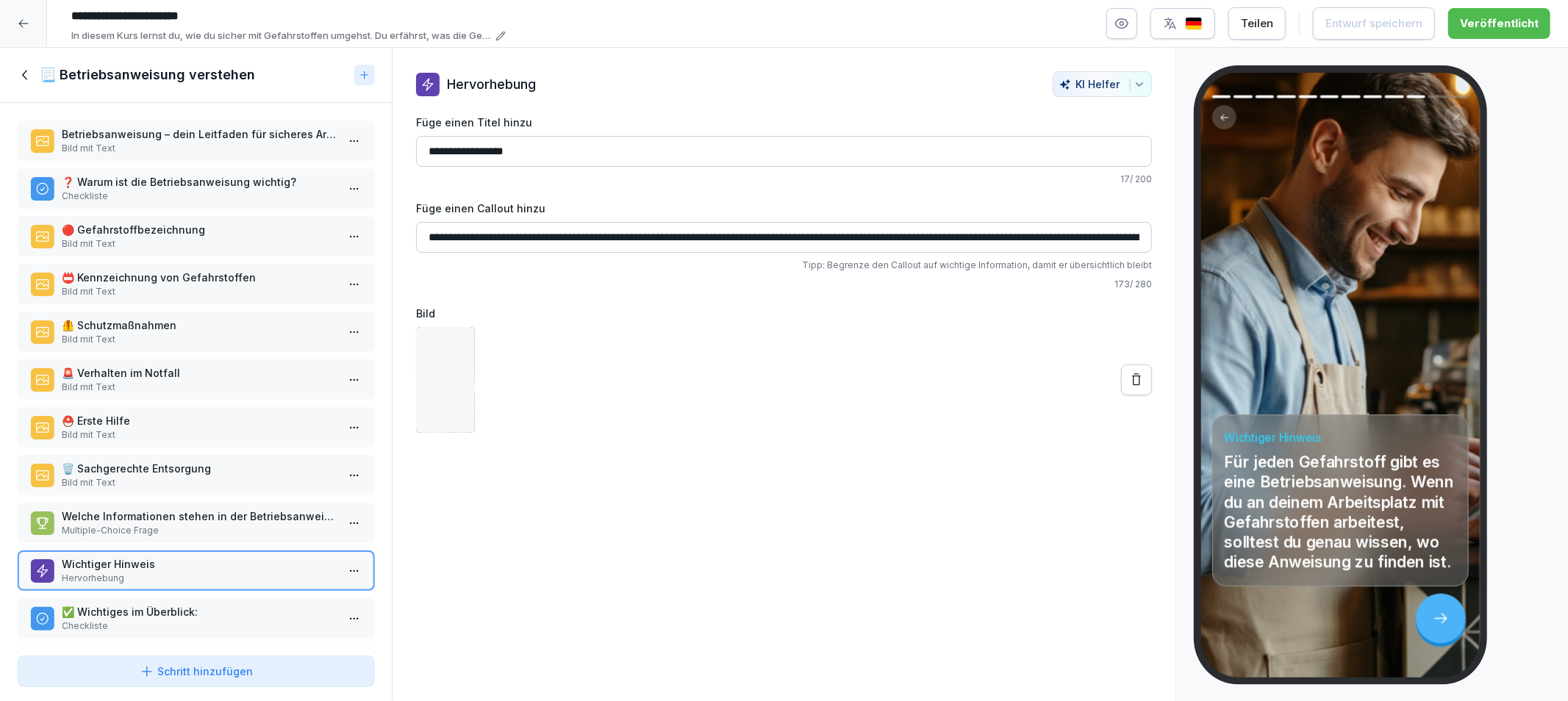
drag, startPoint x: 165, startPoint y: 605, endPoint x: 182, endPoint y: 601, distance: 17.5
click at [169, 604] on p "✅ Wichtiges im Überblick:" at bounding box center [199, 611] width 274 height 15
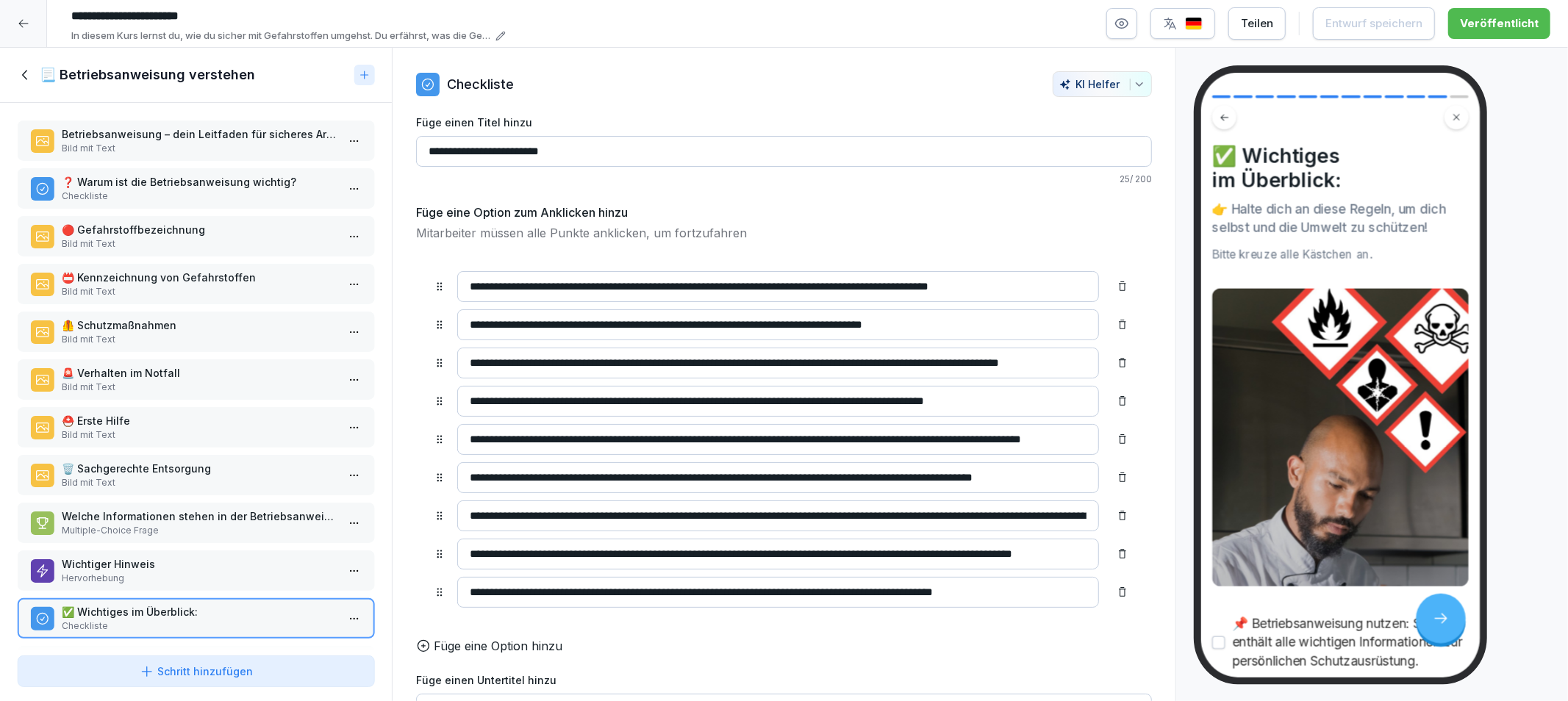
click at [30, 67] on icon at bounding box center [26, 75] width 16 height 16
